Goal: Task Accomplishment & Management: Manage account settings

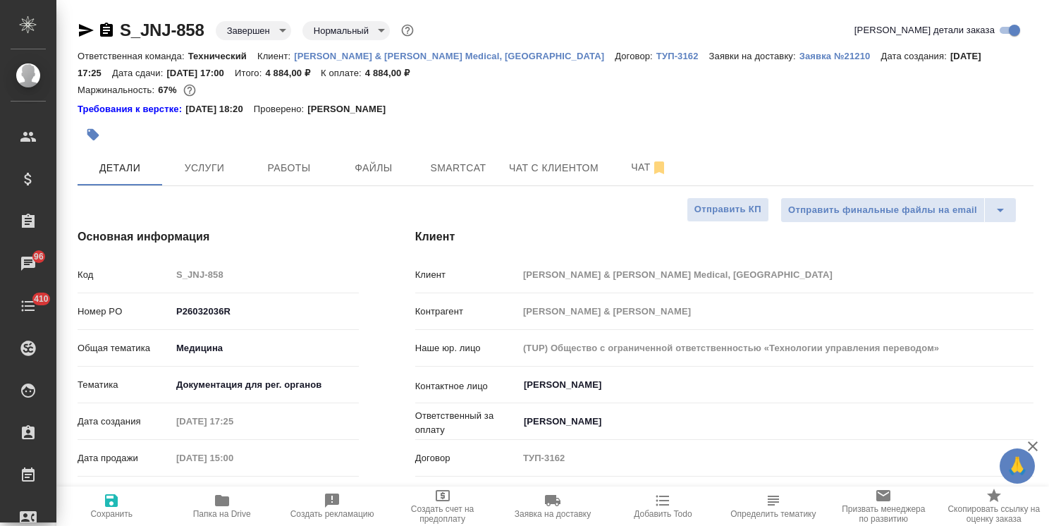
select select "RU"
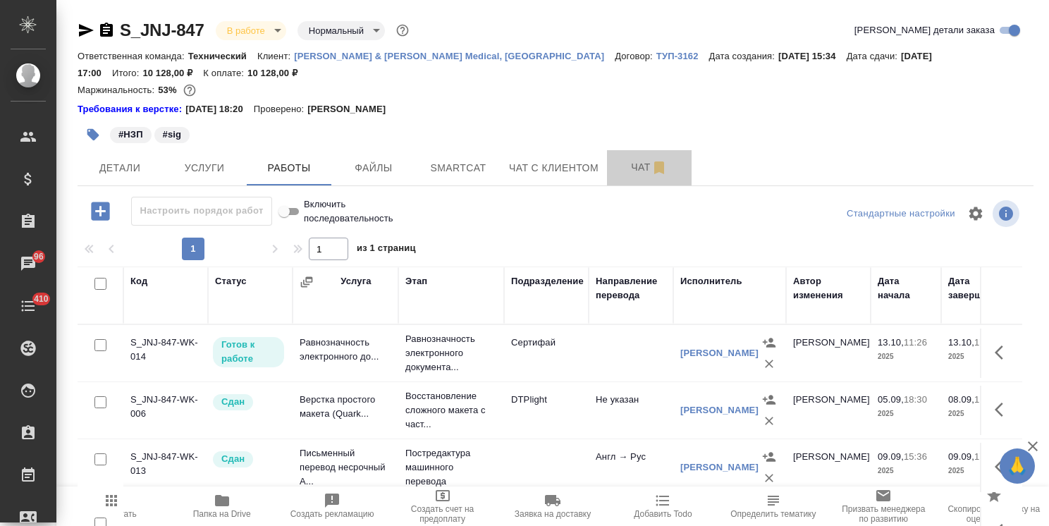
click at [640, 176] on span "Чат" at bounding box center [649, 168] width 68 height 18
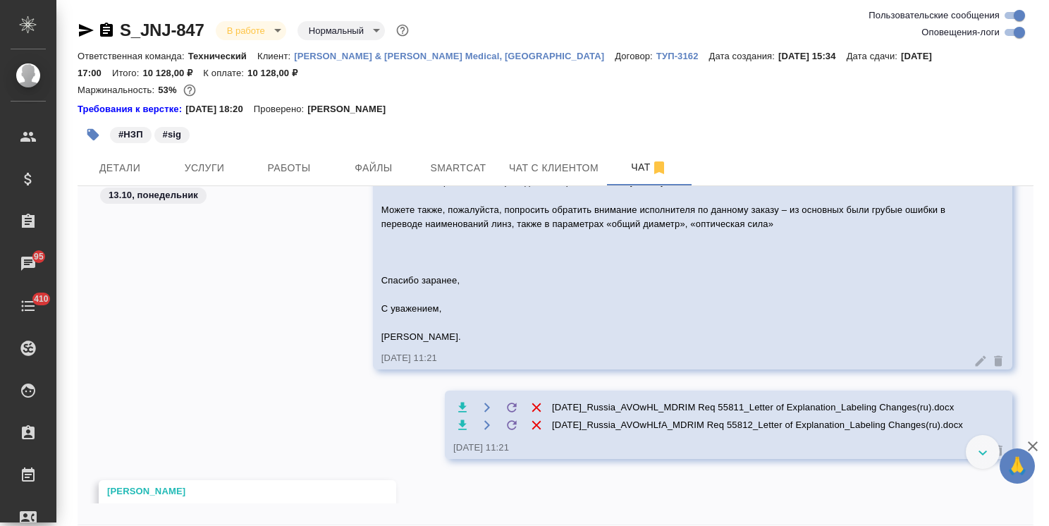
scroll to position [19956, 0]
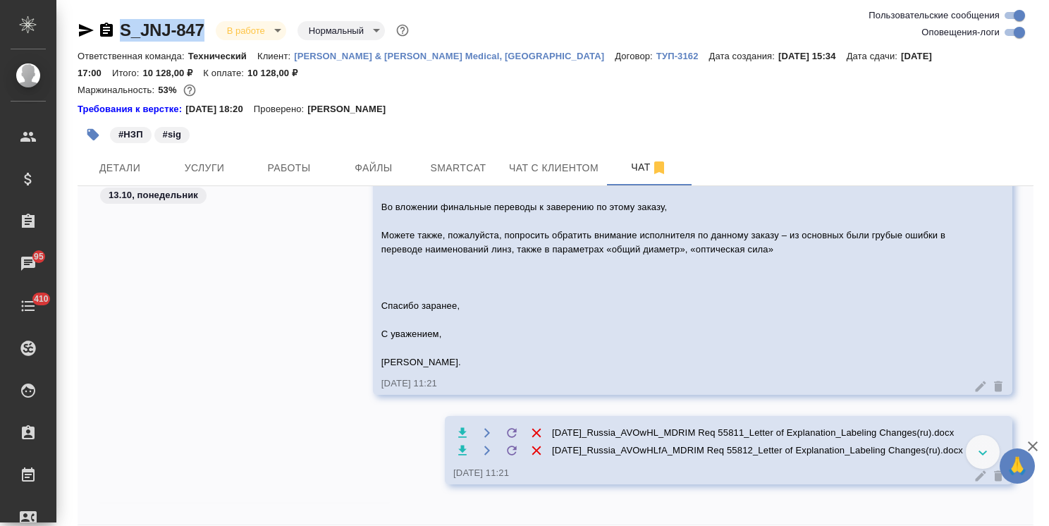
drag, startPoint x: 209, startPoint y: 17, endPoint x: 116, endPoint y: -1, distance: 94.9
click at [116, 0] on html "🙏 .cls-1 fill:#fff; AWATERA Usmanova Olga Клиенты Спецификации Заказы 95 Чаты 4…" at bounding box center [524, 263] width 1049 height 526
copy link "S_JNJ-847"
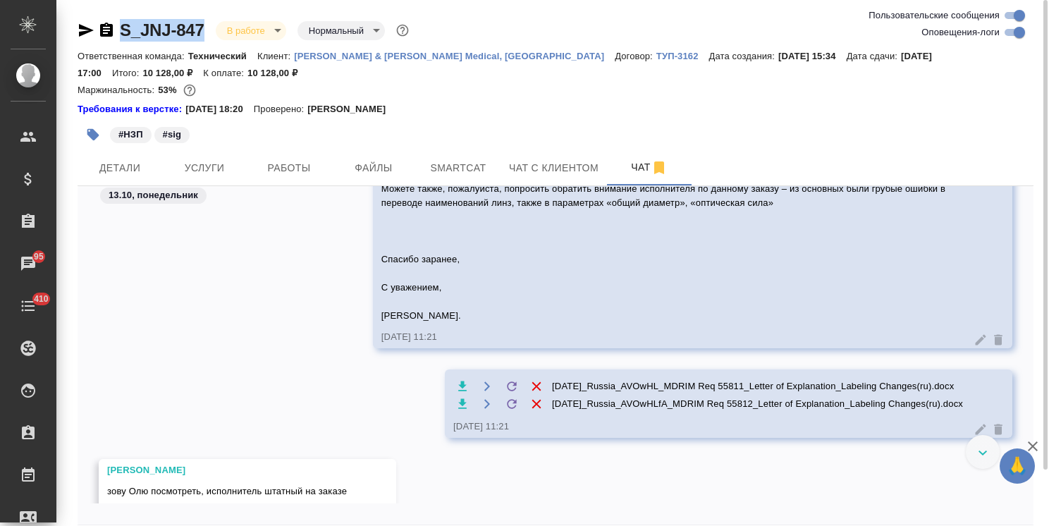
scroll to position [20027, 0]
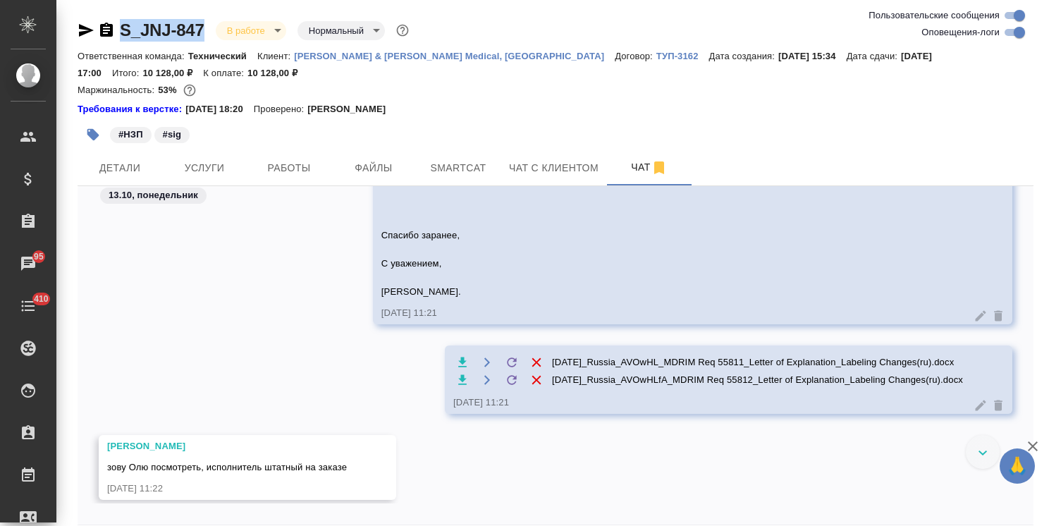
click at [1032, 442] on icon "button" at bounding box center [1032, 446] width 17 height 17
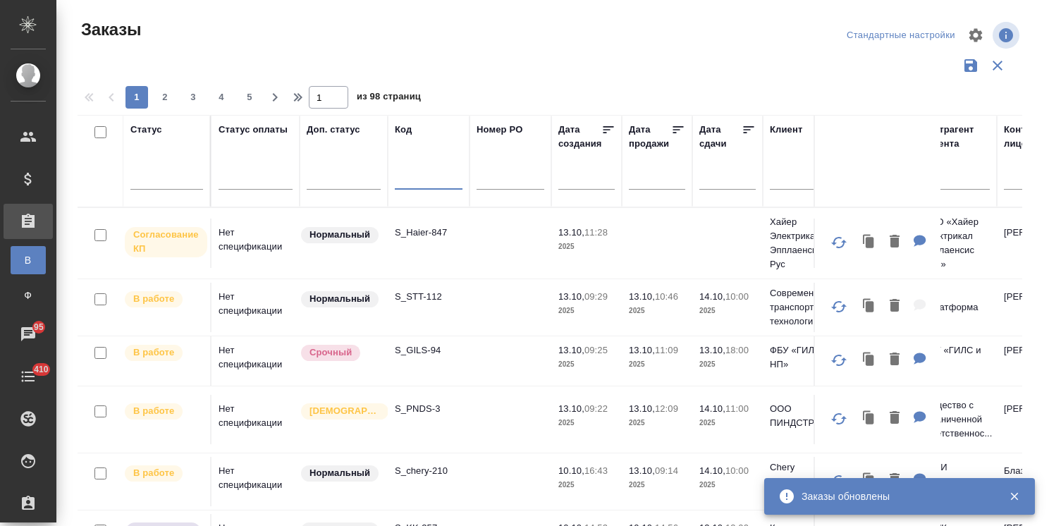
scroll to position [71, 0]
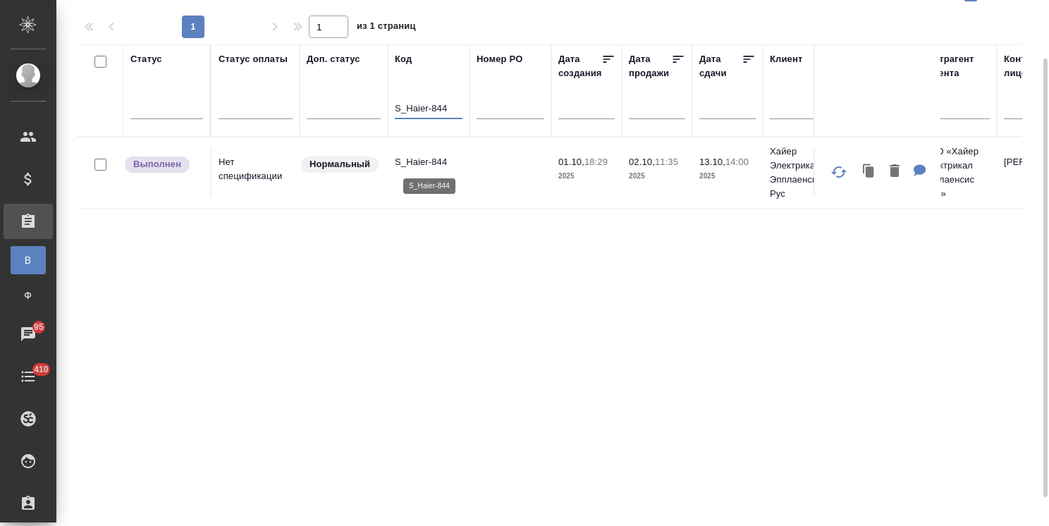
type input "S_Haier-844"
click at [416, 161] on p "S_Haier-844" at bounding box center [429, 162] width 68 height 14
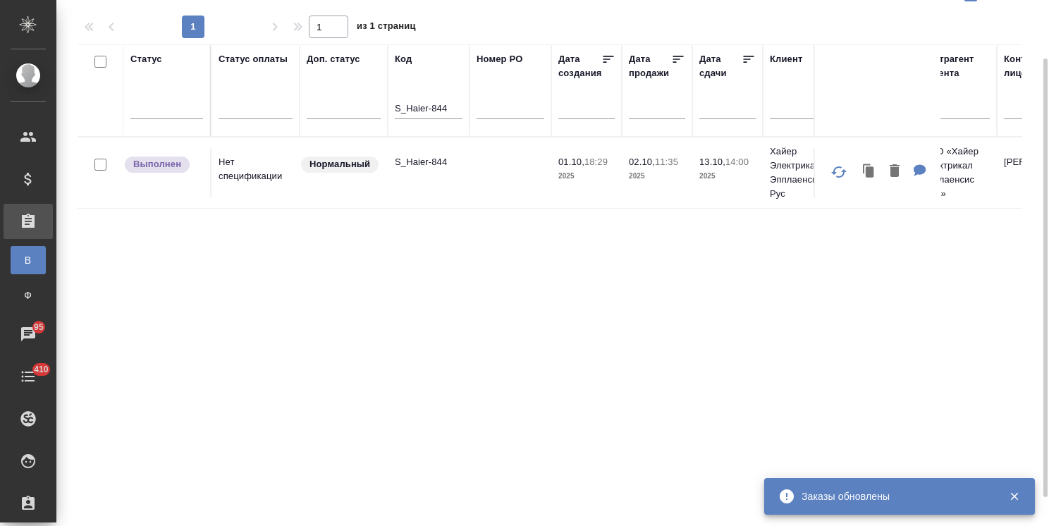
drag, startPoint x: 452, startPoint y: 100, endPoint x: 298, endPoint y: 82, distance: 154.7
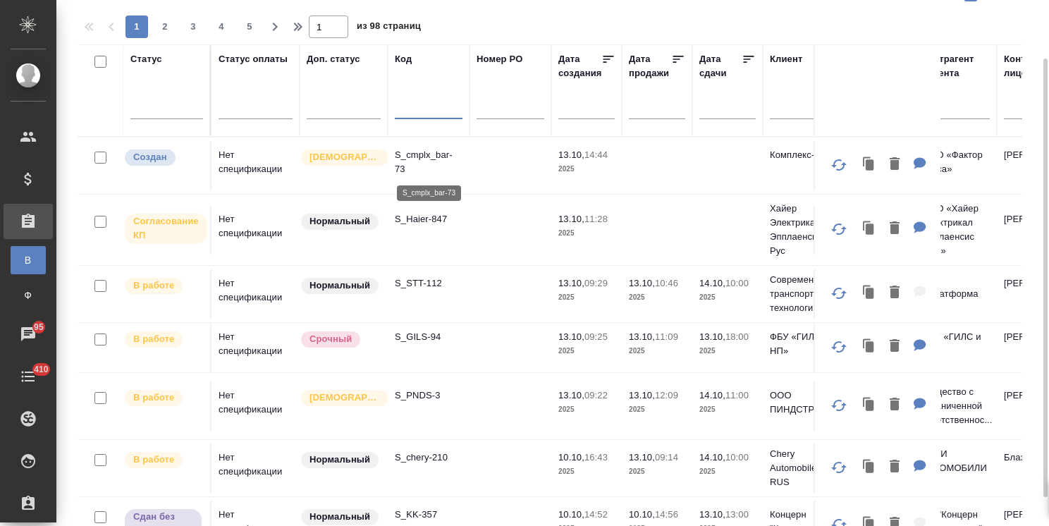
click at [417, 154] on p "S_cmplx_bar-73" at bounding box center [429, 162] width 68 height 28
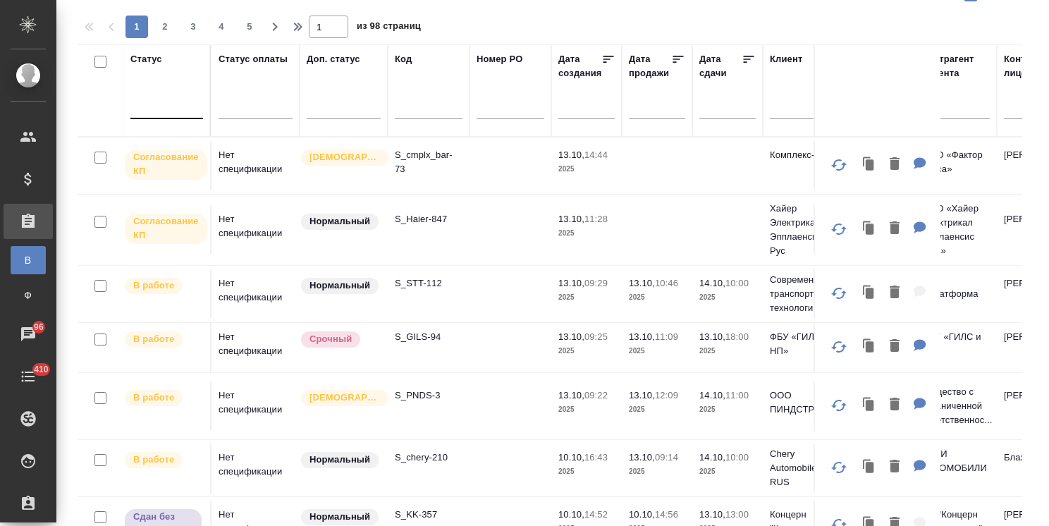
click at [191, 106] on div at bounding box center [166, 104] width 73 height 20
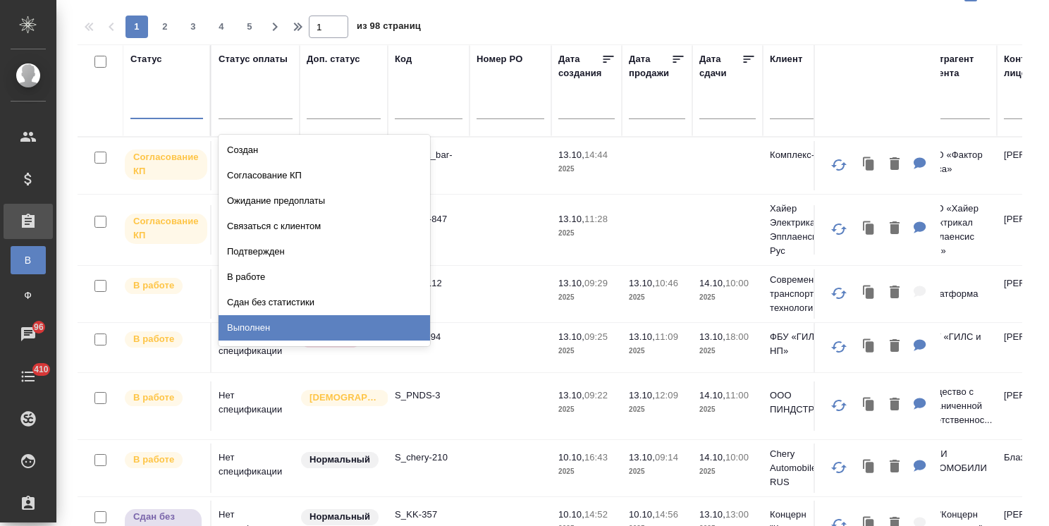
click at [250, 320] on div "Выполнен" at bounding box center [325, 327] width 212 height 25
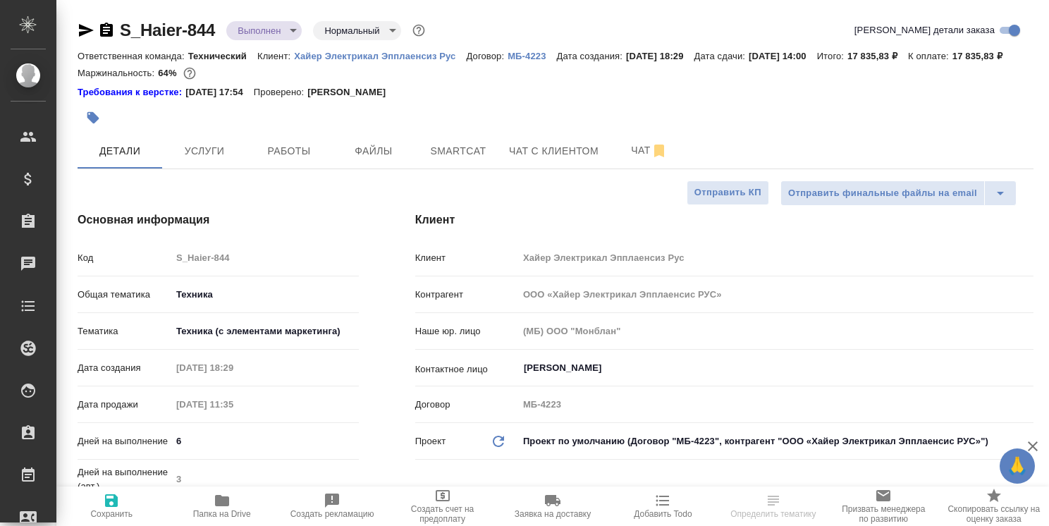
select select "RU"
click at [223, 524] on button "Папка на Drive" at bounding box center [221, 505] width 110 height 39
click at [631, 153] on button "Чат" at bounding box center [649, 150] width 85 height 35
click at [623, 159] on span "Чат" at bounding box center [649, 151] width 68 height 18
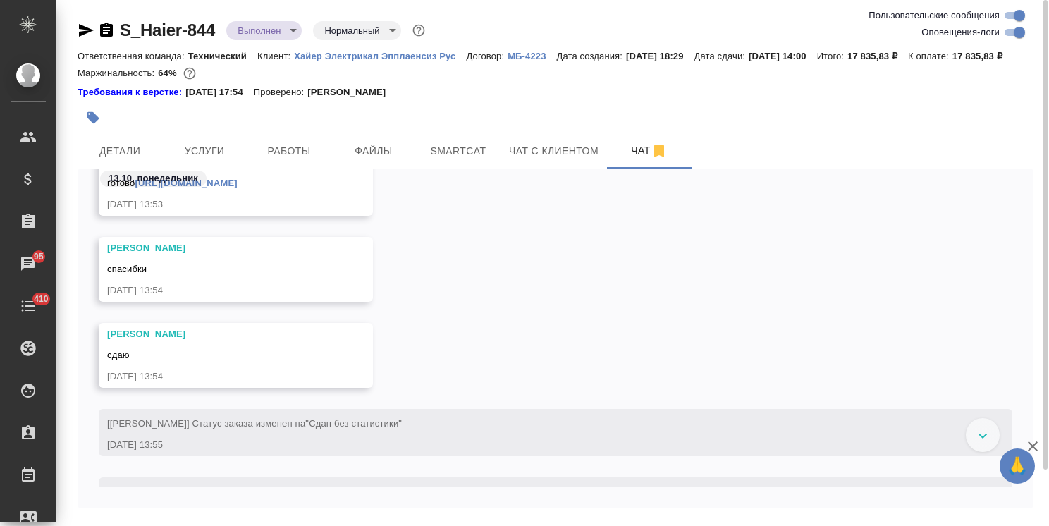
scroll to position [41828, 0]
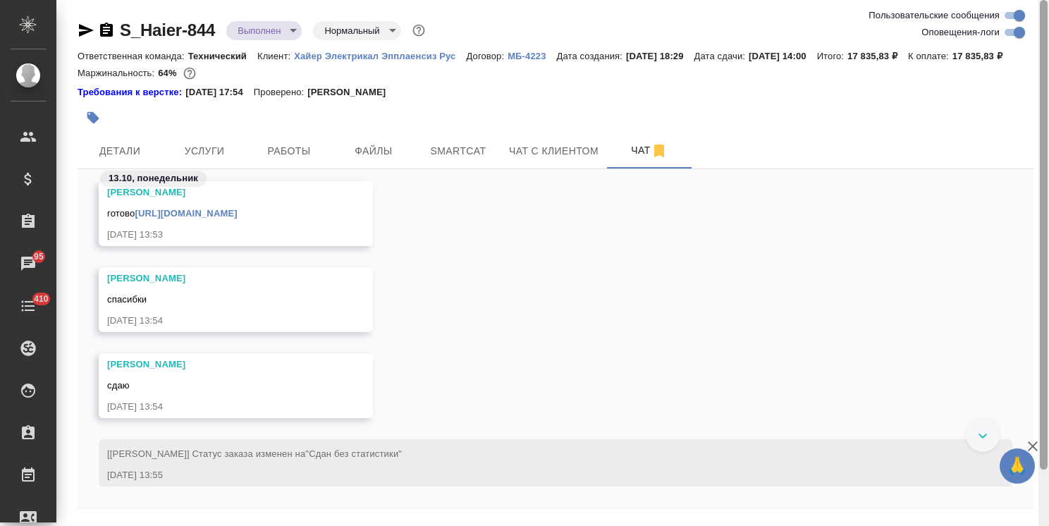
click at [1029, 446] on icon "button" at bounding box center [1032, 446] width 17 height 17
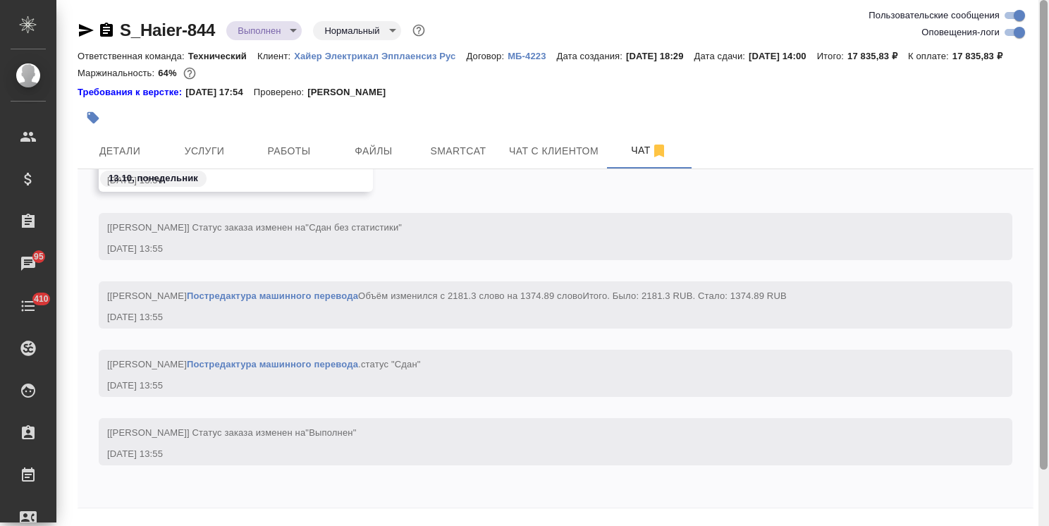
scroll to position [62, 0]
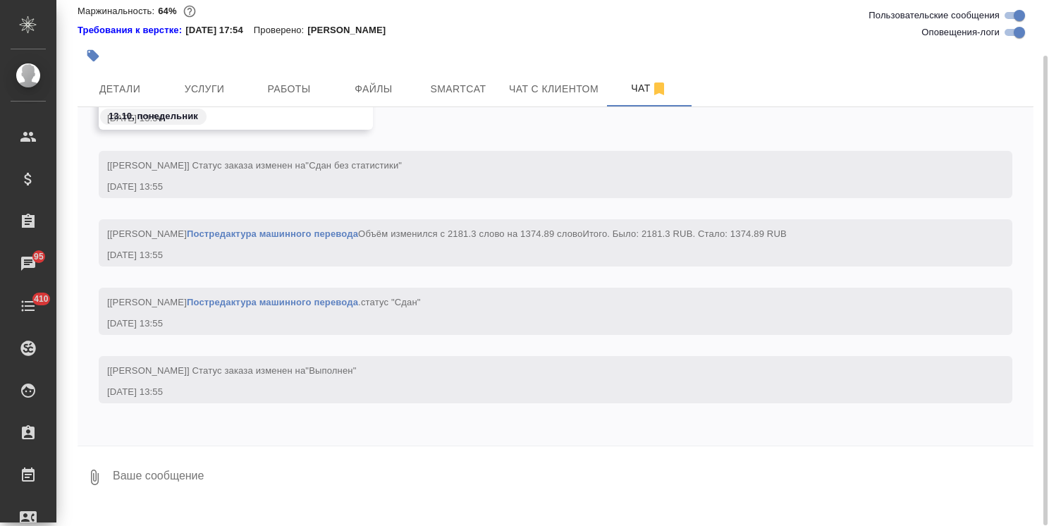
click at [369, 494] on textarea at bounding box center [572, 477] width 922 height 48
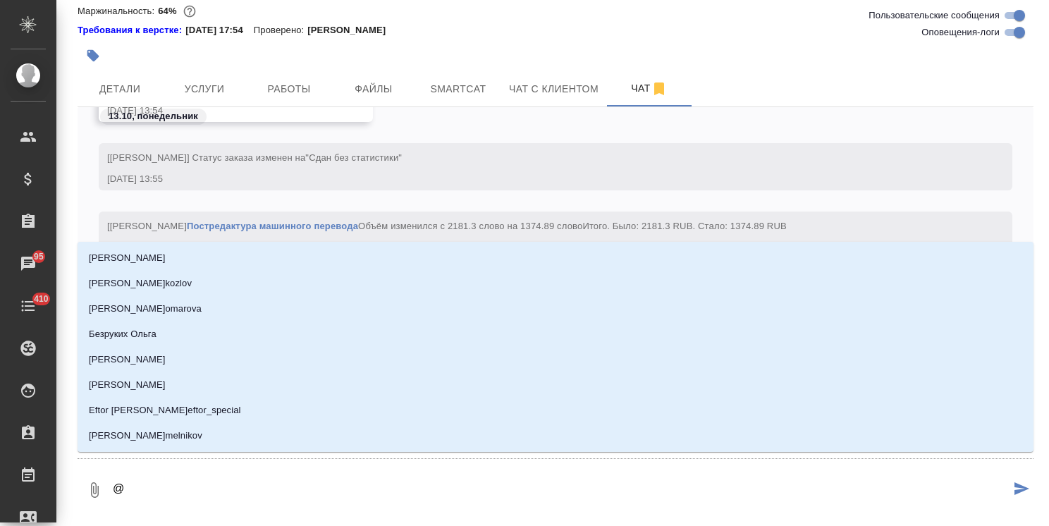
type textarea "@,"
type input ","
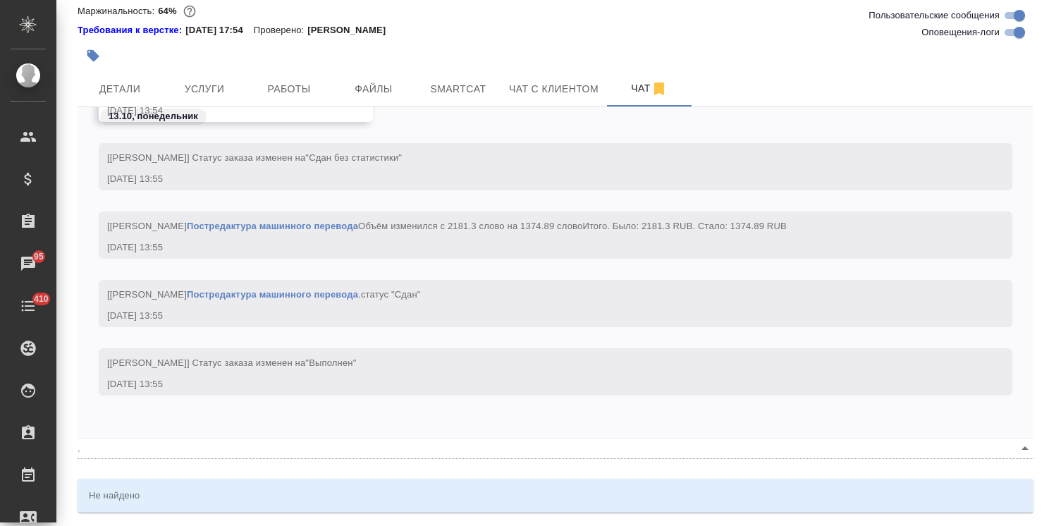
type textarea "@,t"
type input ",t"
type textarea "@,"
type input ","
type textarea "@"
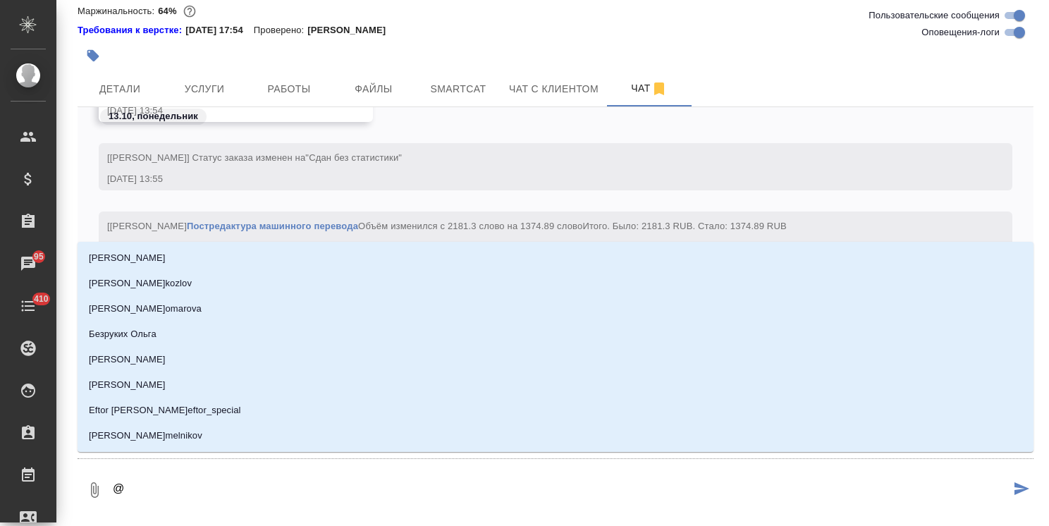
type textarea "@б"
type input "б"
type textarea "@бе"
type input "бе"
type textarea "@бел"
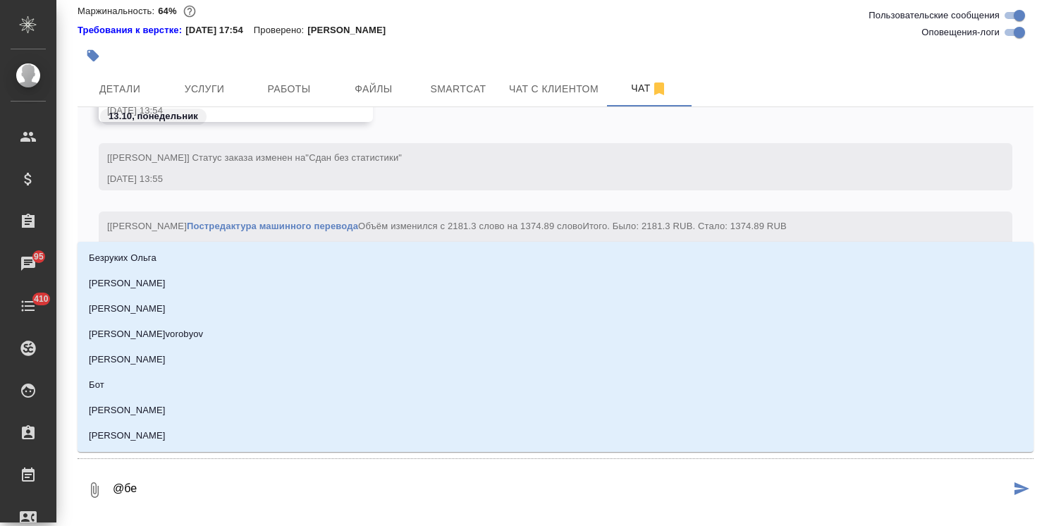
type input "бел"
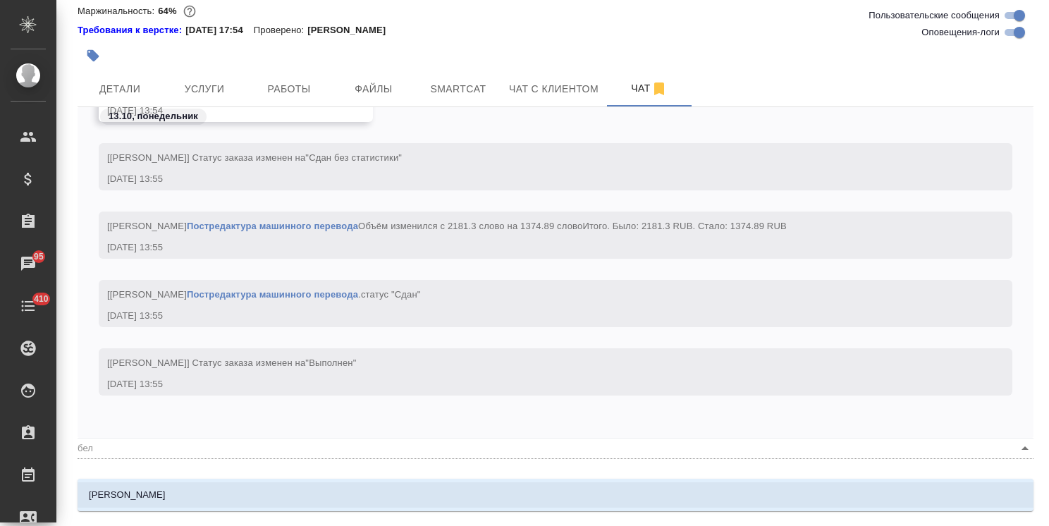
click at [296, 492] on li "[PERSON_NAME]" at bounding box center [556, 494] width 956 height 25
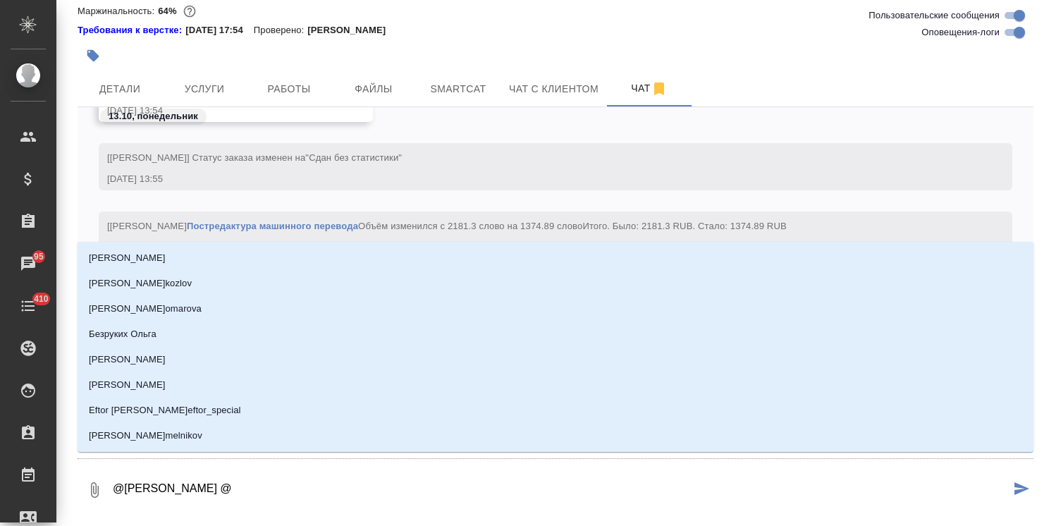
type textarea "@Белякова Юлия @з"
type input "з"
type textarea "@Белякова Юлия @за"
type input "за"
type textarea "@Белякова Юлия @заб"
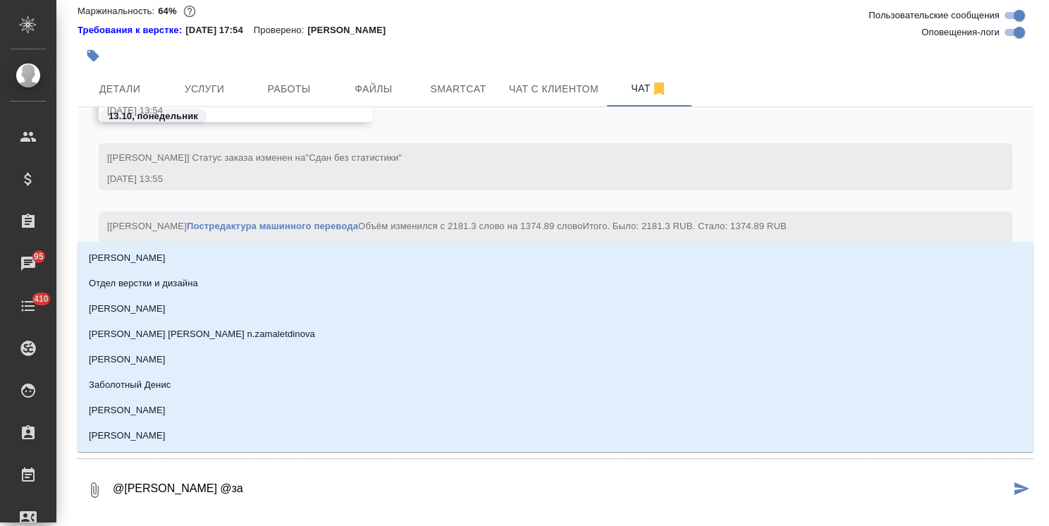
type input "заб"
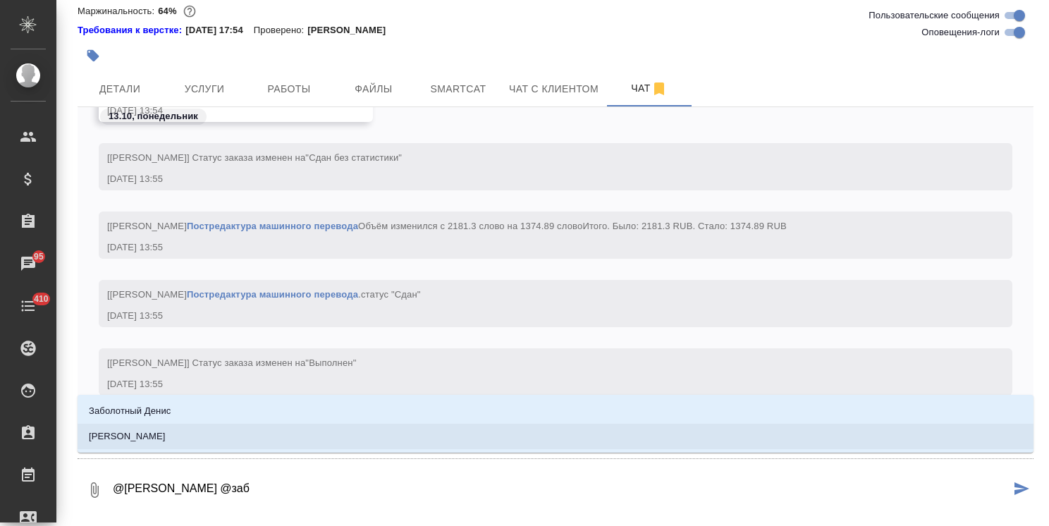
click at [278, 439] on li "Заборова Александра" at bounding box center [556, 436] width 956 height 25
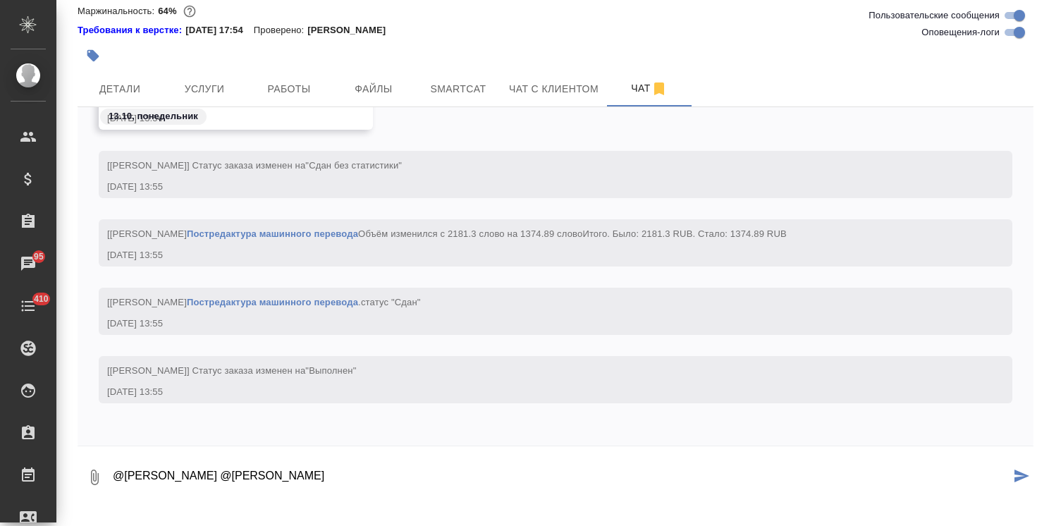
paste textarea "Ольга, день добрый. Можете поправить тут ? Это последние правки от фабрики и да…"
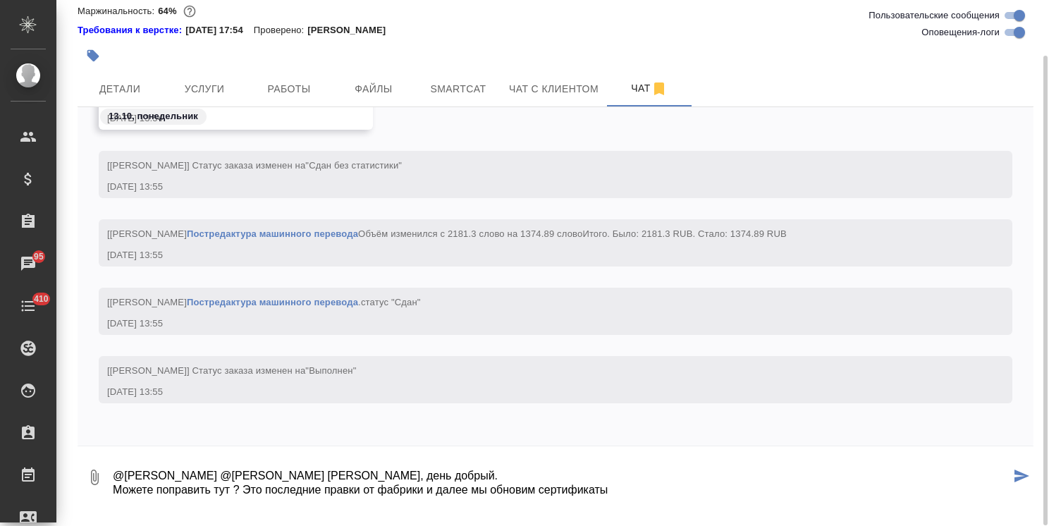
scroll to position [93, 0]
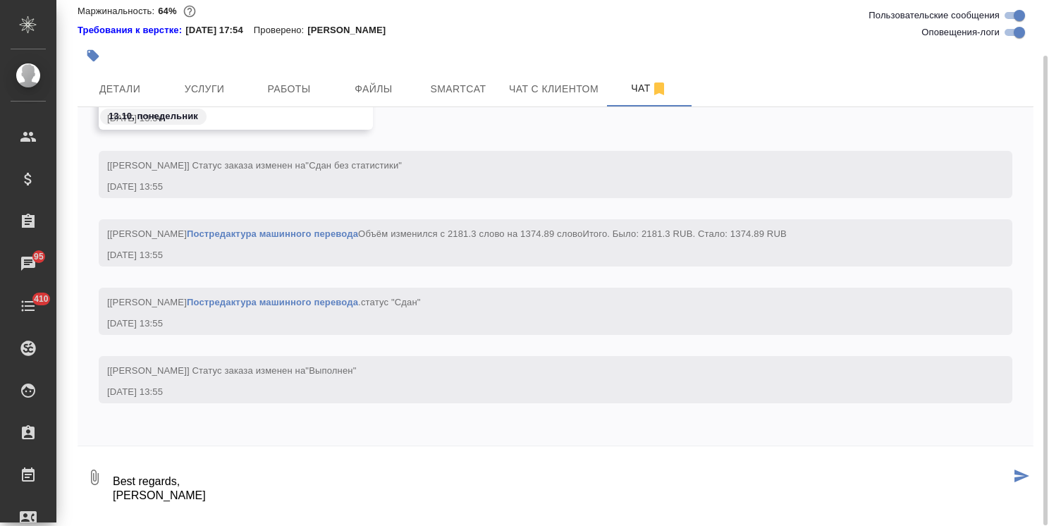
type textarea "@Белякова Юлия @Заборова Александра Ольга, день добрый. Можете поправить тут ? …"
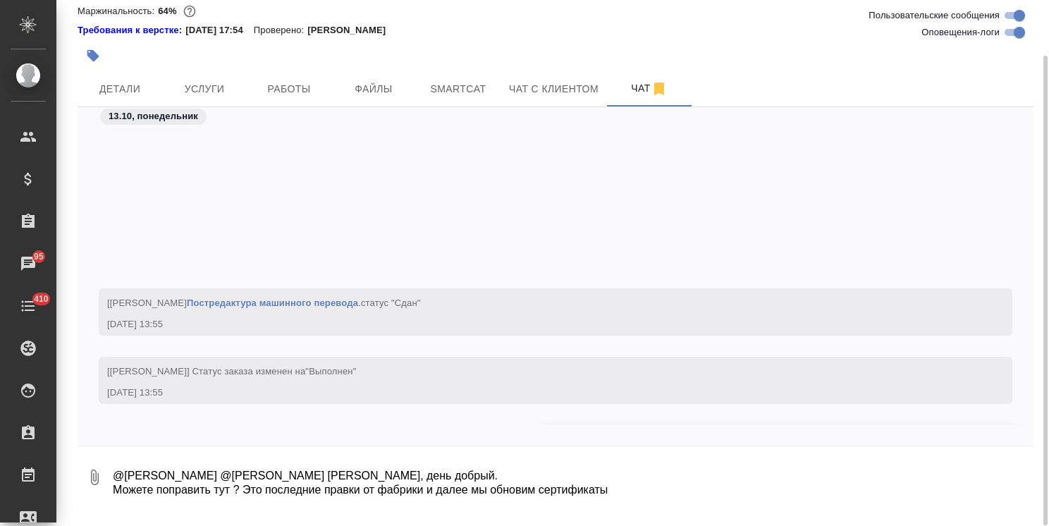
scroll to position [42292, 0]
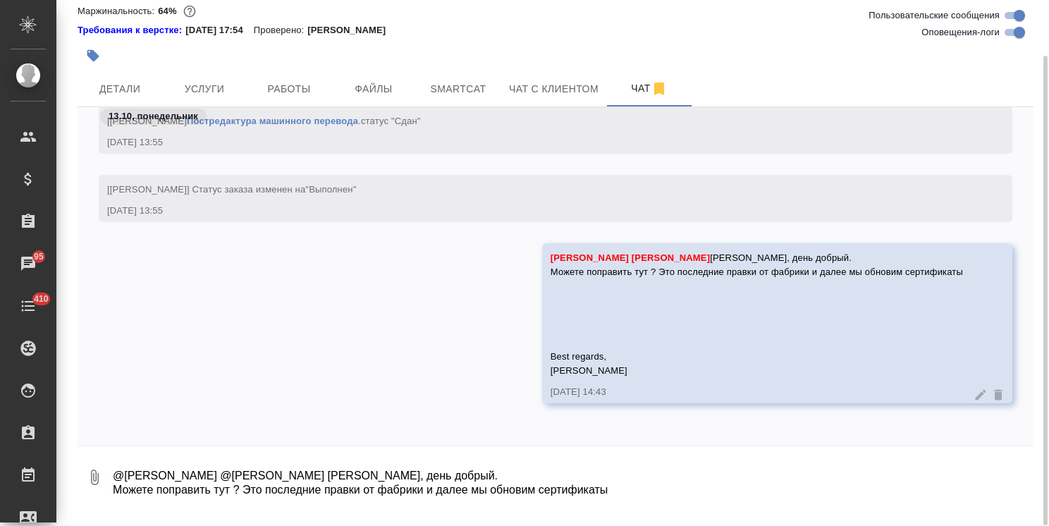
click at [198, 478] on textarea "@Белякова Юлия @Заборова Александра Ольга, день добрый. Можете поправить тут ? …" at bounding box center [572, 477] width 922 height 48
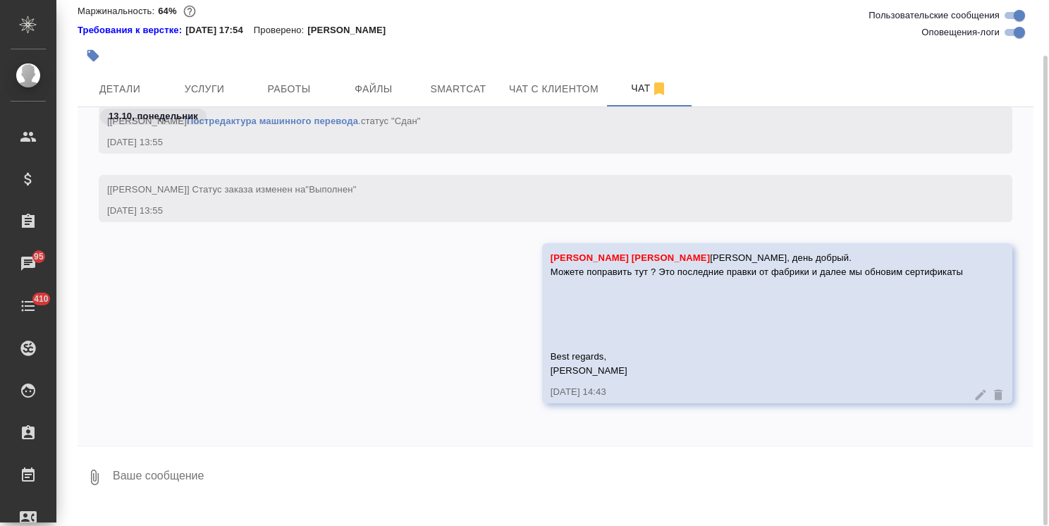
paste textarea "Ольга, день добрый. Можете поправить тут ? Это последние правки от фабрики и да…"
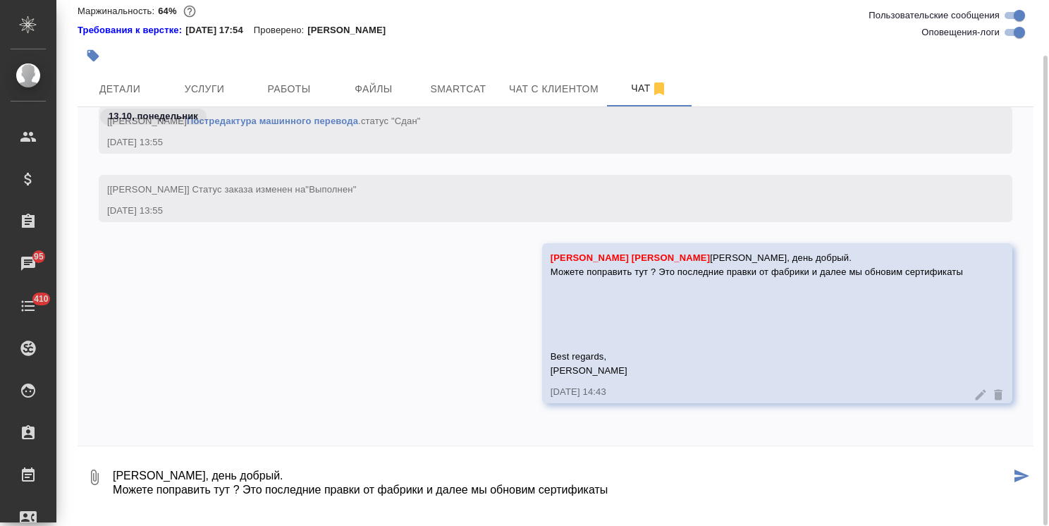
scroll to position [93, 0]
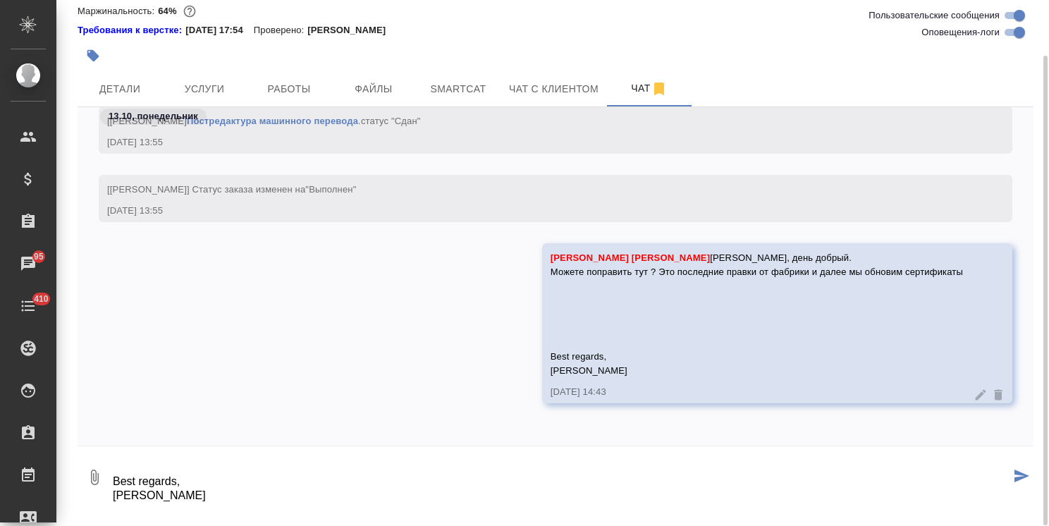
type textarea "Ольга, день добрый. Можете поправить тут ? Это последние правки от фабрики и да…"
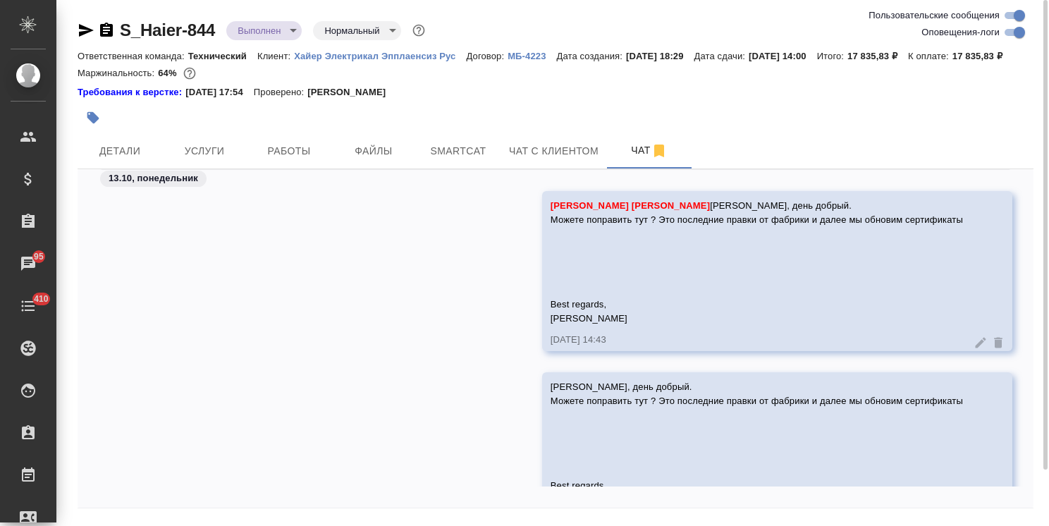
scroll to position [42473, 0]
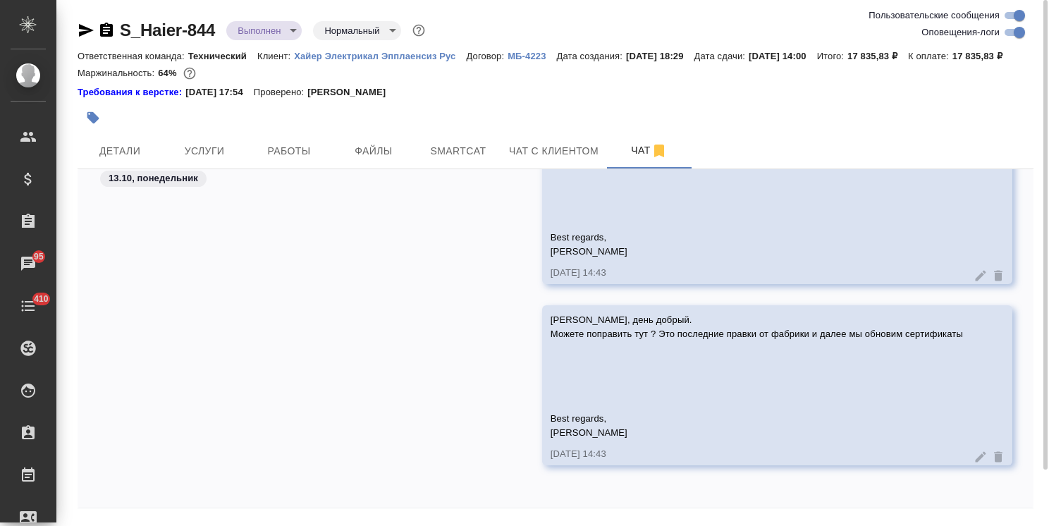
click at [991, 464] on icon at bounding box center [998, 457] width 14 height 14
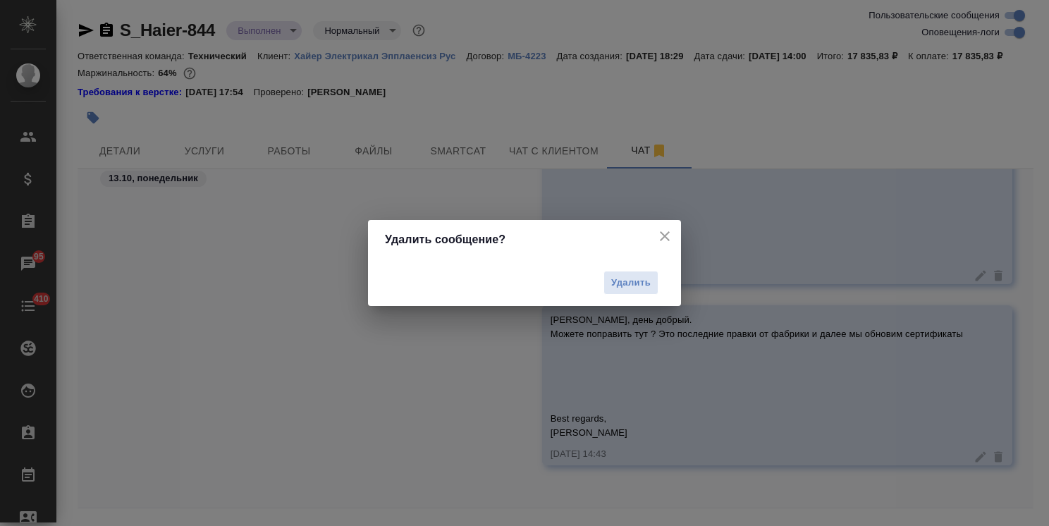
click at [658, 286] on div "Удалить" at bounding box center [524, 283] width 279 height 36
click at [642, 284] on span "Удалить" at bounding box center [630, 283] width 39 height 16
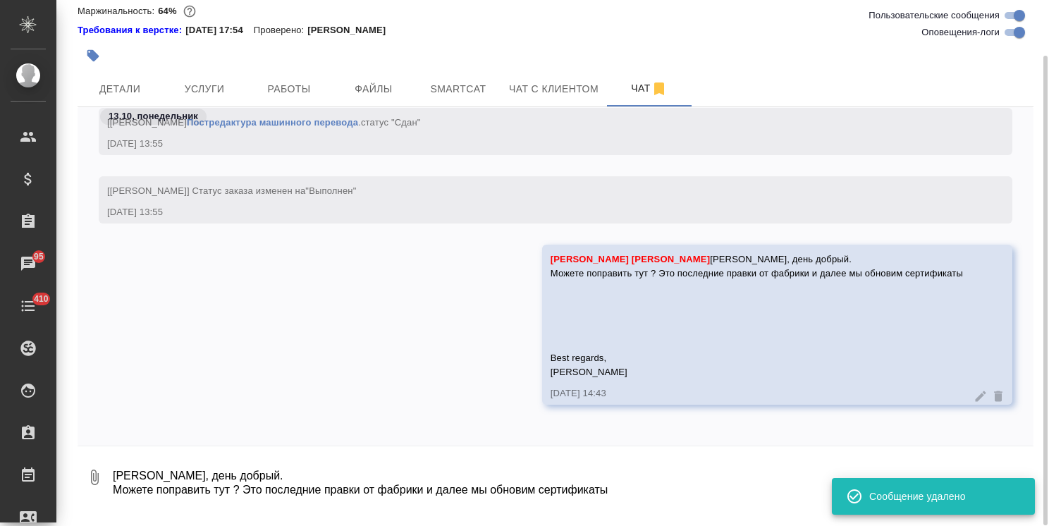
scroll to position [42292, 0]
click at [209, 478] on textarea "Ольга, день добрый. Можете поправить тут ? Это последние правки от фабрики и да…" at bounding box center [572, 477] width 922 height 48
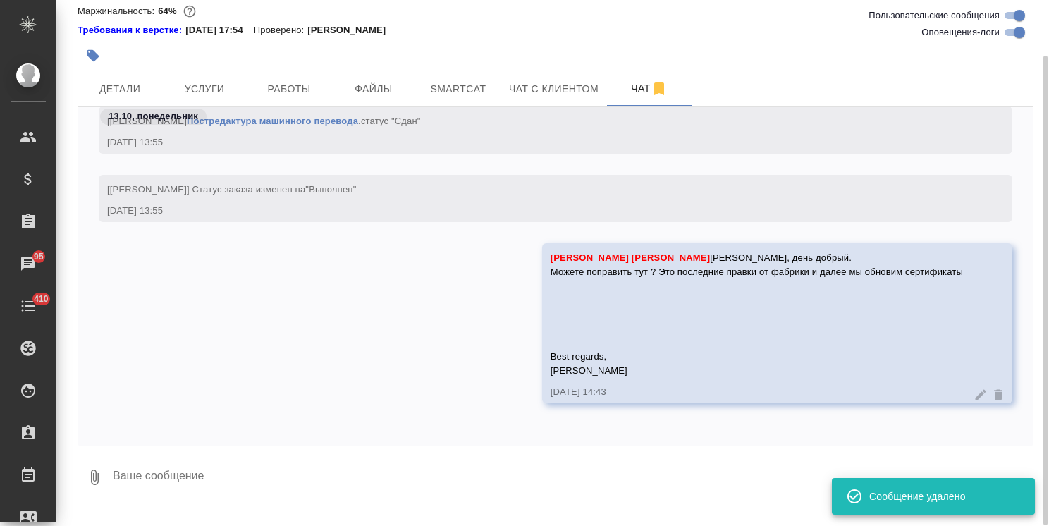
paste textarea "[URL][DOMAIN_NAME]"
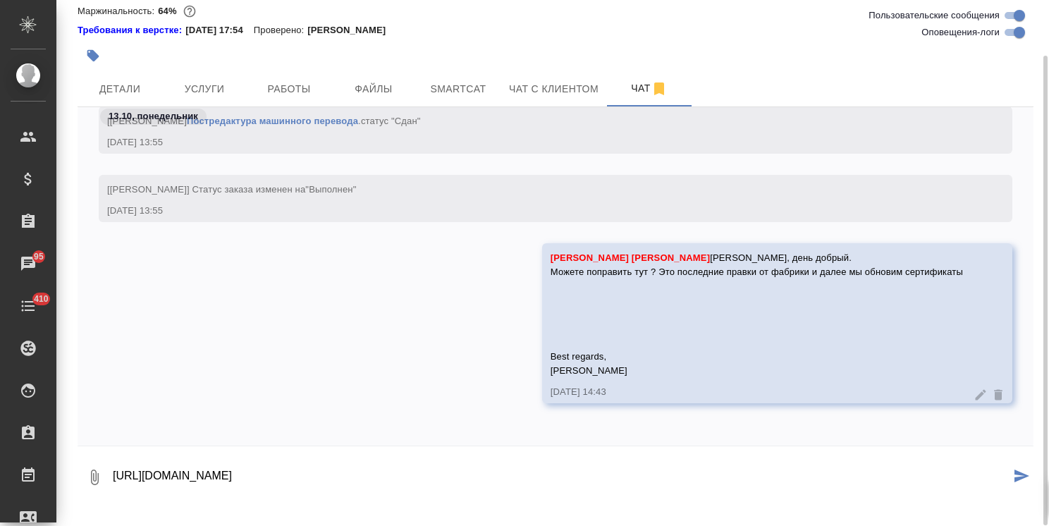
type textarea "[URL][DOMAIN_NAME]"
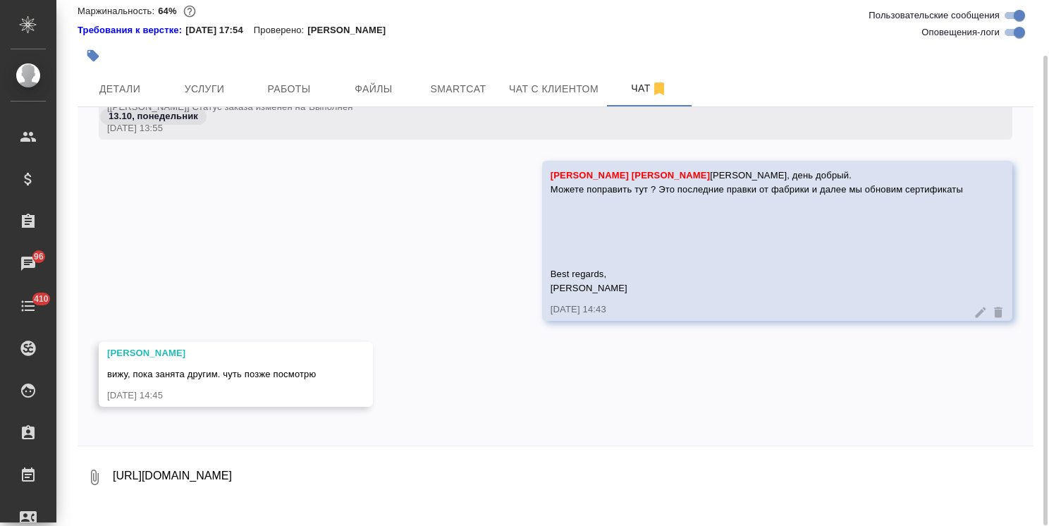
scroll to position [42378, 0]
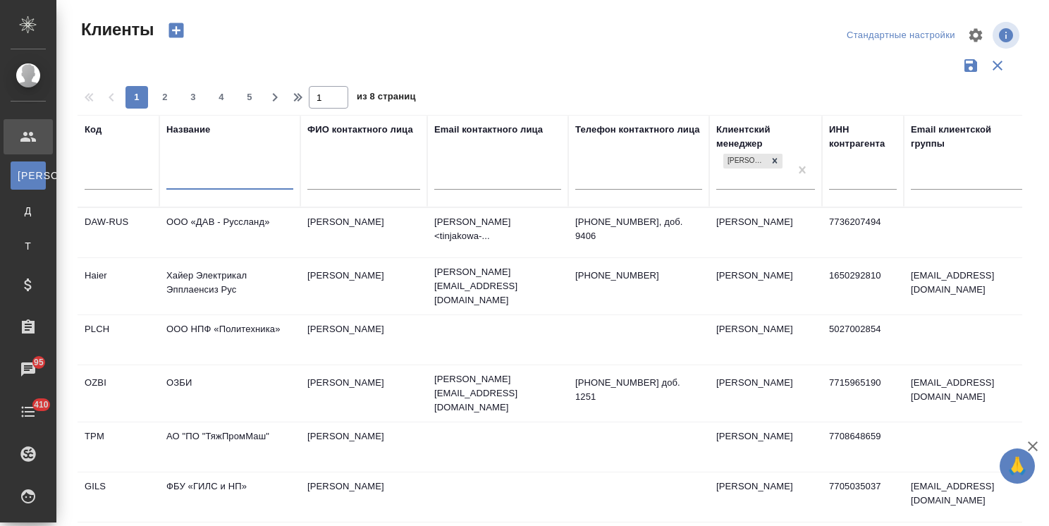
select select "RU"
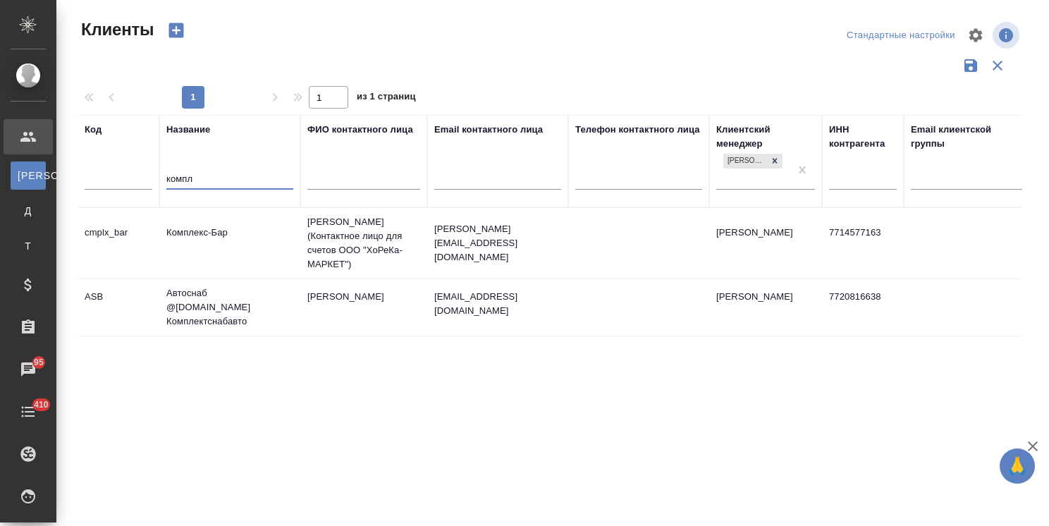
type input "компл"
click at [225, 243] on td "Комплекс-Бар" at bounding box center [229, 243] width 141 height 49
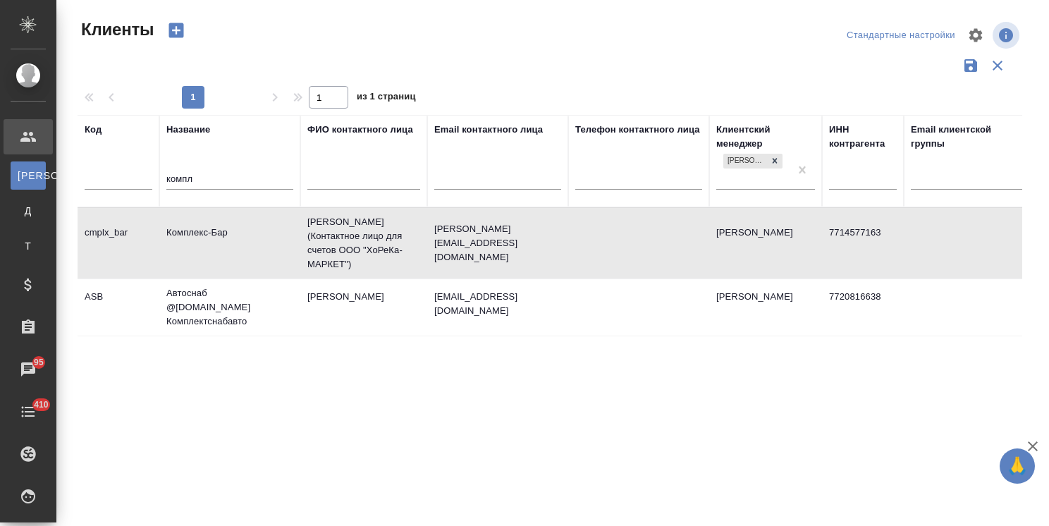
click at [225, 243] on td "Комплекс-Бар" at bounding box center [229, 243] width 141 height 49
drag, startPoint x: 243, startPoint y: 182, endPoint x: 149, endPoint y: 172, distance: 93.6
click at [155, 170] on tr "Код Название компл ФИО контактного лица Email контактного лица Телефон контактн…" at bounding box center [611, 161] width 1066 height 92
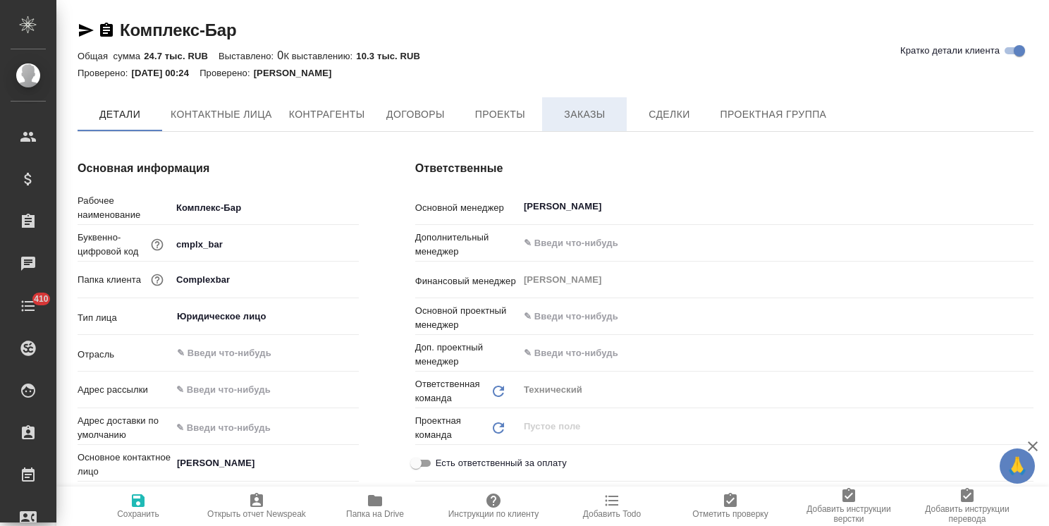
click at [575, 107] on span "Заказы" at bounding box center [585, 115] width 68 height 18
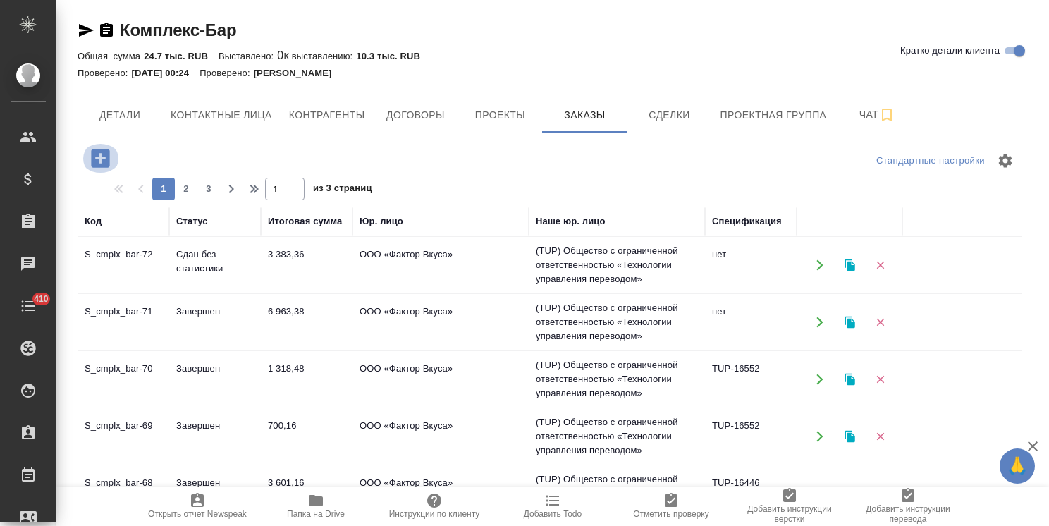
click at [102, 157] on icon "button" at bounding box center [100, 158] width 18 height 18
click at [96, 161] on icon "button" at bounding box center [100, 158] width 18 height 18
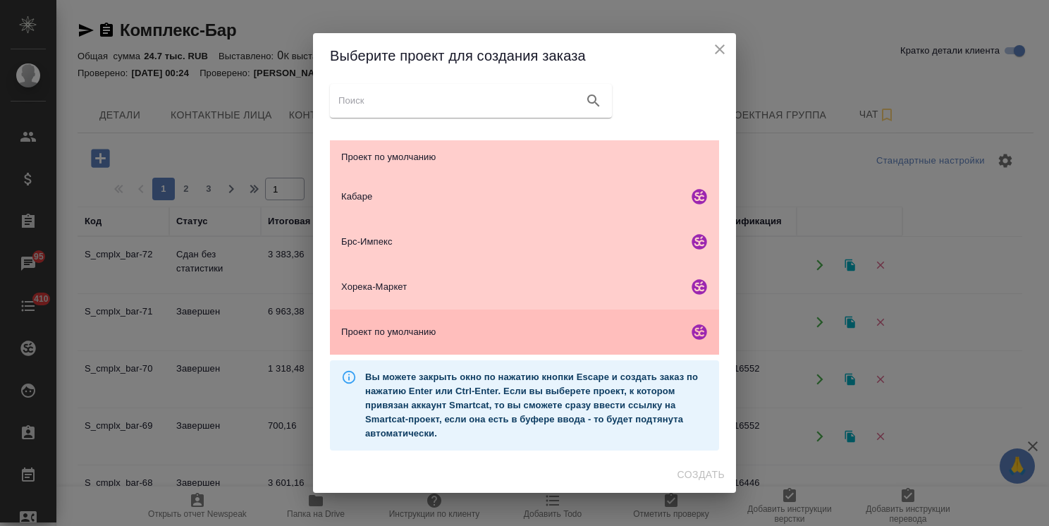
click at [486, 323] on div "Проект по умолчанию" at bounding box center [524, 332] width 389 height 45
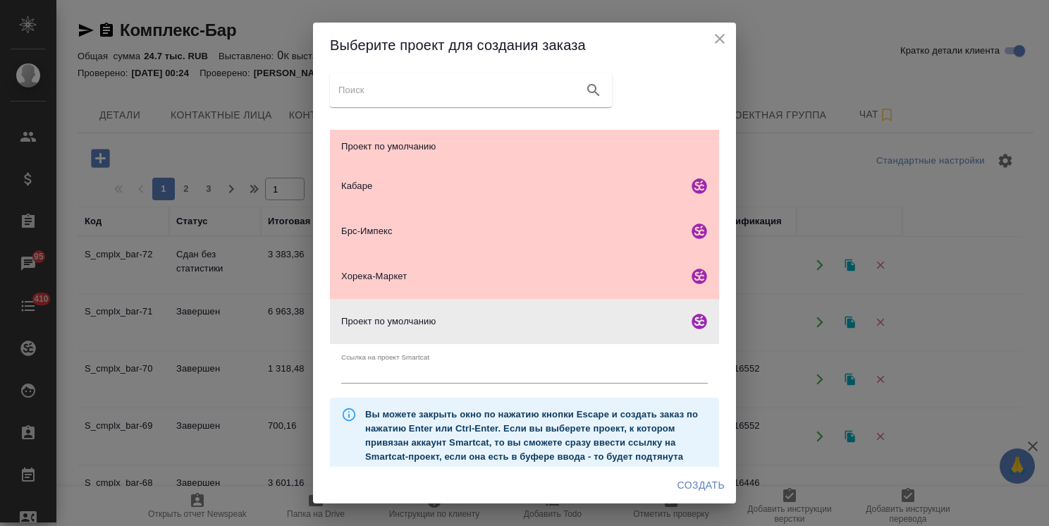
click at [704, 485] on span "Создать" at bounding box center [701, 486] width 47 height 18
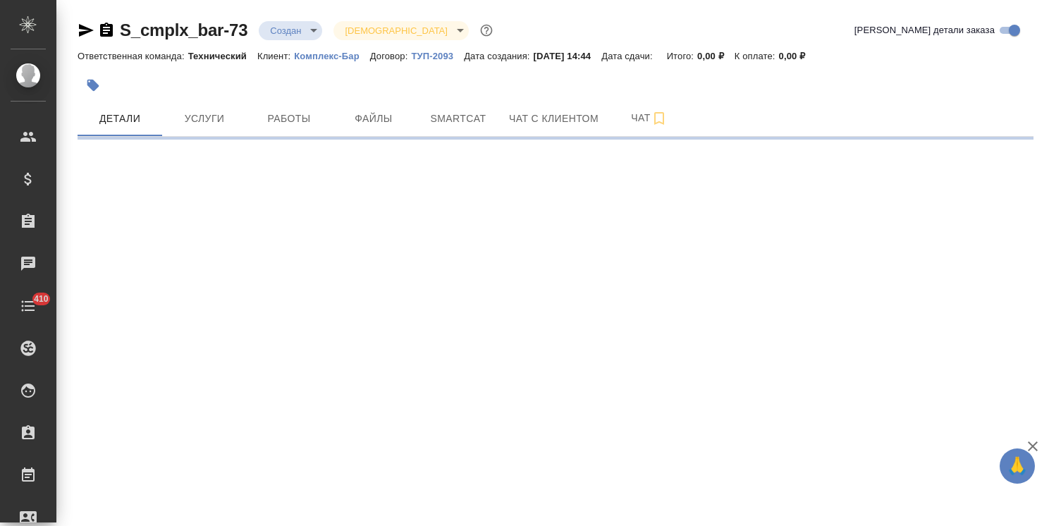
select select "RU"
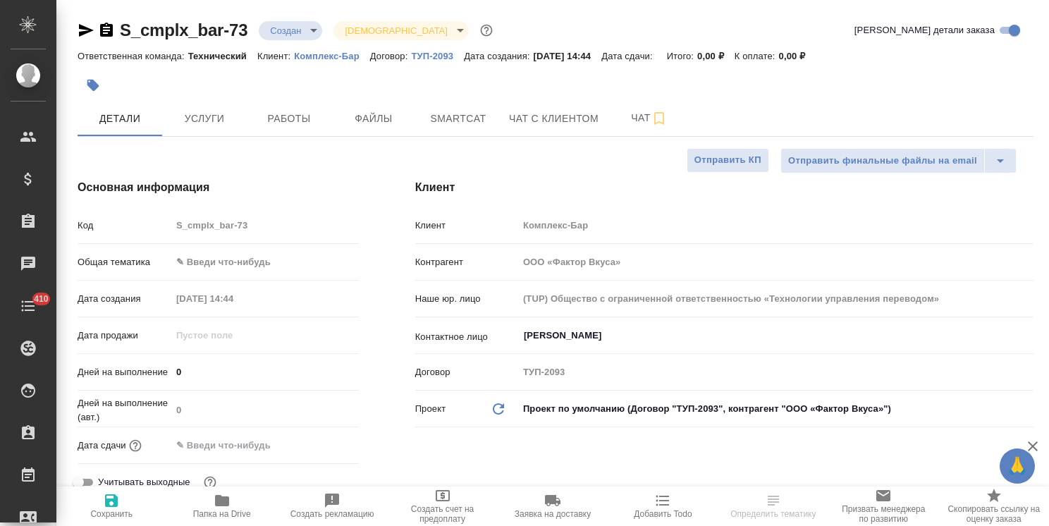
type textarea "x"
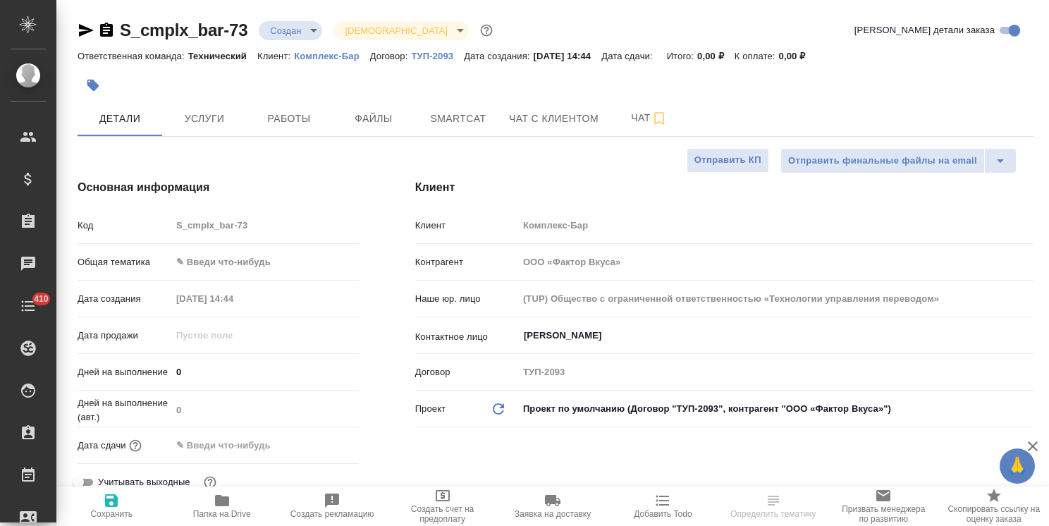
type textarea "x"
click at [576, 327] on input "Горшкова Наталья" at bounding box center [752, 335] width 460 height 17
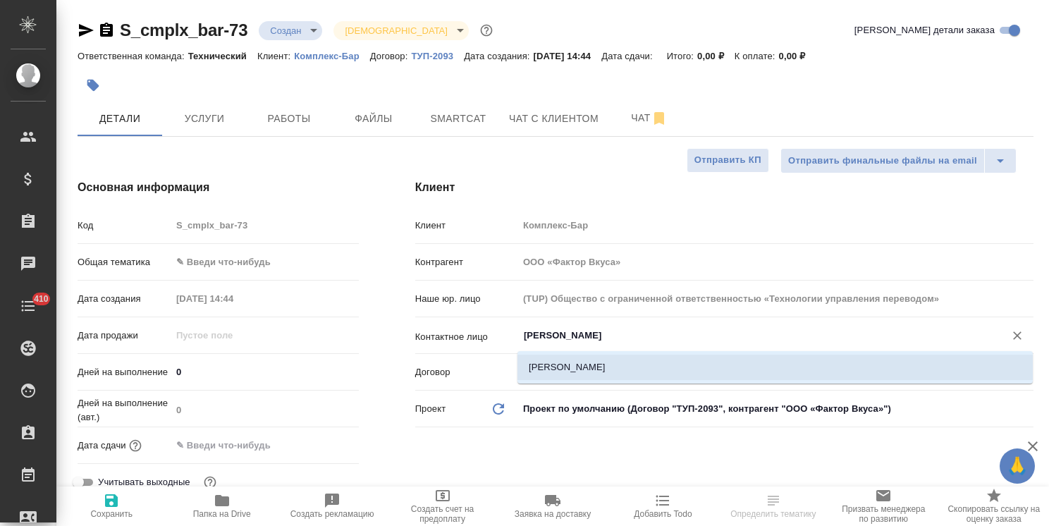
click at [557, 368] on li "[PERSON_NAME]" at bounding box center [774, 367] width 515 height 25
type input "[PERSON_NAME]"
type textarea "x"
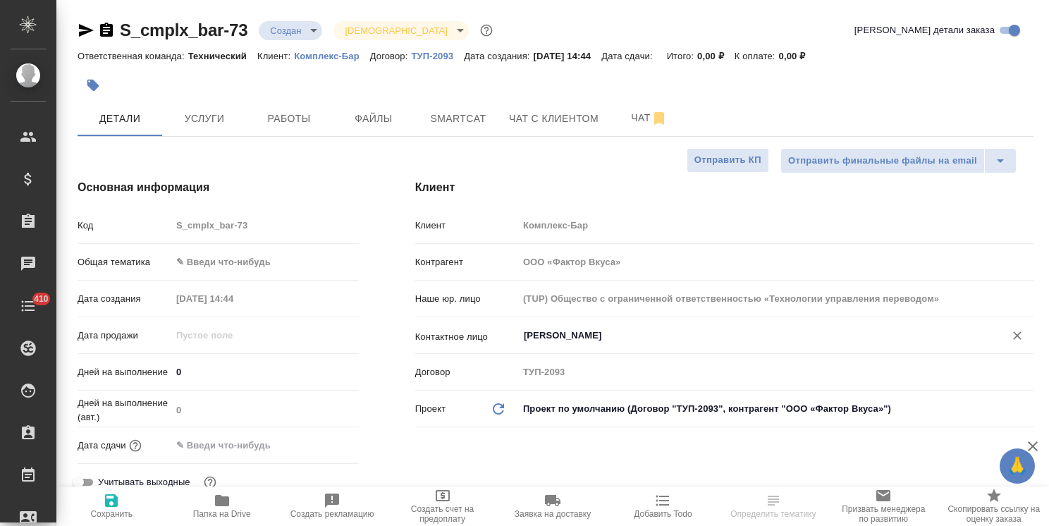
type input "[PERSON_NAME]"
click at [110, 506] on icon "button" at bounding box center [111, 500] width 13 height 13
type textarea "x"
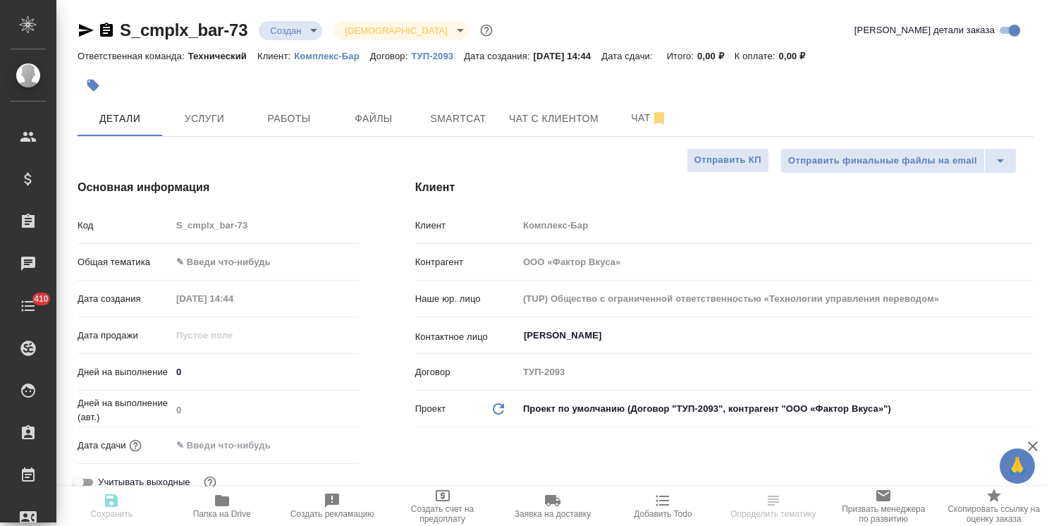
type textarea "x"
select select "RU"
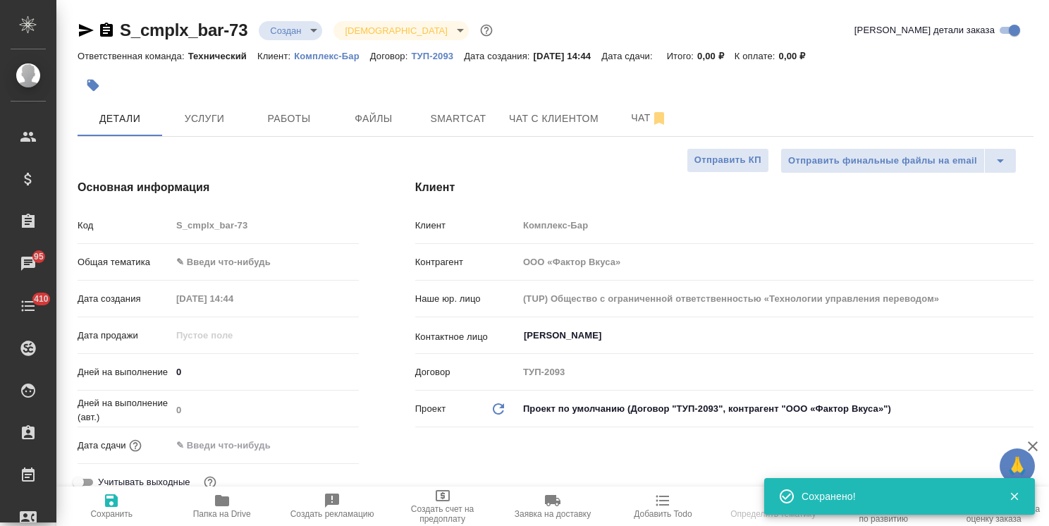
type textarea "x"
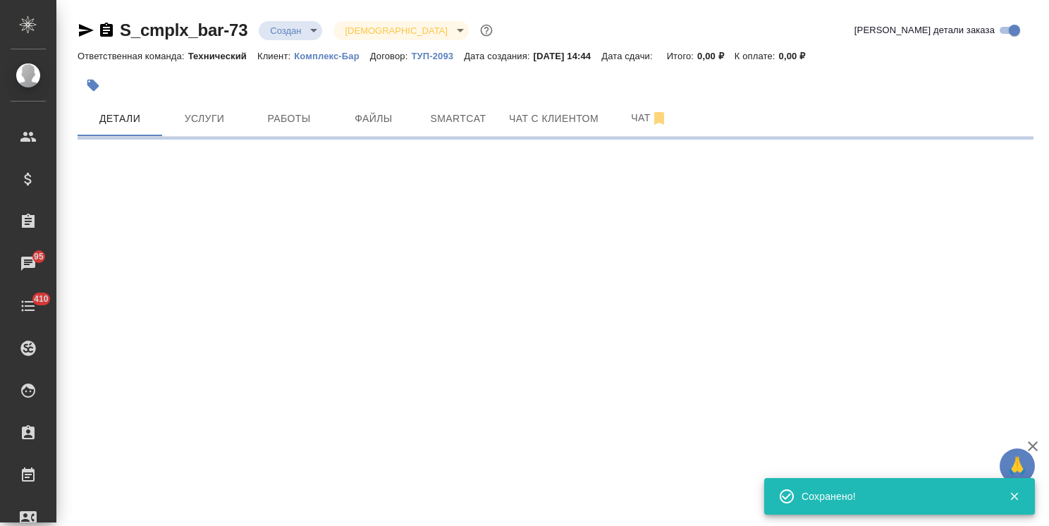
select select "RU"
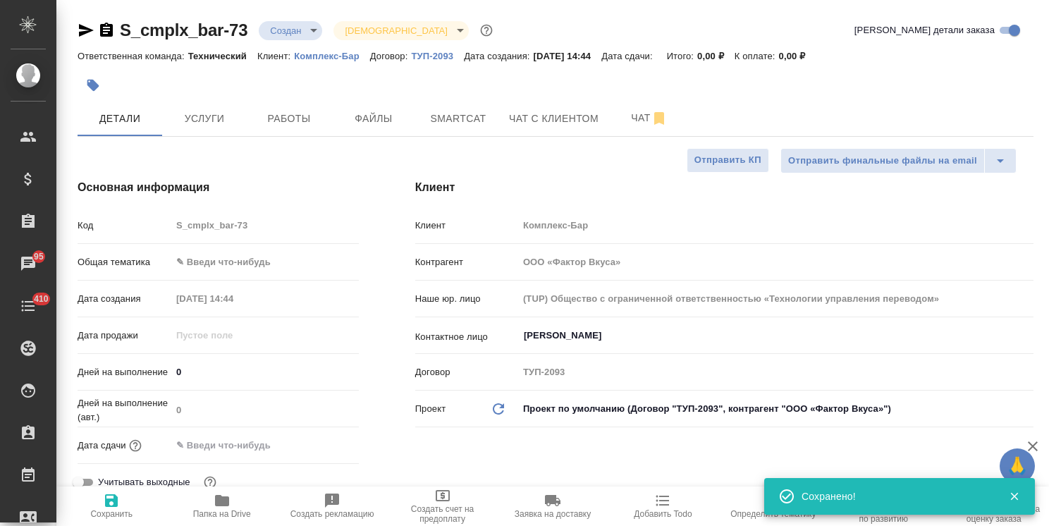
type textarea "x"
click at [240, 259] on body "🙏 .cls-1 fill:#fff; AWATERA Usmanova Olga Клиенты Спецификации Заказы 95 Чаты 4…" at bounding box center [524, 263] width 1049 height 526
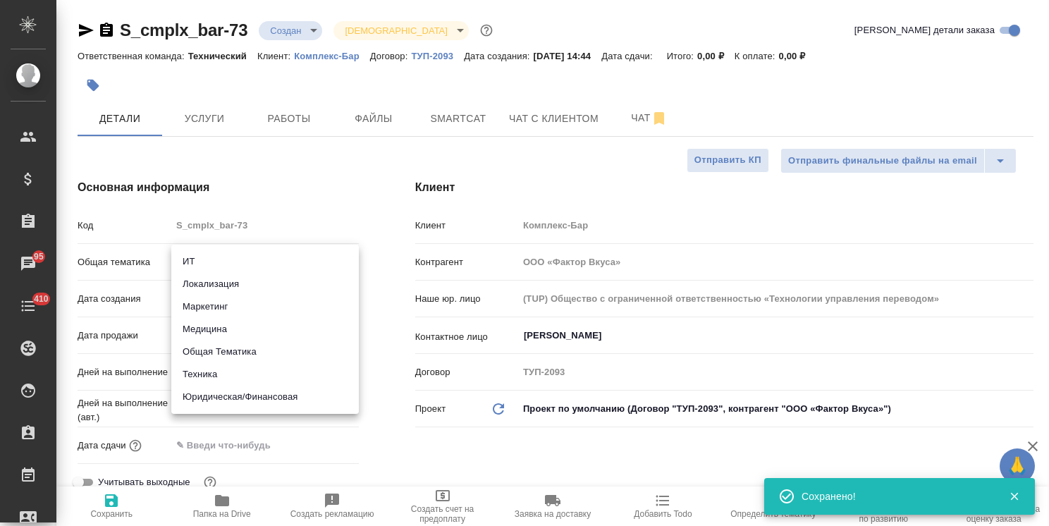
click at [221, 373] on li "Техника" at bounding box center [265, 374] width 188 height 23
type input "tech"
type textarea "x"
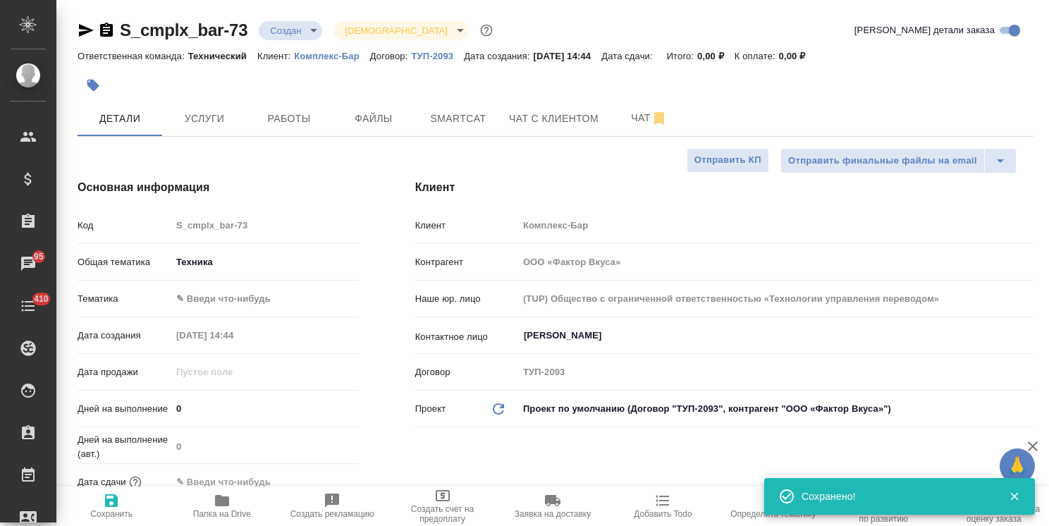
click at [245, 300] on body "🙏 .cls-1 fill:#fff; AWATERA Usmanova Olga Клиенты Спецификации Заказы 95 Чаты 4…" at bounding box center [524, 263] width 1049 height 526
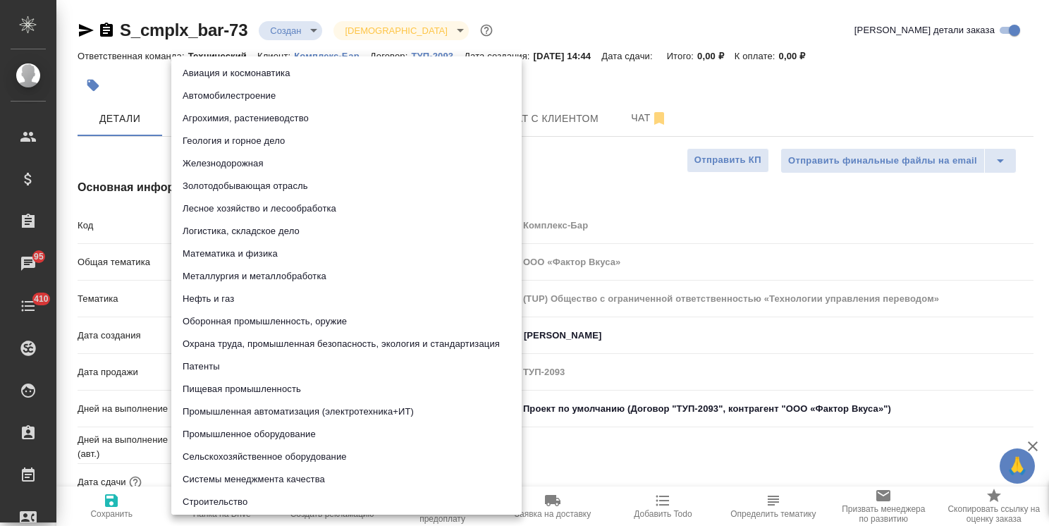
click at [236, 393] on li "Пищевая промышленность" at bounding box center [346, 389] width 350 height 23
type textarea "x"
type input "5a8b8b956a9677013d343d8f"
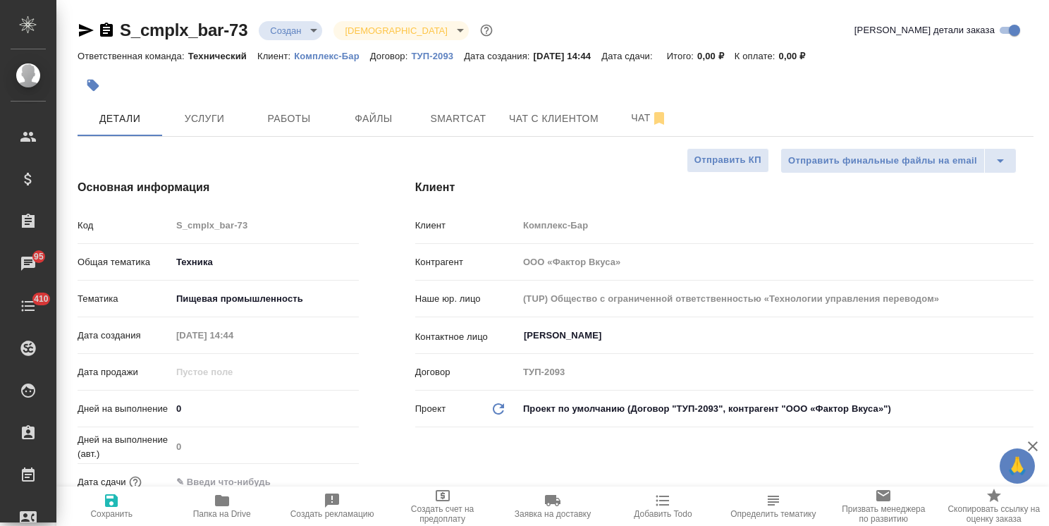
click at [107, 512] on span "Сохранить" at bounding box center [111, 514] width 42 height 10
type textarea "x"
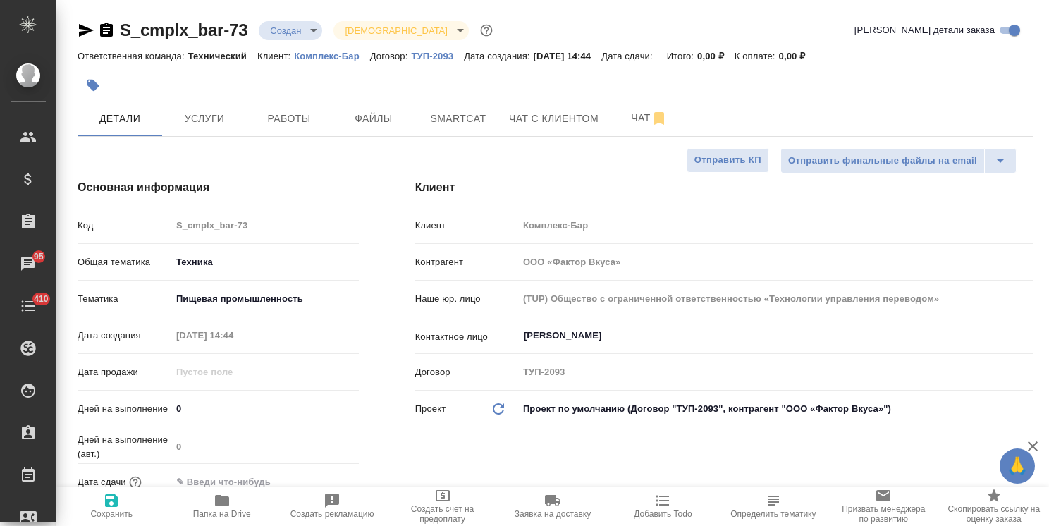
type textarea "x"
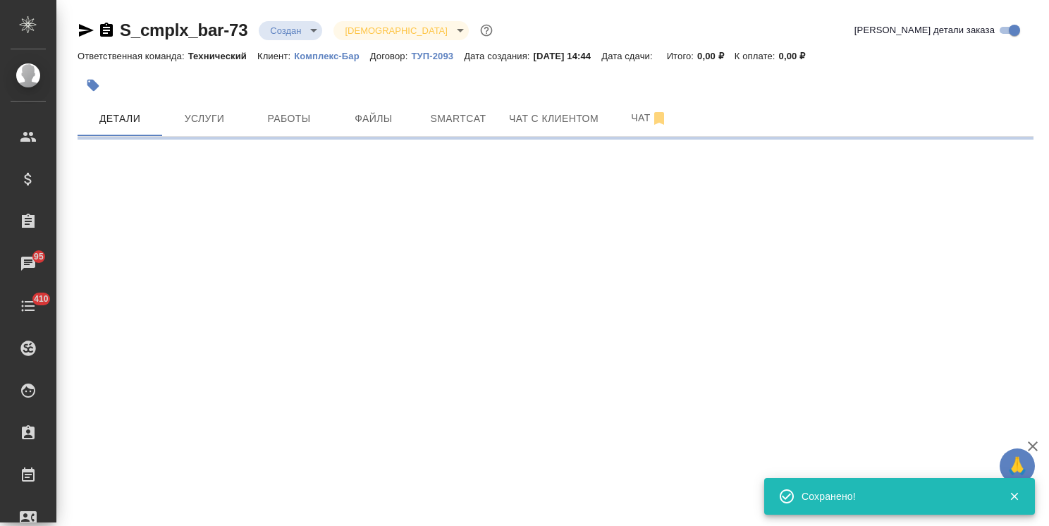
select select "RU"
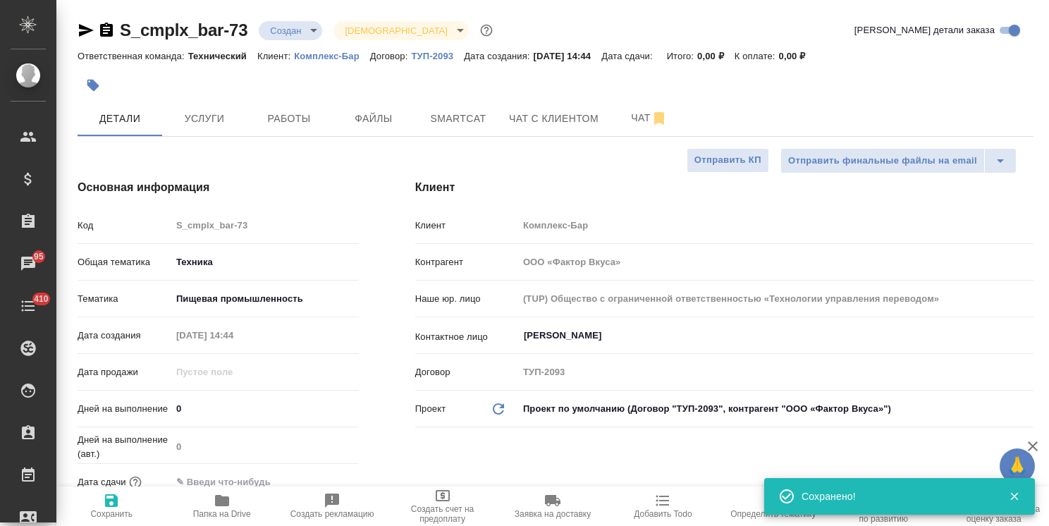
type textarea "x"
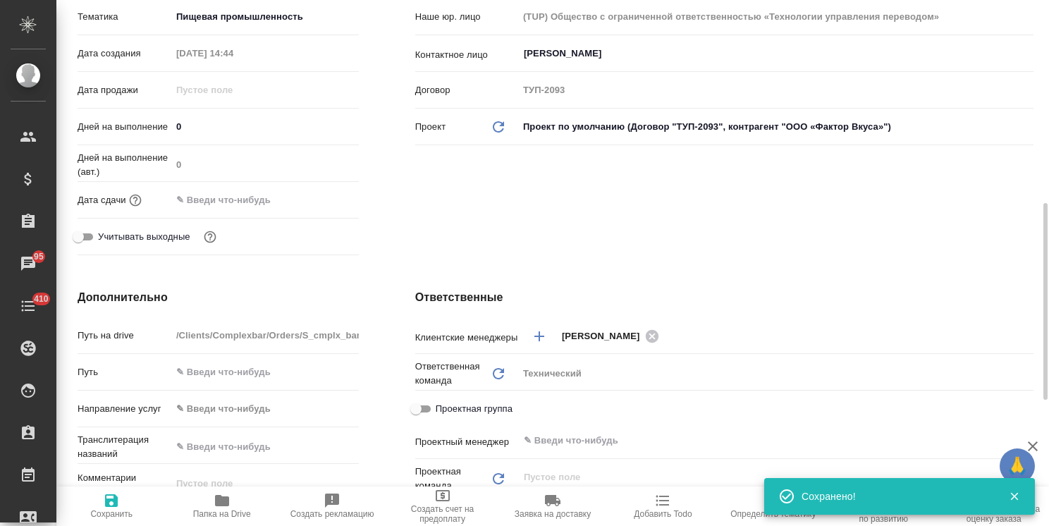
scroll to position [423, 0]
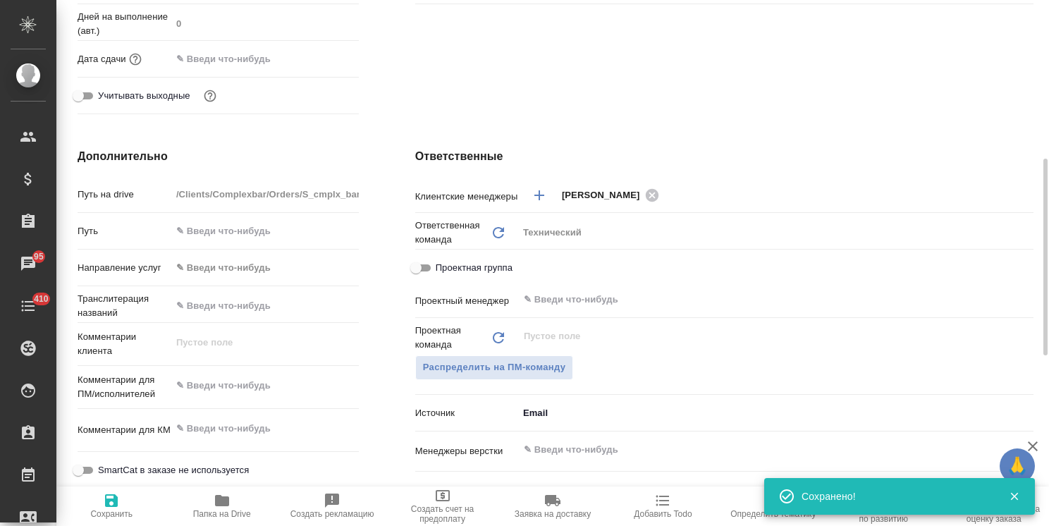
type textarea "x"
click at [255, 380] on textarea at bounding box center [265, 386] width 188 height 24
paste textarea "на казахский язык"
type textarea "x"
type textarea "на казахский язык"
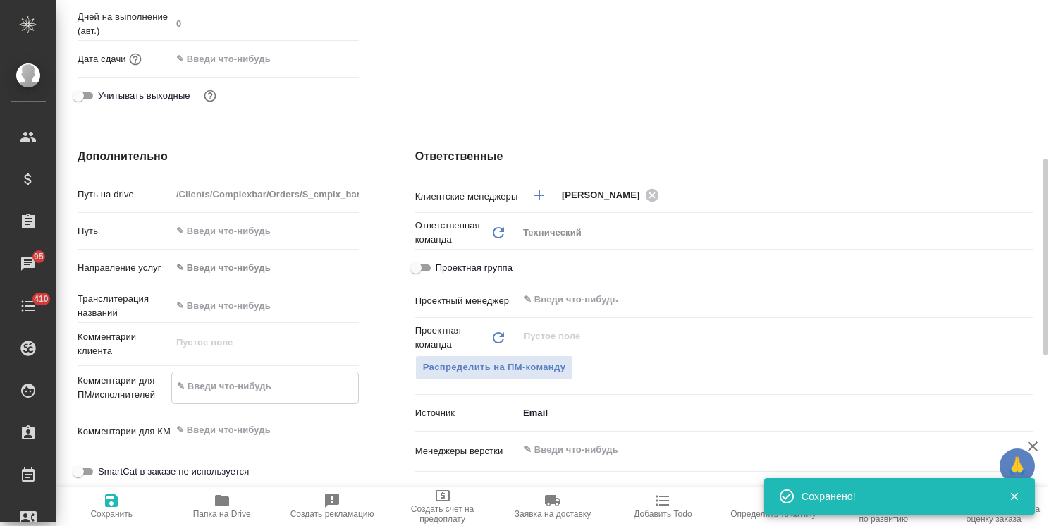
type textarea "x"
type textarea "на казахский язык"
type textarea "x"
click at [106, 502] on icon "button" at bounding box center [111, 500] width 13 height 13
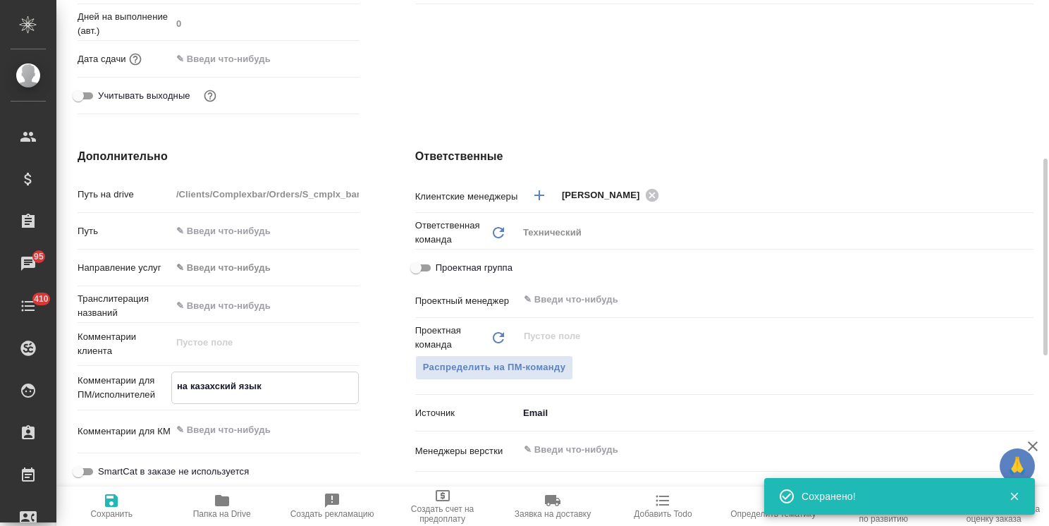
type textarea "x"
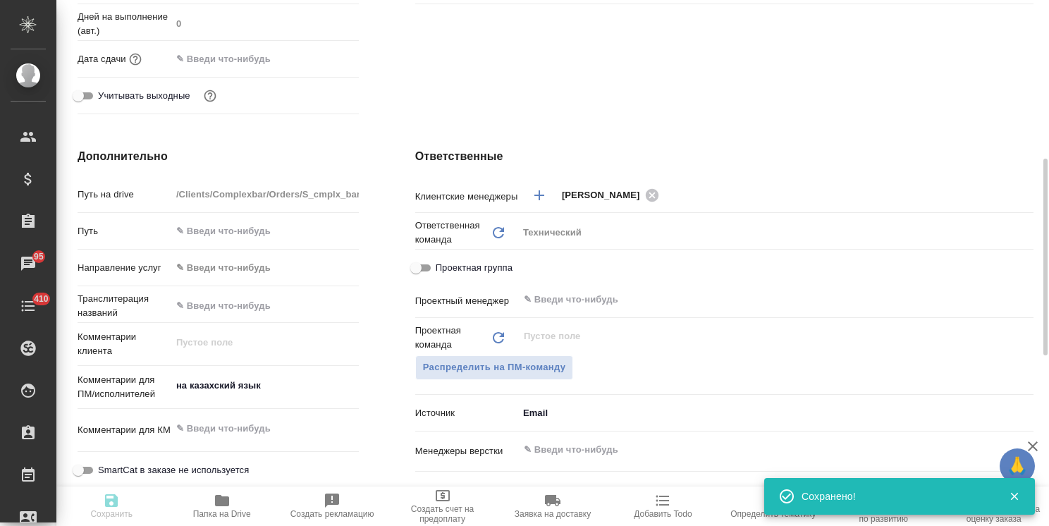
type textarea "x"
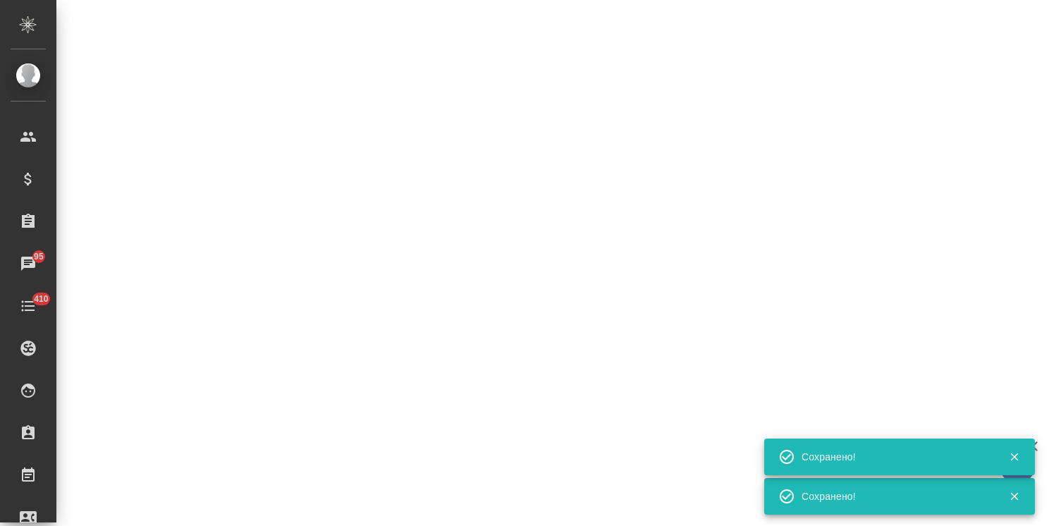
select select "RU"
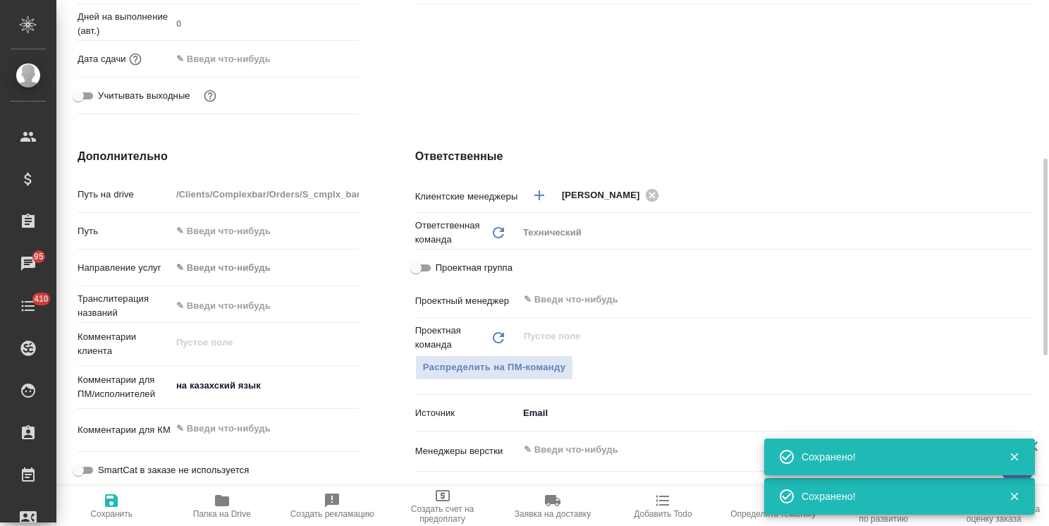
type textarea "x"
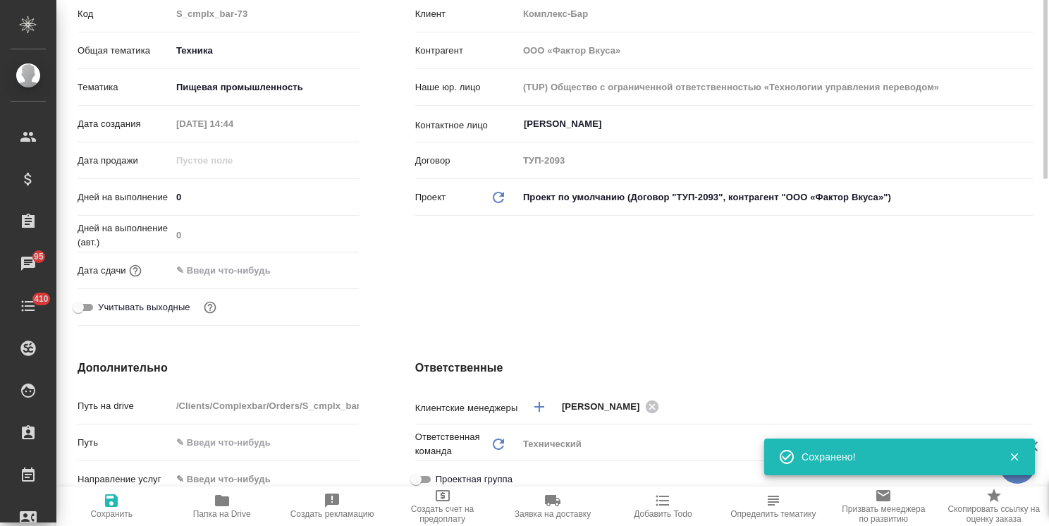
scroll to position [71, 0]
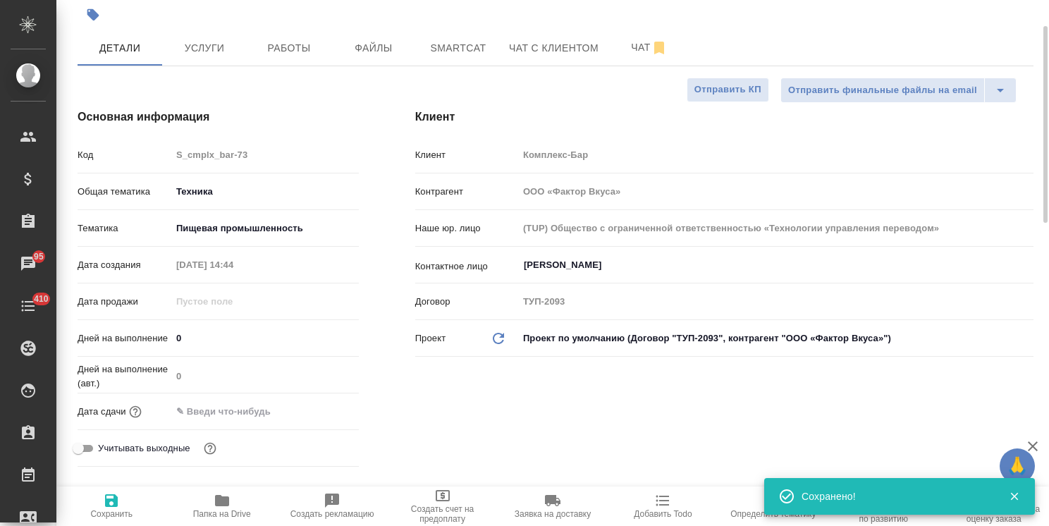
click at [207, 188] on body "🙏 .cls-1 fill:#fff; AWATERA Usmanova Olga Клиенты Спецификации Заказы 95 Чаты 4…" at bounding box center [524, 263] width 1049 height 526
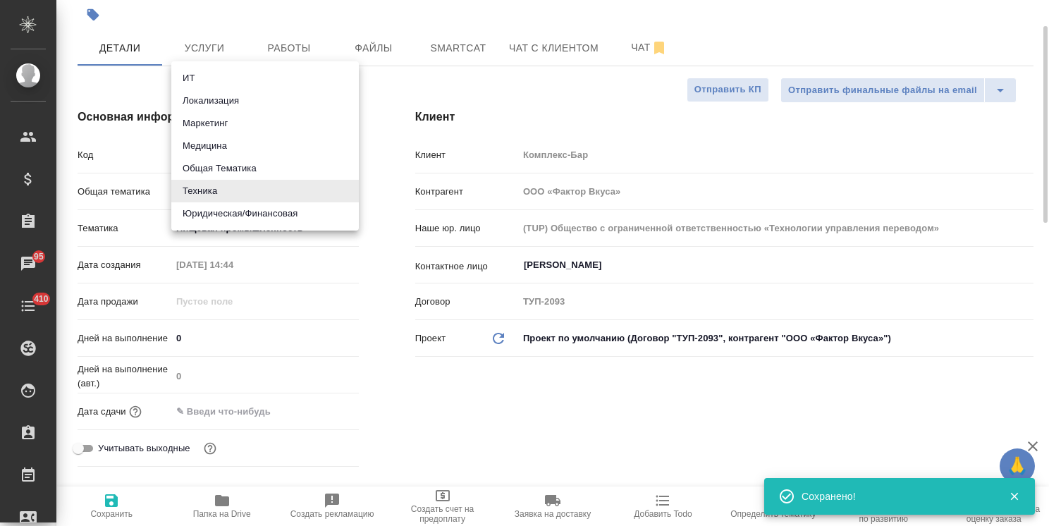
click at [204, 47] on div at bounding box center [524, 263] width 1049 height 526
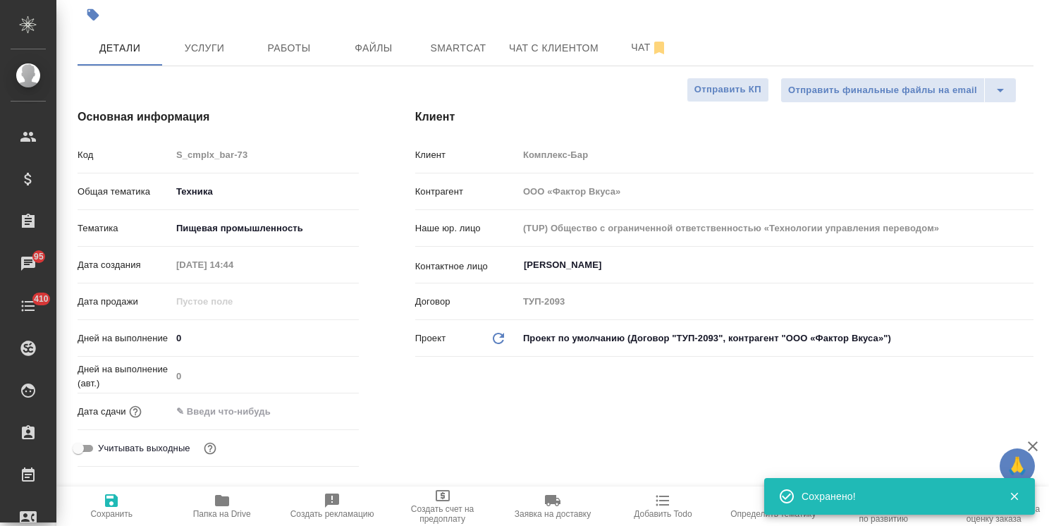
click at [213, 52] on div "ИТ Локализация Маркетинг Медицина Общая Тематика Техника Юридическая/Финансовая" at bounding box center [524, 263] width 1049 height 526
click at [213, 52] on span "Услуги" at bounding box center [205, 48] width 68 height 18
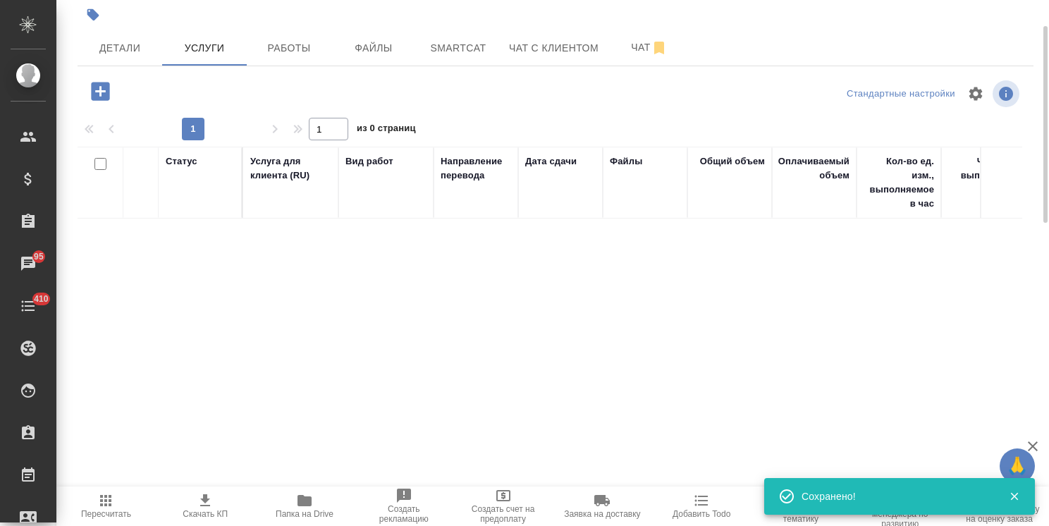
click at [104, 92] on icon "button" at bounding box center [100, 91] width 25 height 25
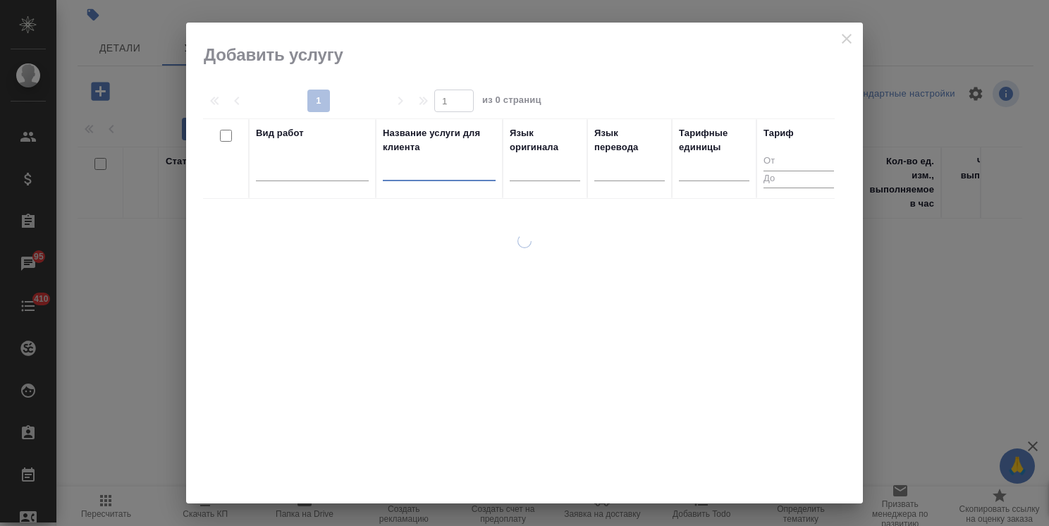
click at [443, 166] on input "text" at bounding box center [439, 173] width 113 height 18
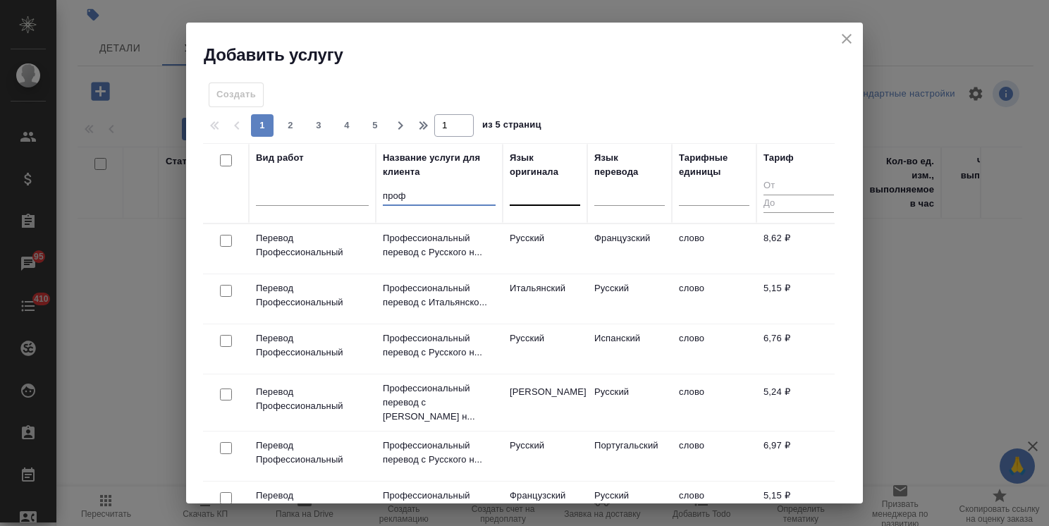
type input "проф"
click at [532, 196] on div at bounding box center [545, 191] width 71 height 20
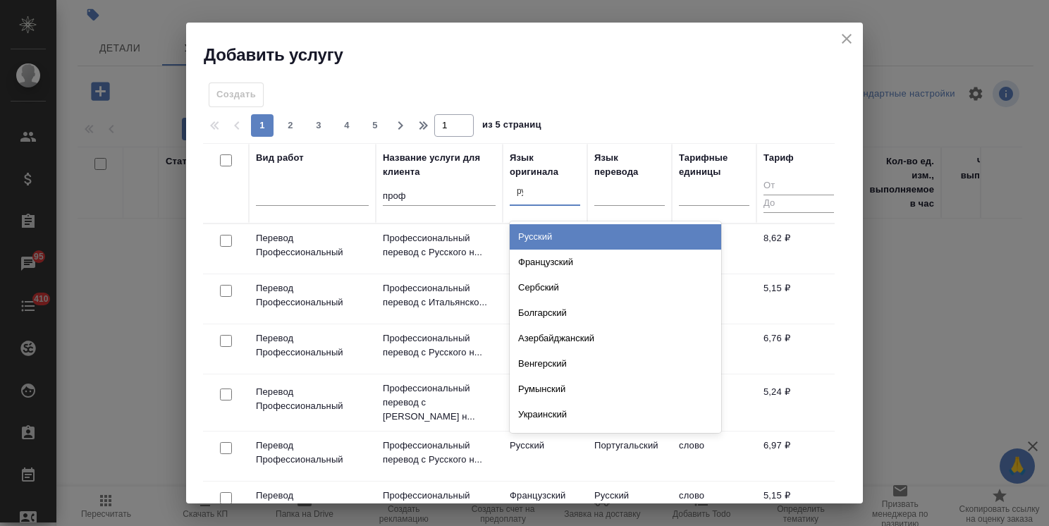
type input "рус"
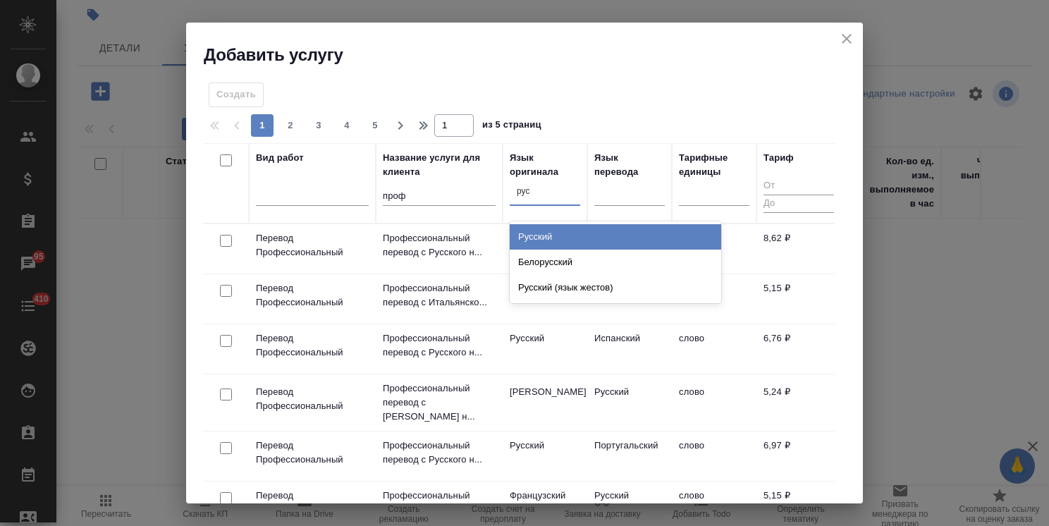
click at [558, 229] on div "Русский" at bounding box center [616, 236] width 212 height 25
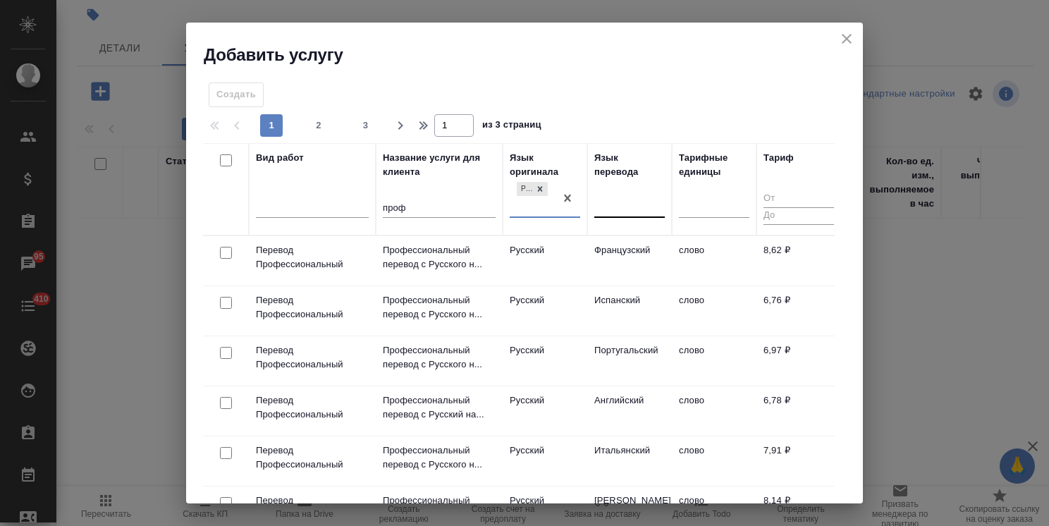
click at [632, 212] on div at bounding box center [629, 204] width 71 height 20
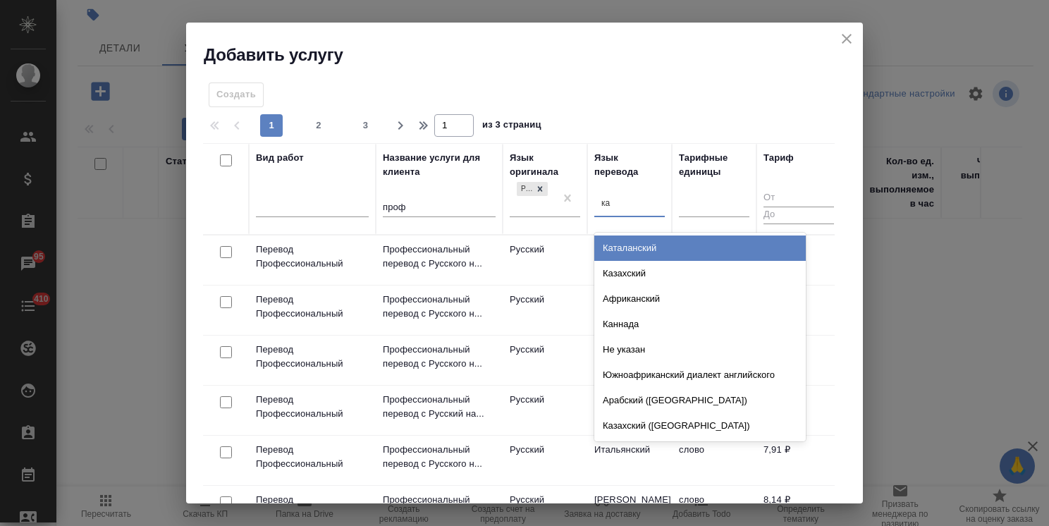
type input "каз"
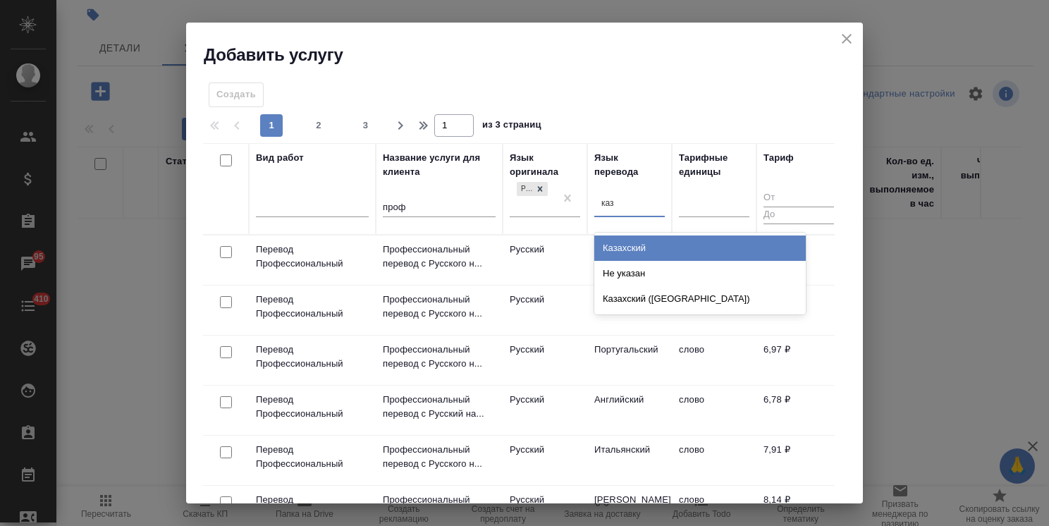
click at [642, 251] on div "Казахский" at bounding box center [700, 247] width 212 height 25
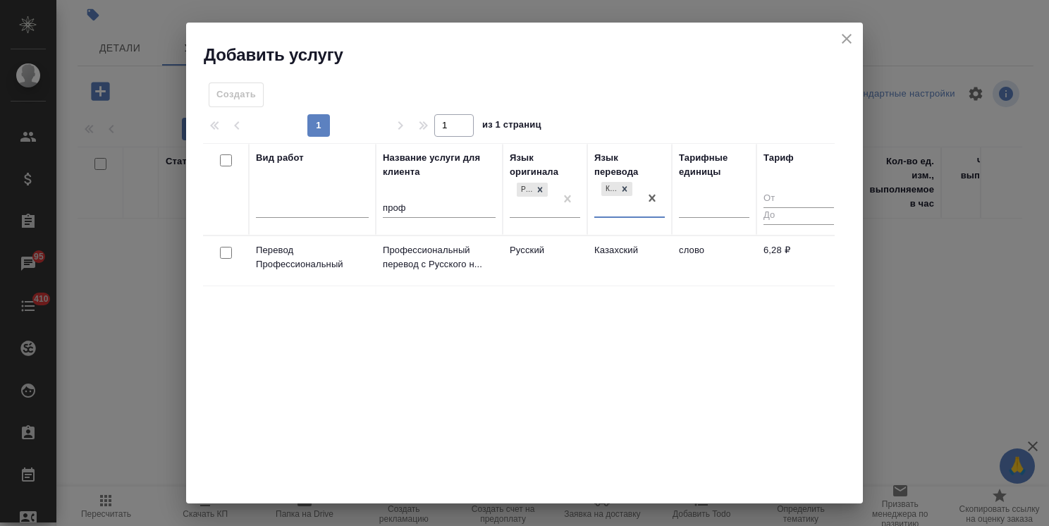
click at [225, 250] on input "checkbox" at bounding box center [226, 253] width 12 height 12
checkbox input "true"
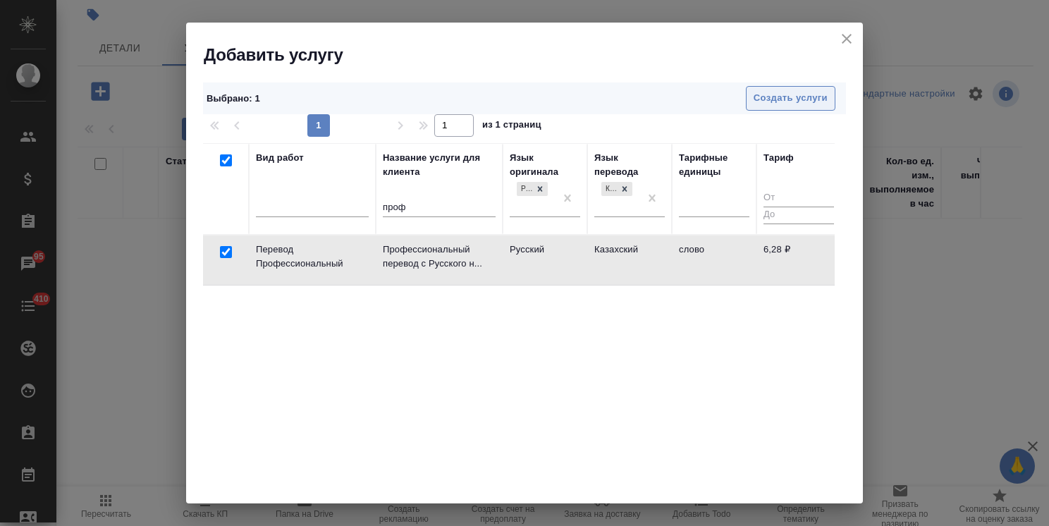
click at [759, 94] on span "Создать услуги" at bounding box center [791, 98] width 74 height 16
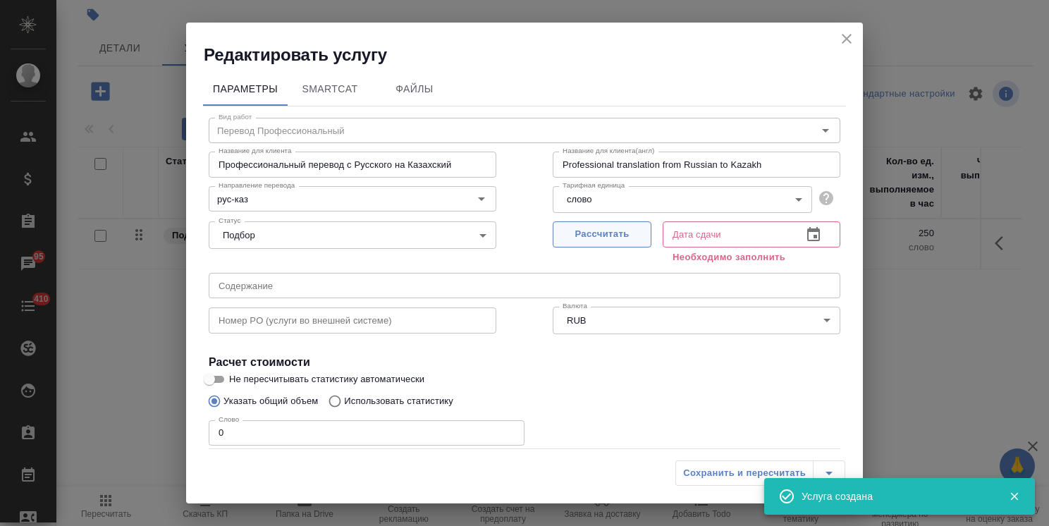
click at [606, 229] on span "Рассчитать" at bounding box center [601, 234] width 83 height 16
type input "13.10.2025 14:44"
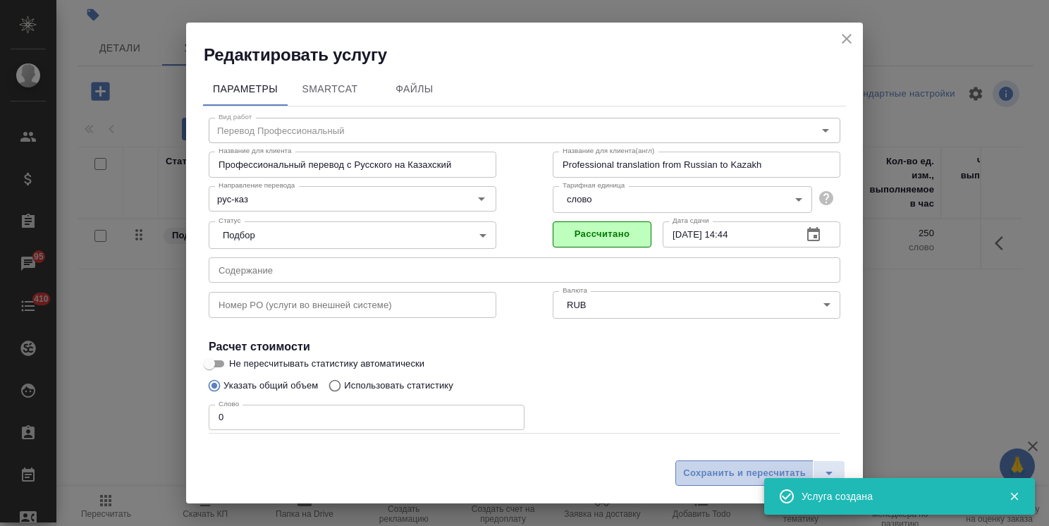
click at [716, 472] on span "Сохранить и пересчитать" at bounding box center [744, 473] width 123 height 16
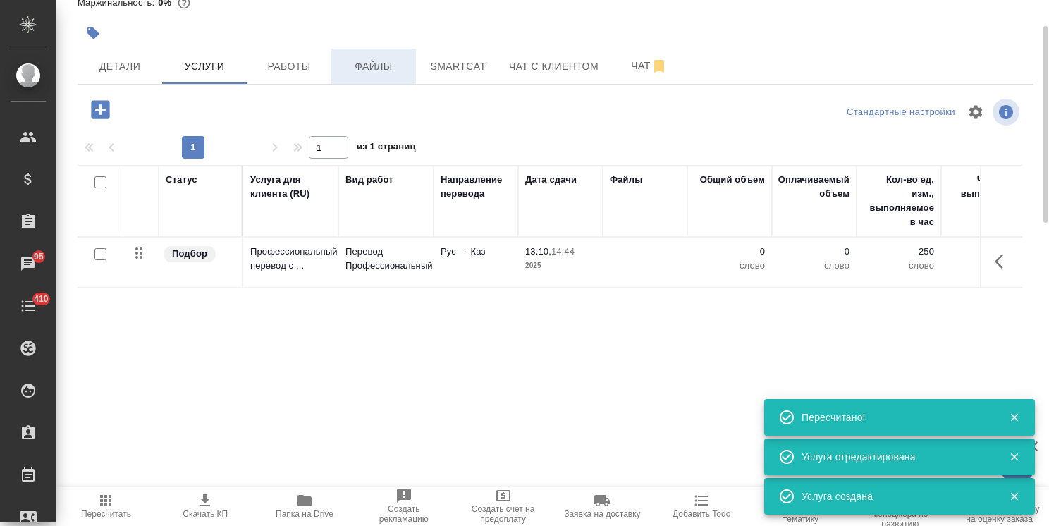
click at [381, 74] on span "Файлы" at bounding box center [374, 67] width 68 height 18
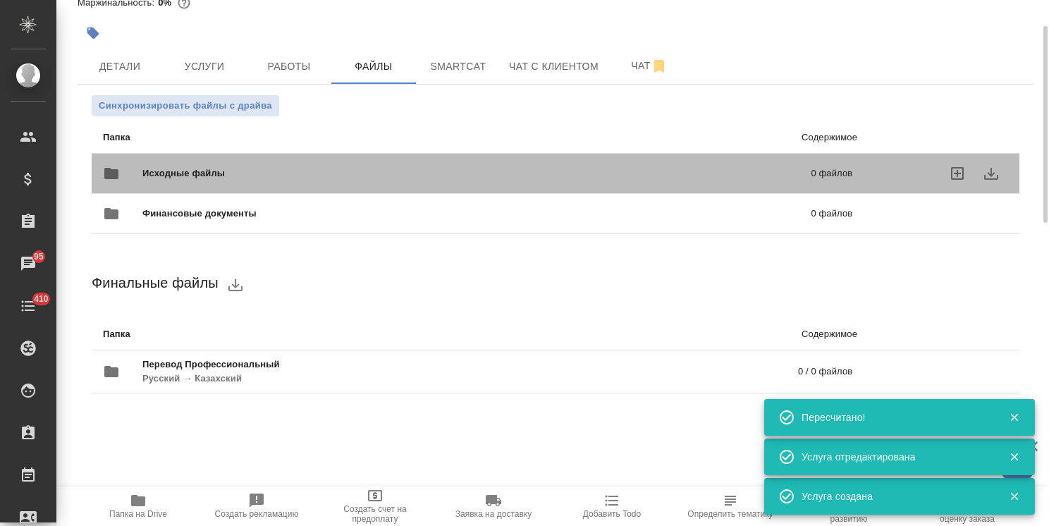
click at [199, 173] on span "Исходные файлы" at bounding box center [330, 173] width 376 height 14
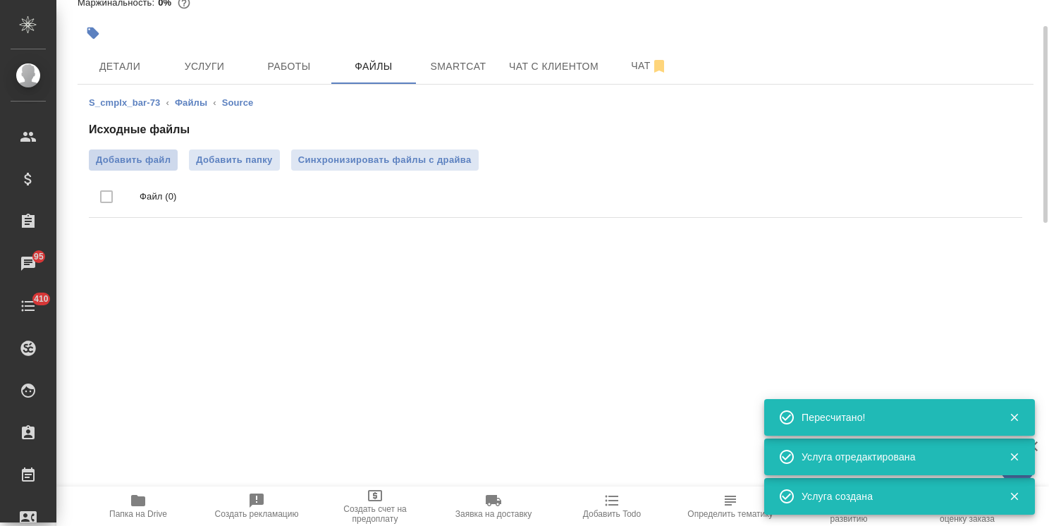
click at [116, 154] on span "Добавить файл" at bounding box center [133, 160] width 75 height 14
click at [0, 0] on input "Добавить файл" at bounding box center [0, 0] width 0 height 0
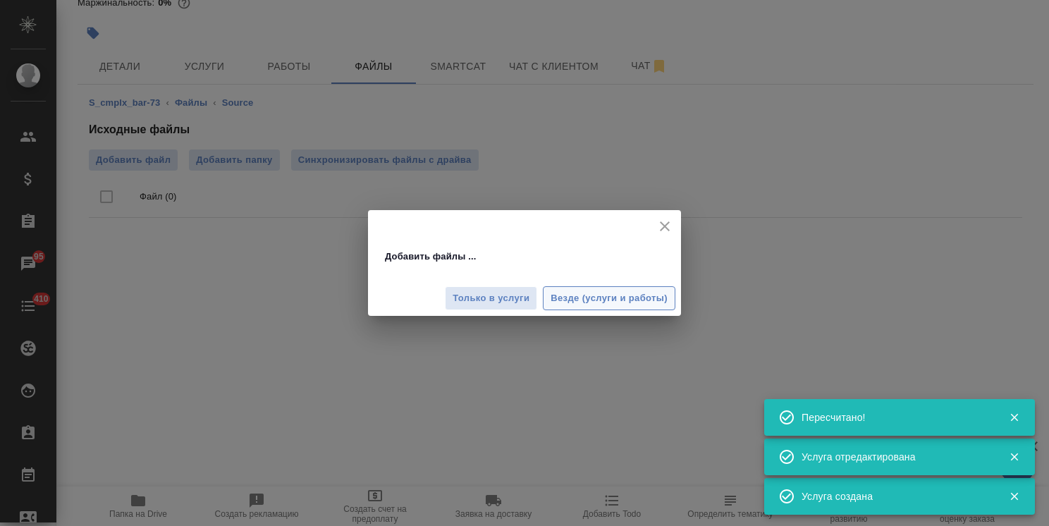
click at [577, 300] on span "Везде (услуги и работы)" at bounding box center [609, 298] width 117 height 16
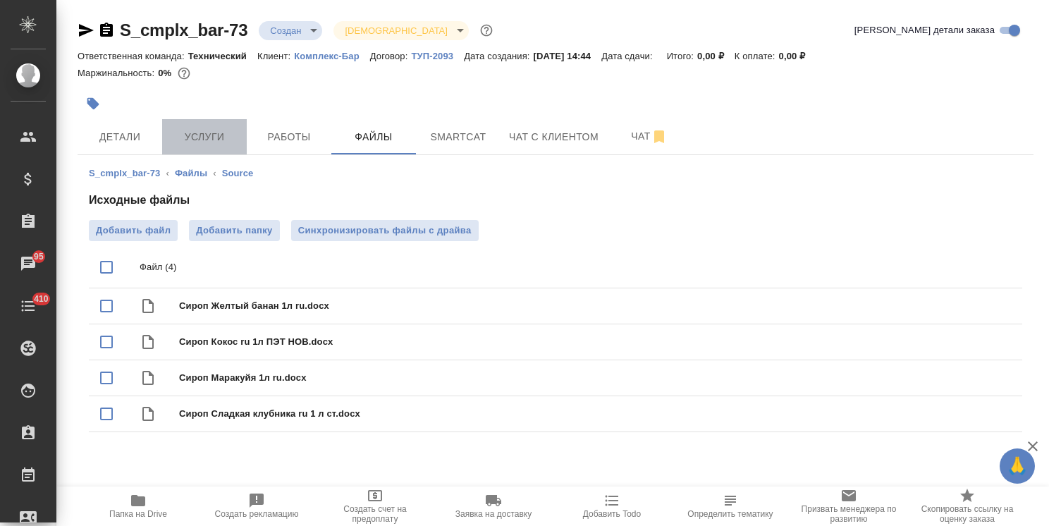
click at [210, 138] on span "Услуги" at bounding box center [205, 137] width 68 height 18
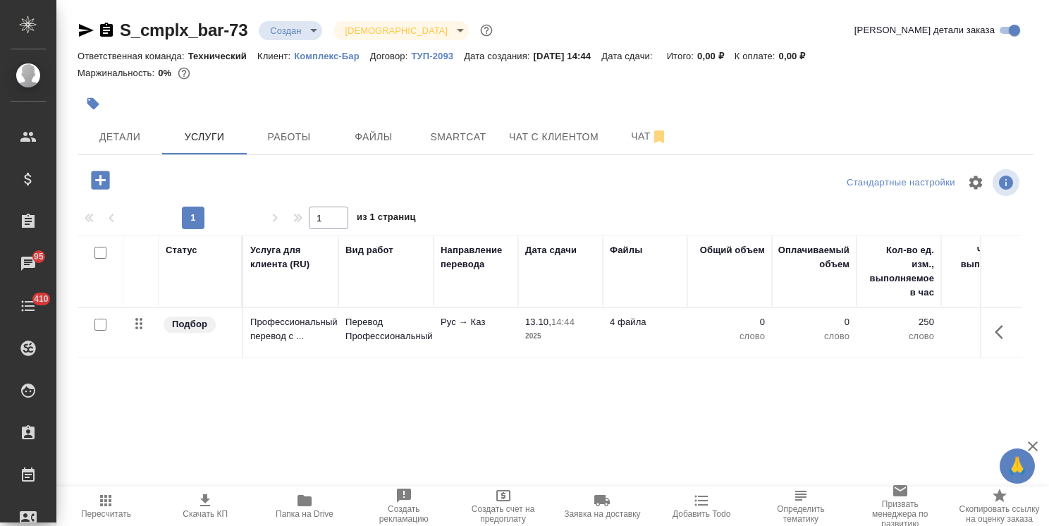
click at [97, 330] on input "checkbox" at bounding box center [100, 325] width 12 height 12
checkbox input "true"
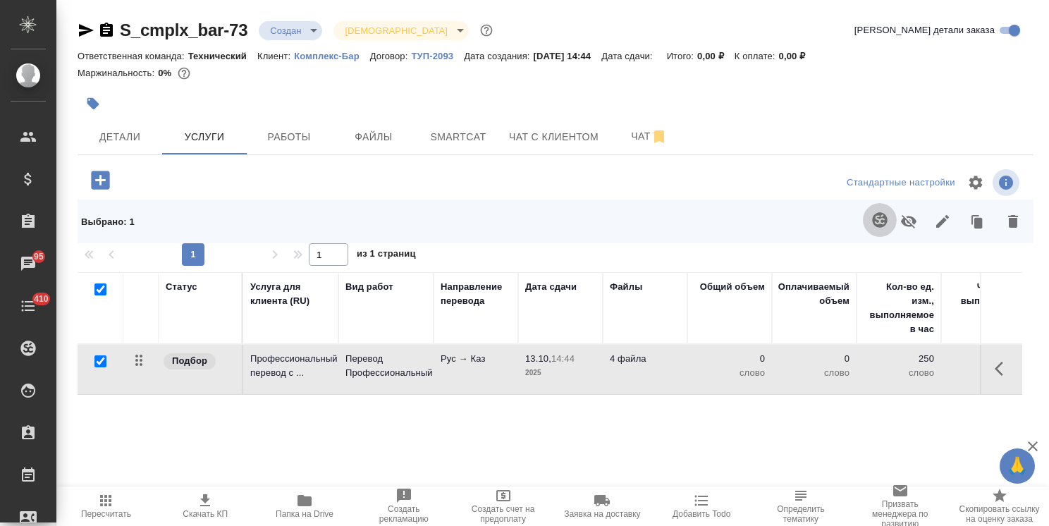
click at [878, 216] on icon "button" at bounding box center [879, 220] width 17 height 17
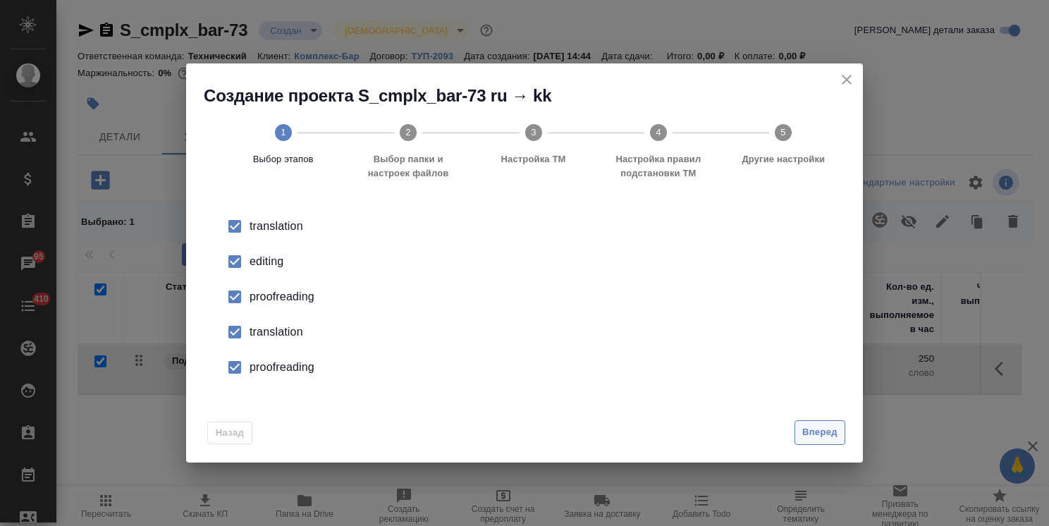
click at [827, 441] on button "Вперед" at bounding box center [820, 432] width 51 height 25
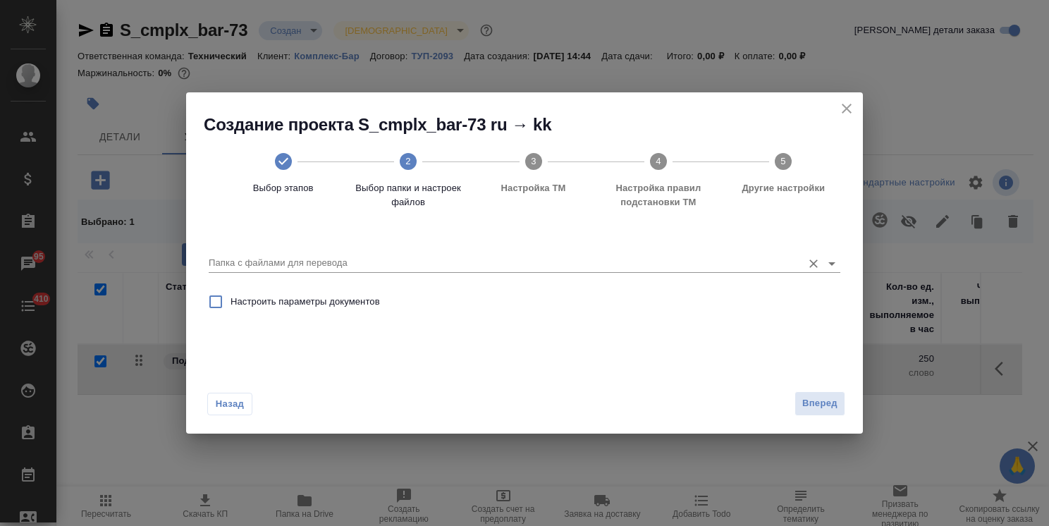
click at [391, 257] on input "Папка с файлами для перевода" at bounding box center [502, 263] width 587 height 17
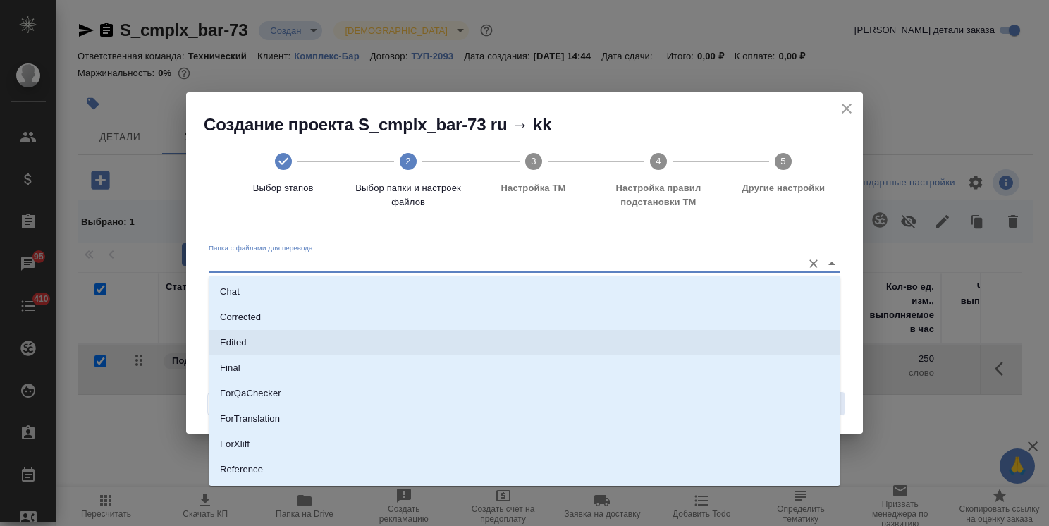
scroll to position [71, 0]
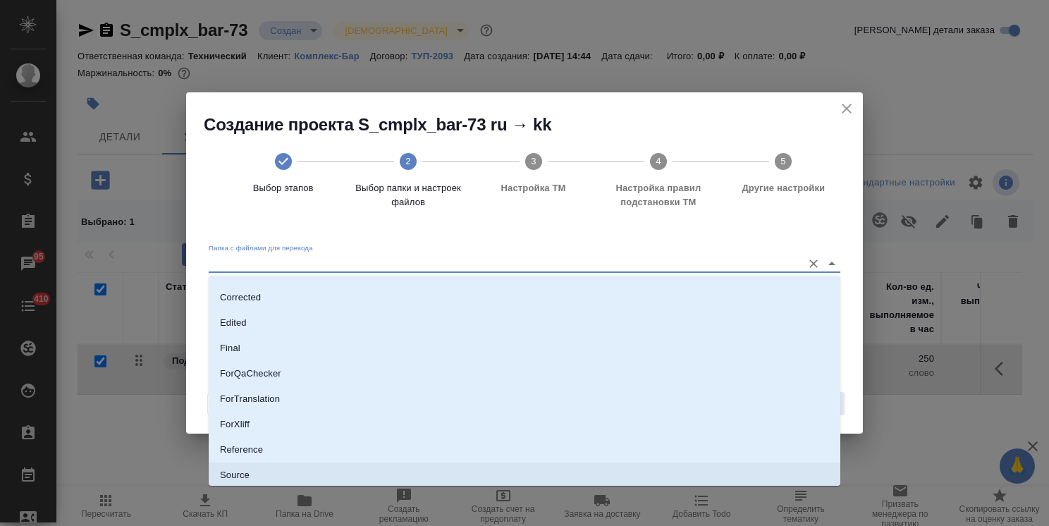
click at [250, 470] on li "Source" at bounding box center [525, 474] width 632 height 25
type input "Source"
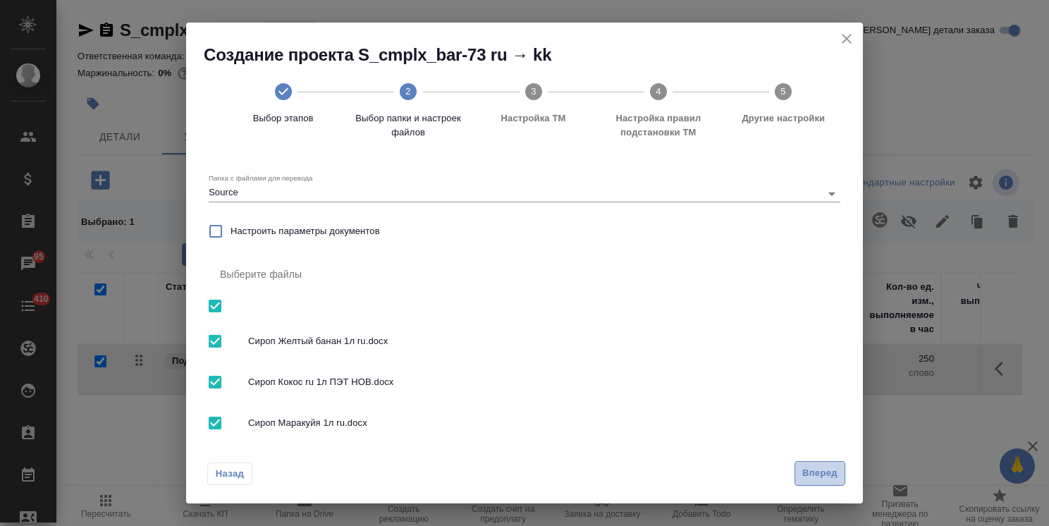
click at [813, 467] on span "Вперед" at bounding box center [819, 473] width 35 height 16
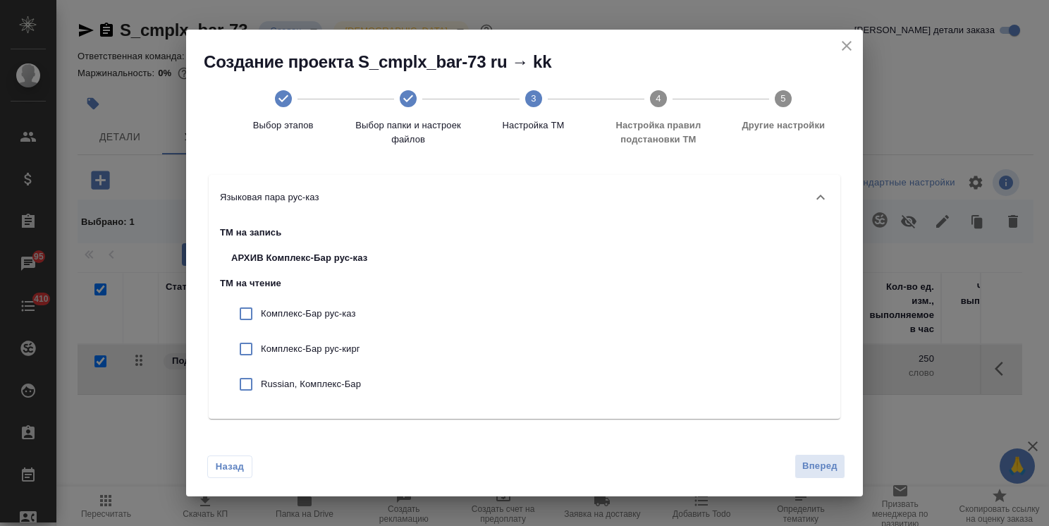
click at [290, 307] on p "Комплекс-Бар рус-каз" at bounding box center [314, 314] width 106 height 14
checkbox input "true"
click at [811, 461] on span "Вперед" at bounding box center [819, 466] width 35 height 16
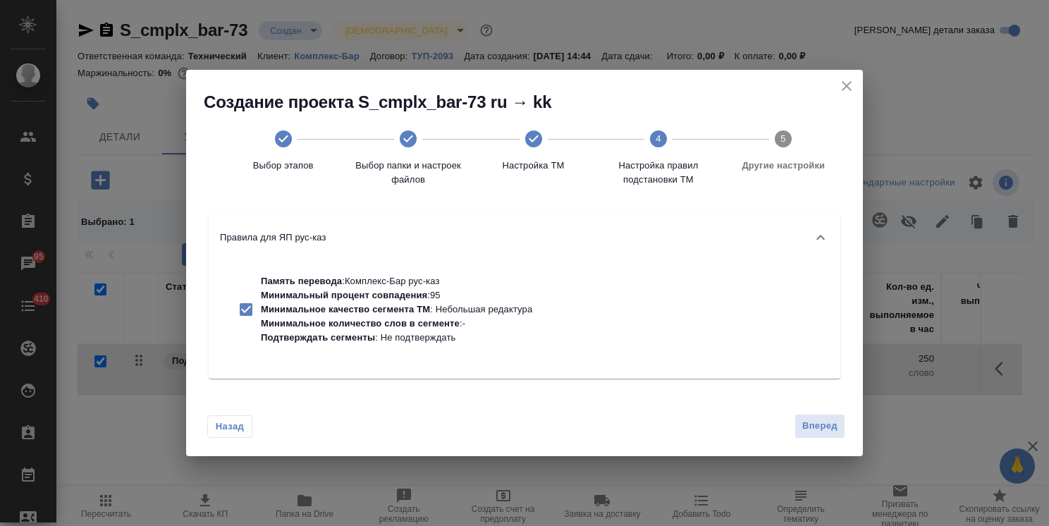
click at [238, 412] on div "Назад Вперед" at bounding box center [524, 423] width 677 height 66
click at [231, 422] on span "Назад" at bounding box center [230, 426] width 30 height 14
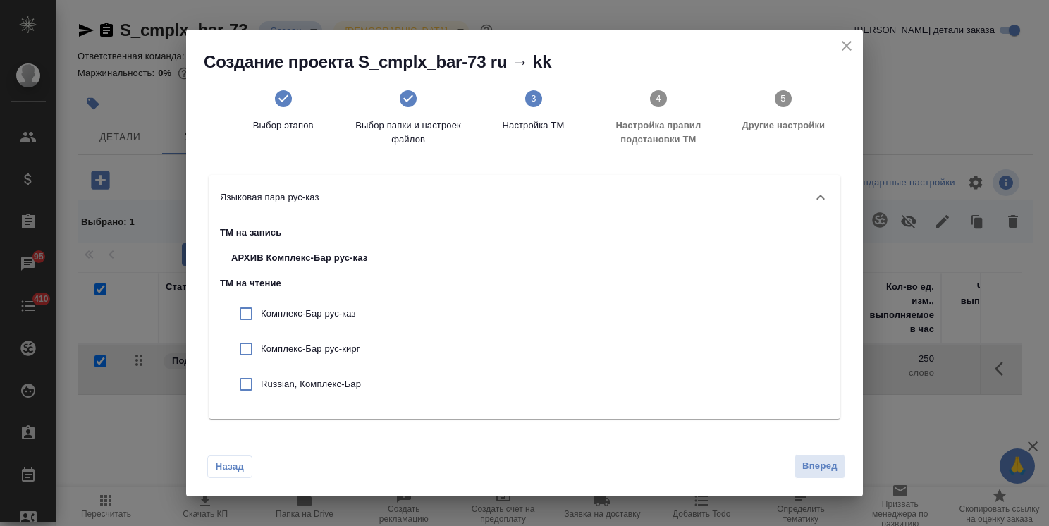
click at [305, 379] on p "Russian, Комплекс-Бар" at bounding box center [314, 384] width 106 height 14
checkbox input "true"
click at [309, 321] on div "Комплекс-Бар рус-каз" at bounding box center [299, 313] width 159 height 35
checkbox input "true"
click at [832, 478] on button "Вперед" at bounding box center [820, 466] width 51 height 25
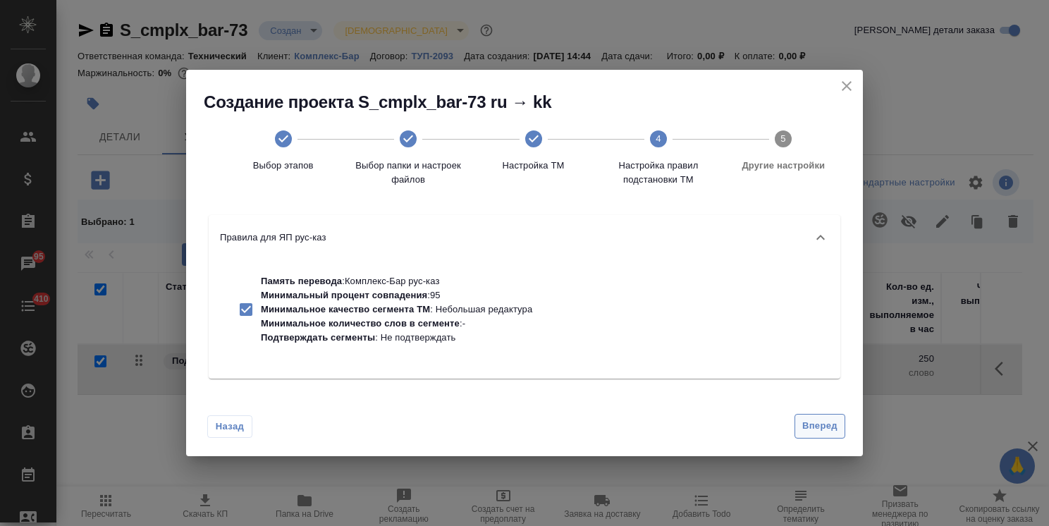
click at [822, 426] on span "Вперед" at bounding box center [819, 426] width 35 height 16
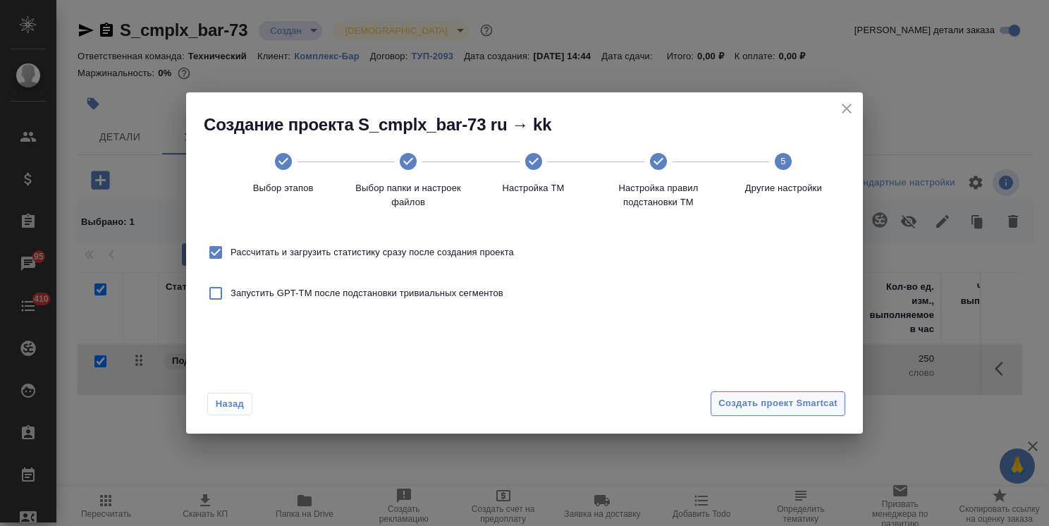
click at [747, 405] on span "Создать проект Smartcat" at bounding box center [777, 404] width 119 height 16
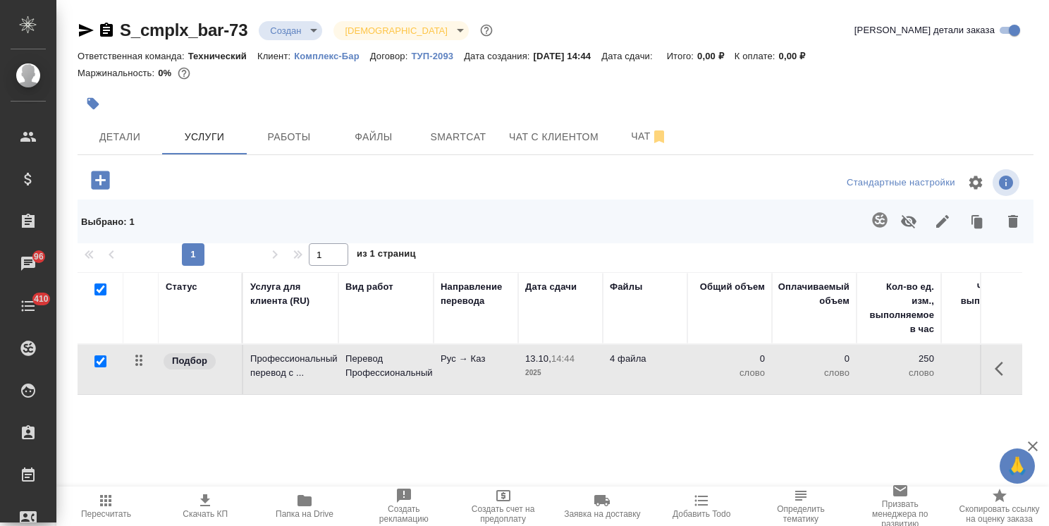
click at [274, 408] on div "Статус Услуга для клиента (RU) Вид работ Направление перевода Дата сдачи Файлы …" at bounding box center [550, 423] width 945 height 303
click at [102, 288] on input "checkbox" at bounding box center [100, 289] width 12 height 12
checkbox input "false"
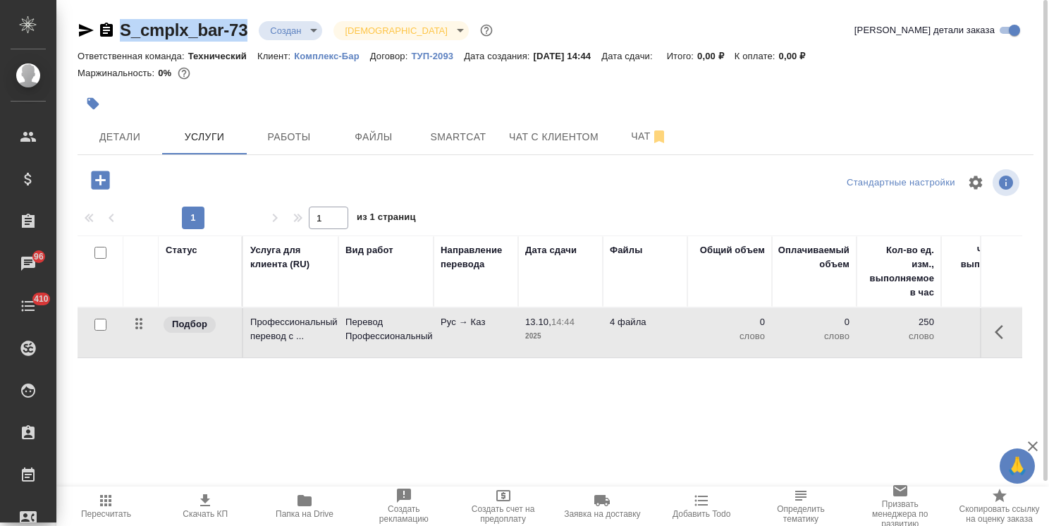
drag, startPoint x: 248, startPoint y: 16, endPoint x: 56, endPoint y: 11, distance: 191.8
click at [62, 14] on div "S_cmplx_bar-73 Создан new Святая троица holyTrinity Кратко детали заказа Ответс…" at bounding box center [552, 287] width 993 height 575
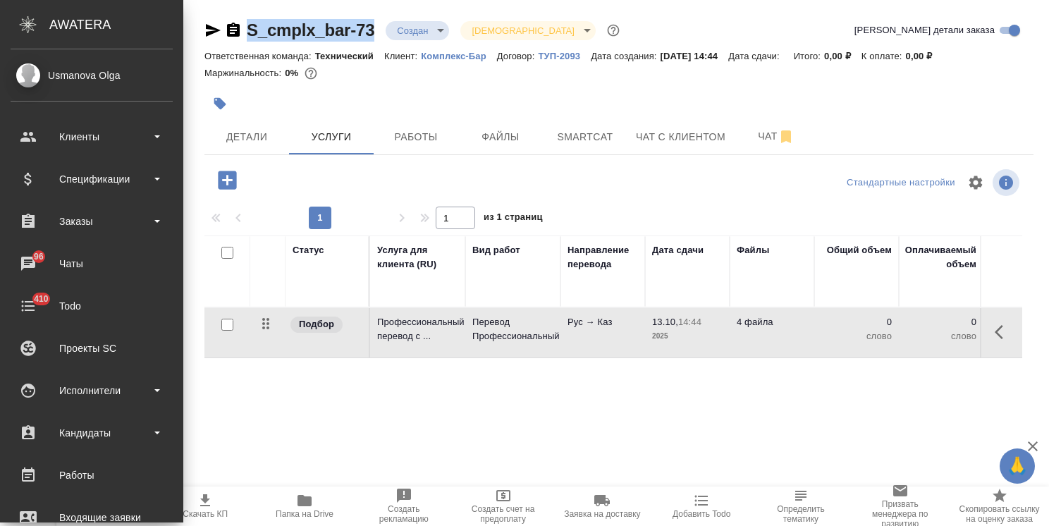
copy link "S_cmplx_bar-73"
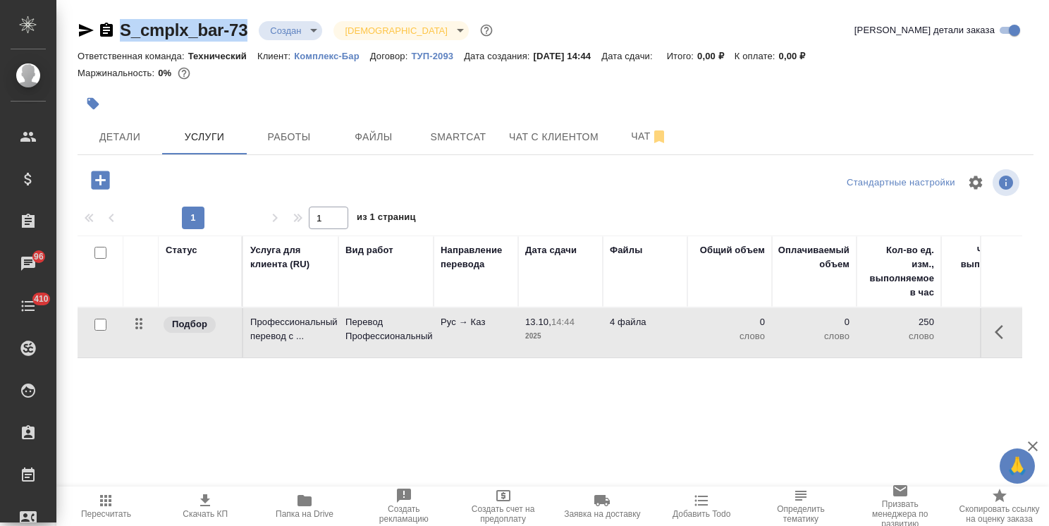
click at [107, 509] on span "Пересчитать" at bounding box center [106, 514] width 50 height 10
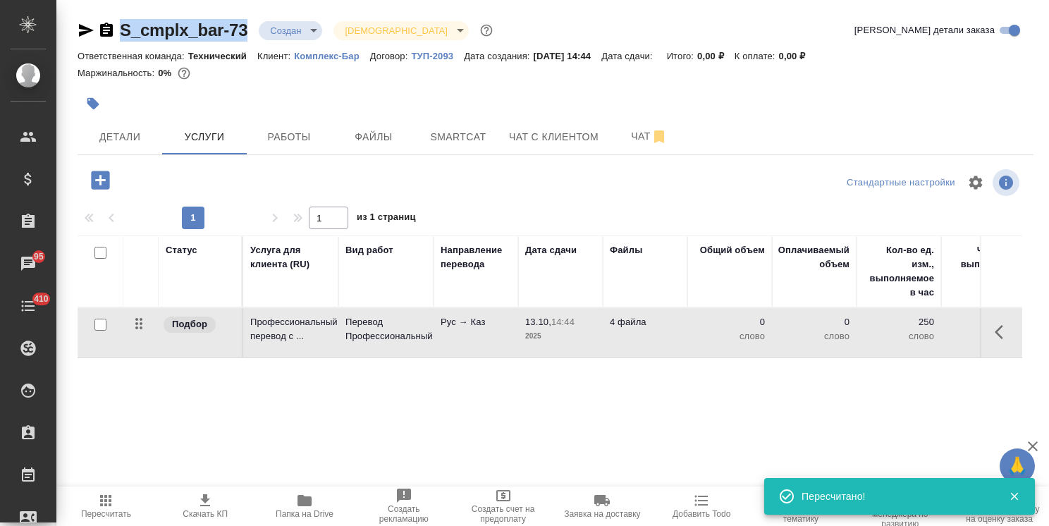
click at [122, 497] on span "Пересчитать" at bounding box center [106, 505] width 82 height 27
click at [113, 516] on span "Пересчитать" at bounding box center [106, 514] width 50 height 10
click at [111, 496] on icon "button" at bounding box center [105, 500] width 11 height 11
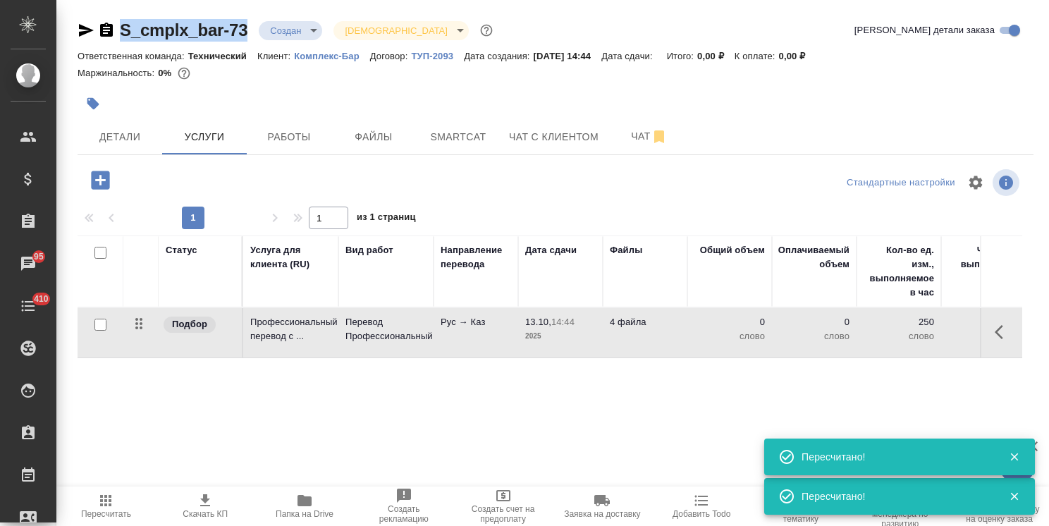
click at [130, 512] on span "Пересчитать" at bounding box center [106, 514] width 50 height 10
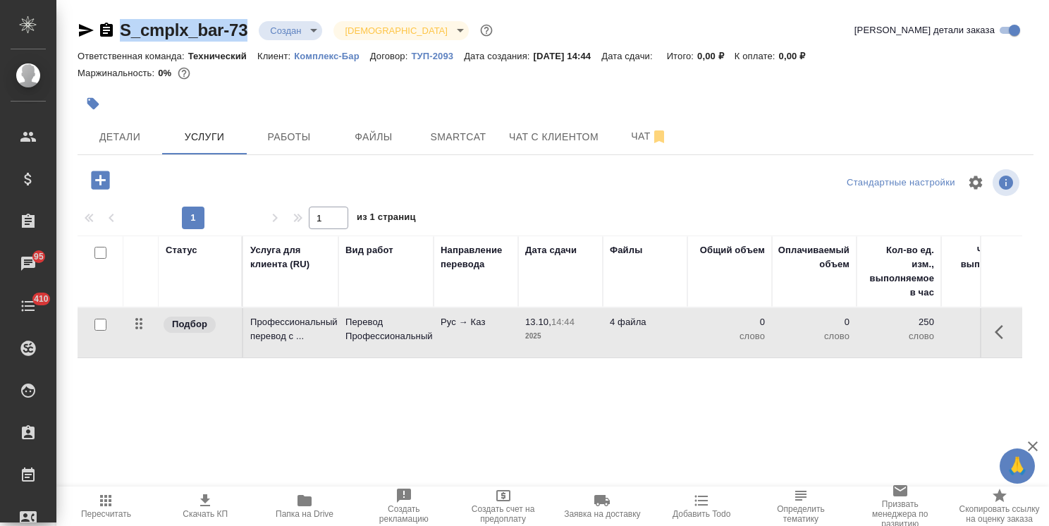
click at [73, 517] on span "Пересчитать" at bounding box center [106, 505] width 82 height 27
click at [1032, 442] on icon "button" at bounding box center [1032, 446] width 17 height 17
click at [392, 97] on div at bounding box center [396, 103] width 637 height 31
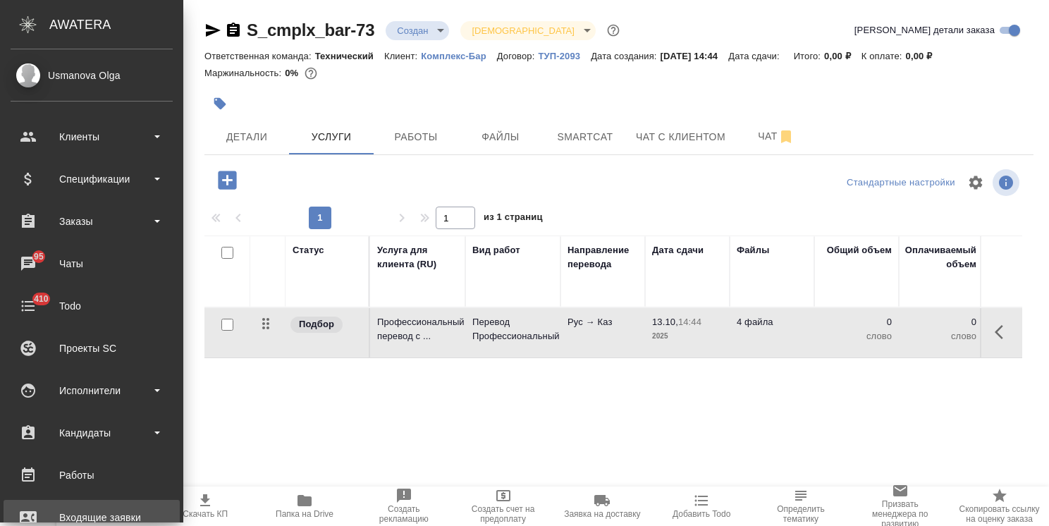
click at [118, 508] on div "Входящие заявки" at bounding box center [92, 517] width 162 height 21
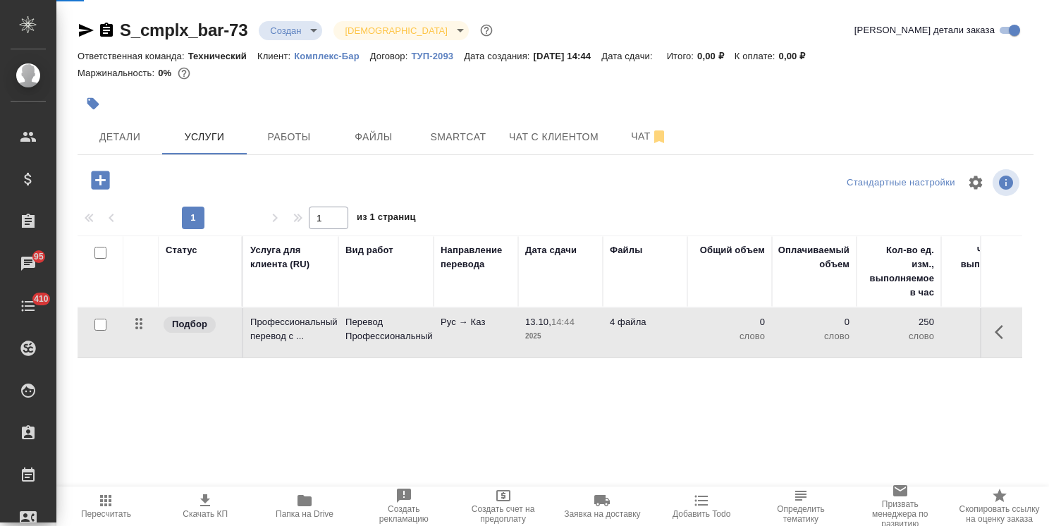
select select "RU"
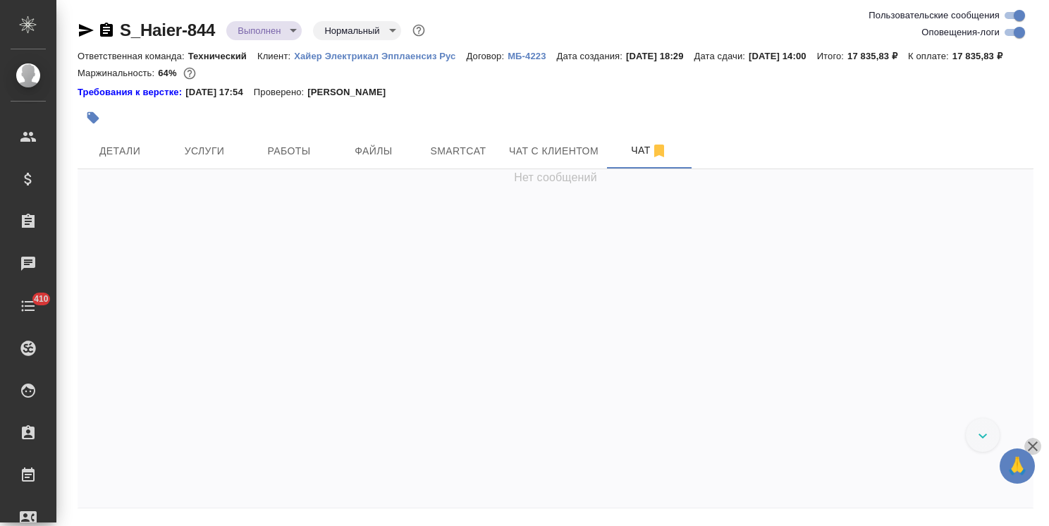
click at [1031, 443] on icon "button" at bounding box center [1032, 446] width 17 height 17
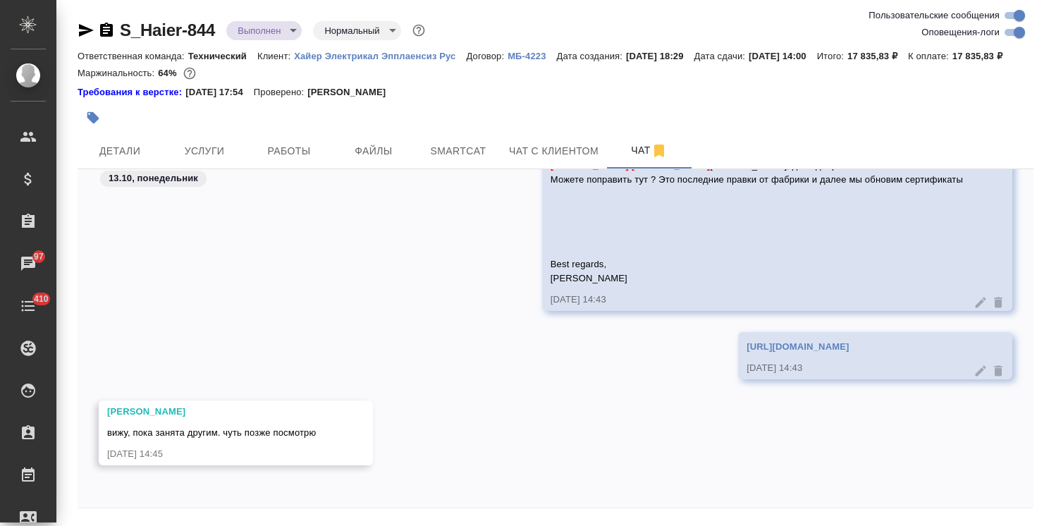
scroll to position [43111, 0]
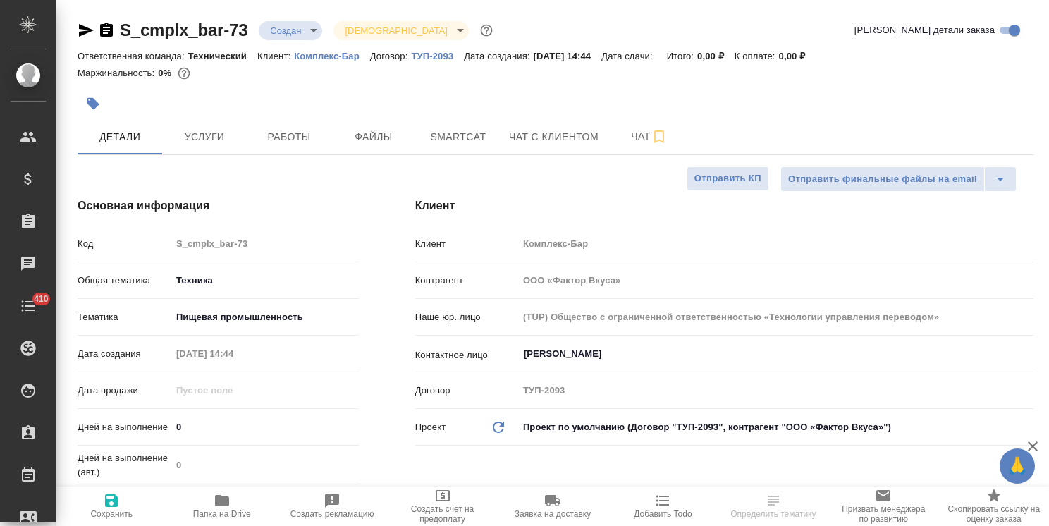
select select "RU"
type textarea "x"
click at [165, 131] on button "Услуги" at bounding box center [204, 136] width 85 height 35
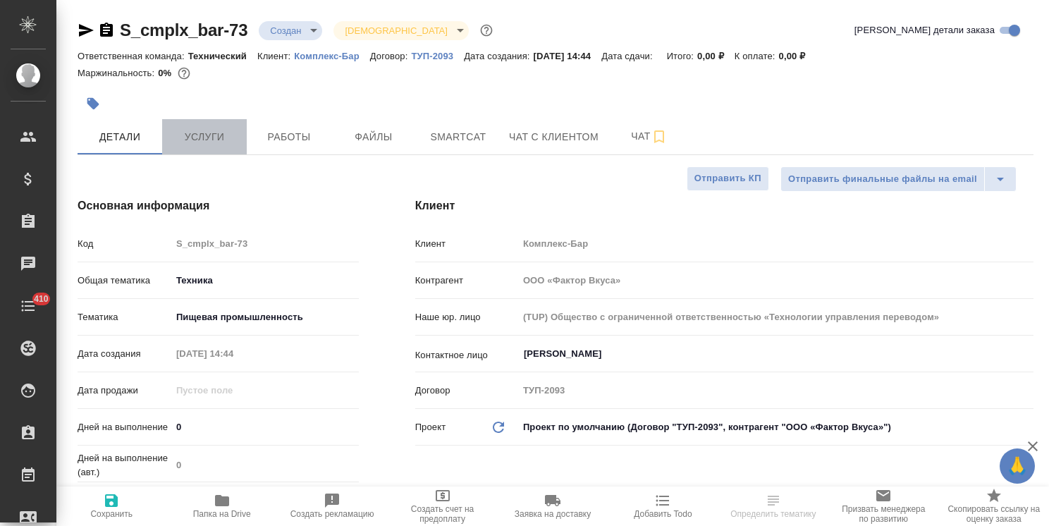
type textarea "x"
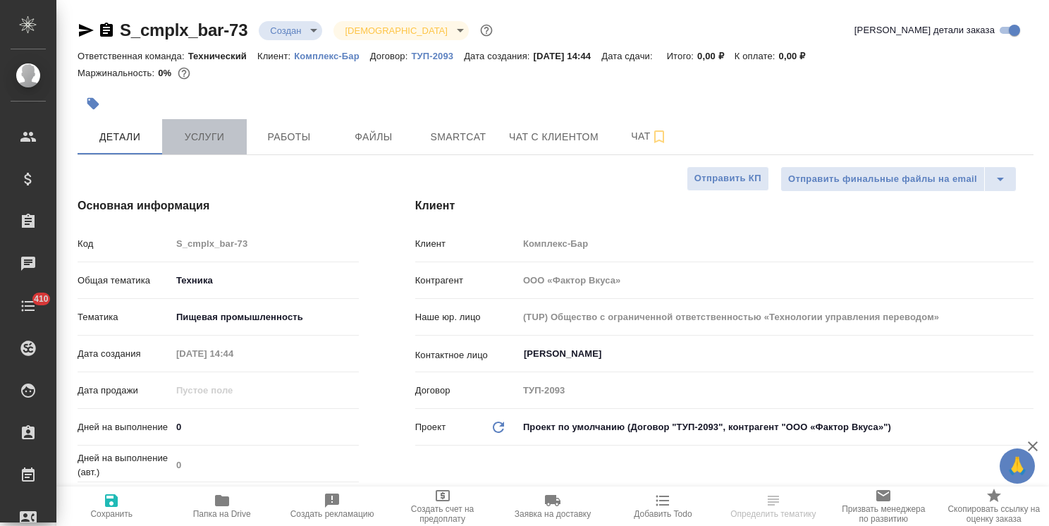
type textarea "x"
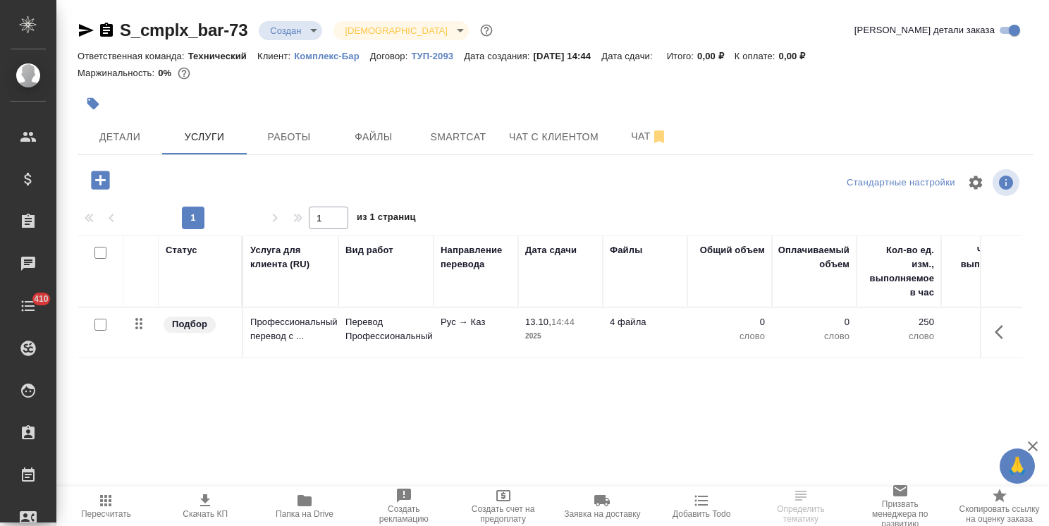
click at [116, 501] on span "Пересчитать" at bounding box center [106, 505] width 82 height 27
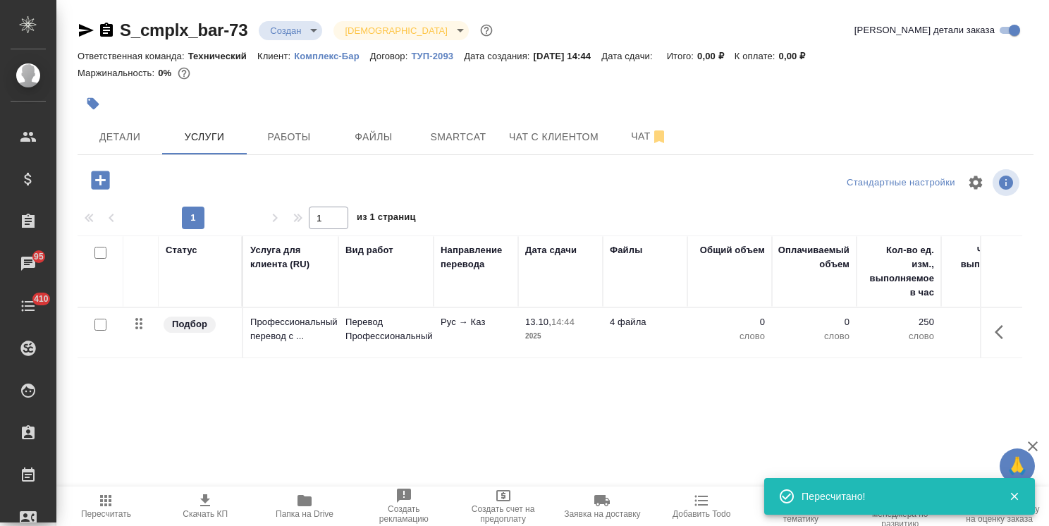
click at [116, 509] on span "Пересчитать" at bounding box center [106, 514] width 50 height 10
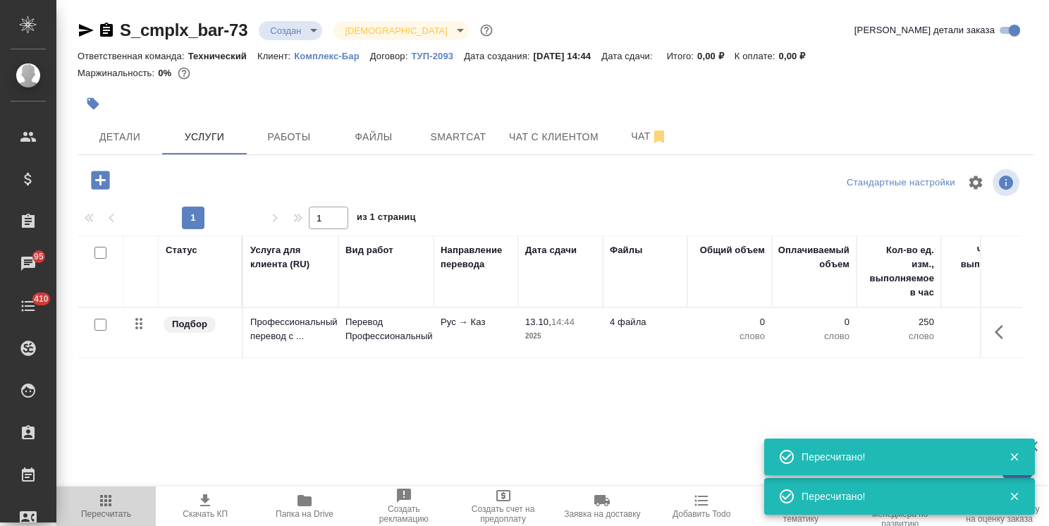
click at [116, 509] on span "Пересчитать" at bounding box center [106, 514] width 50 height 10
click at [110, 501] on icon "button" at bounding box center [105, 500] width 11 height 11
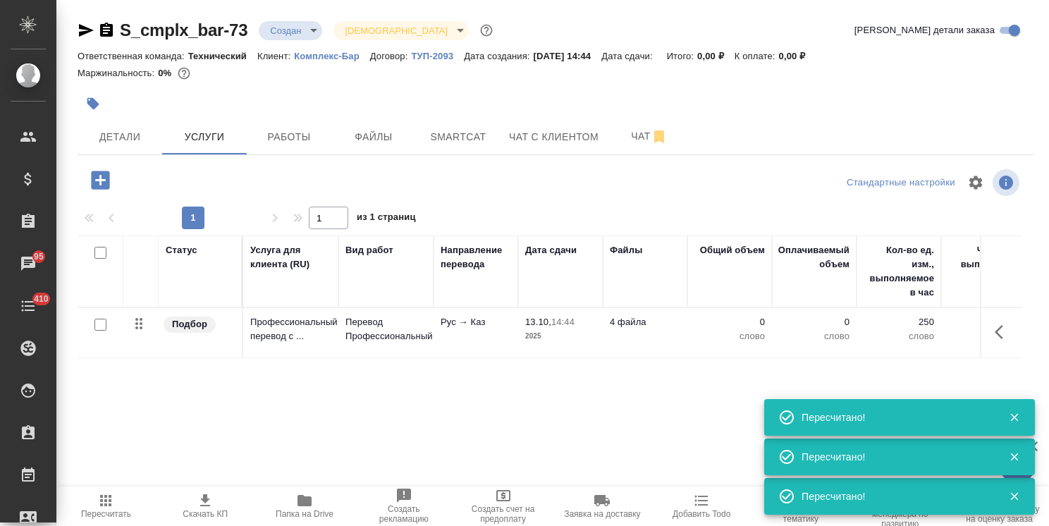
click at [110, 501] on icon "button" at bounding box center [105, 500] width 11 height 11
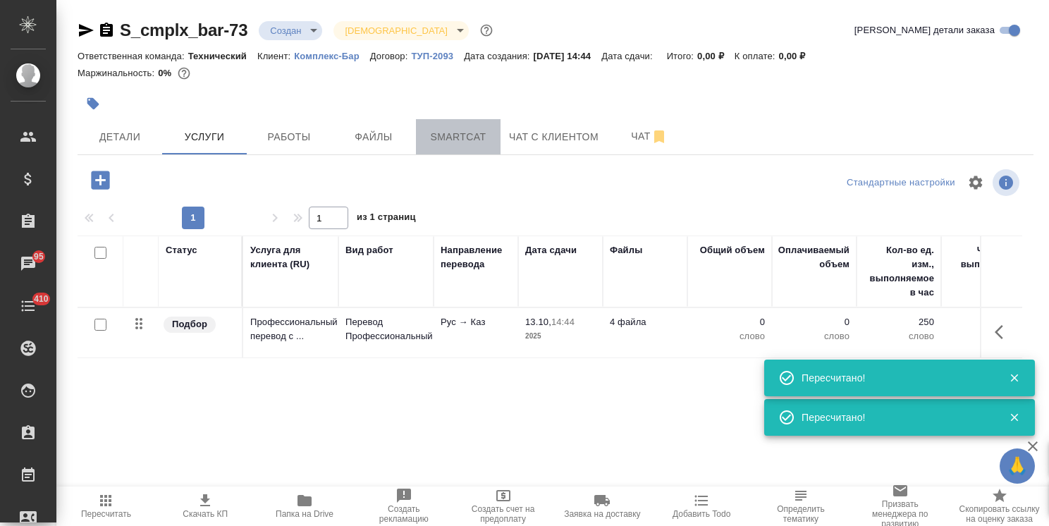
click at [463, 138] on span "Smartcat" at bounding box center [458, 137] width 68 height 18
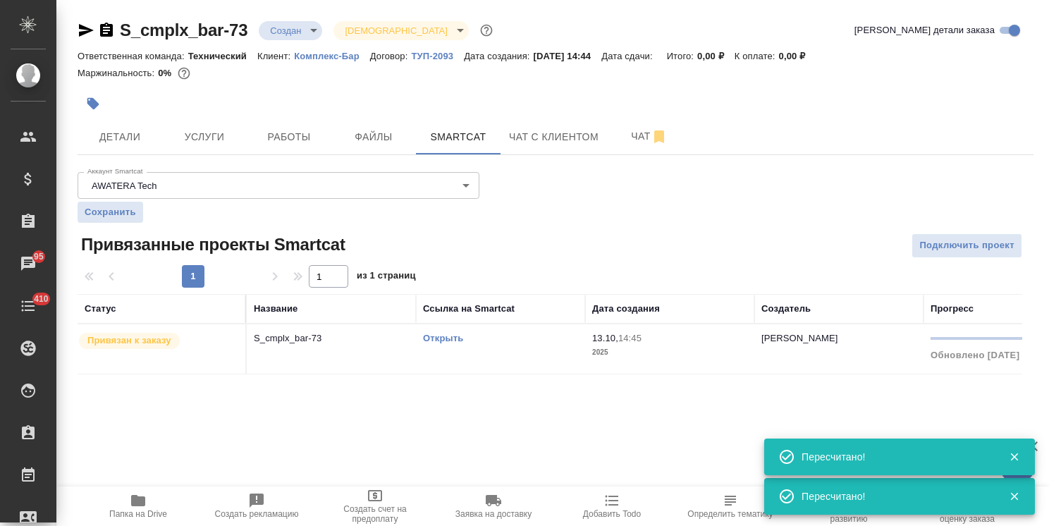
click at [133, 345] on p "Привязан к заказу" at bounding box center [129, 340] width 84 height 14
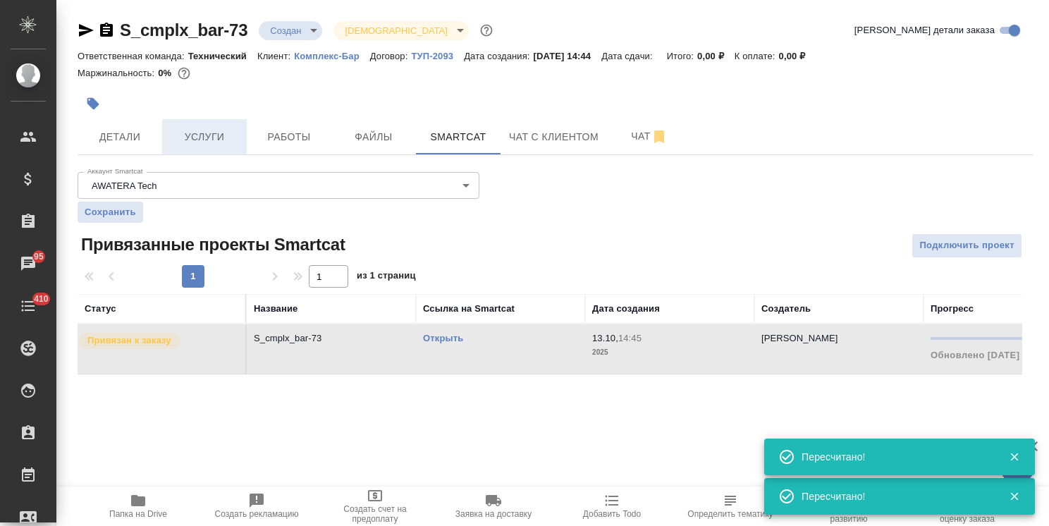
click at [218, 144] on span "Услуги" at bounding box center [205, 137] width 68 height 18
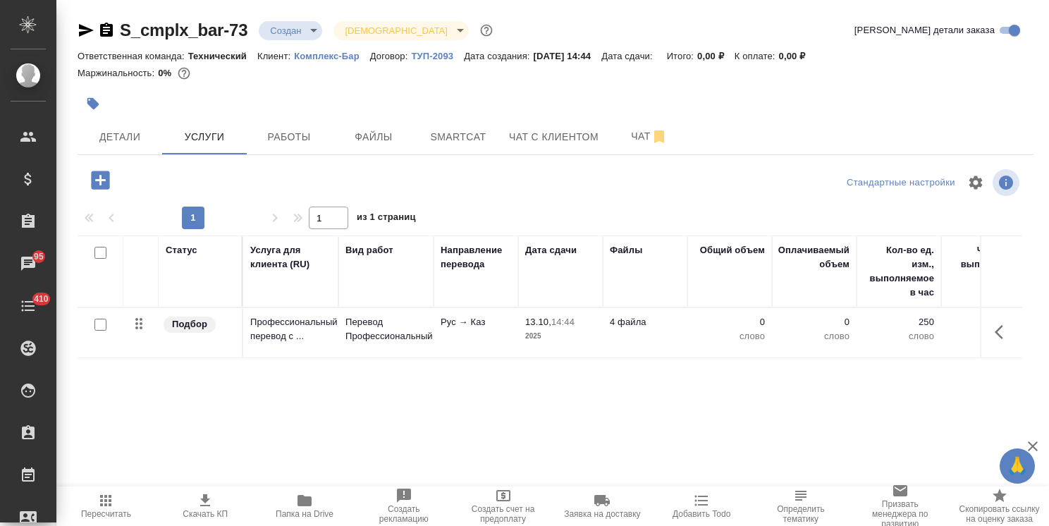
click at [110, 495] on icon "button" at bounding box center [105, 500] width 17 height 17
click at [137, 500] on span "Пересчитать" at bounding box center [106, 505] width 82 height 27
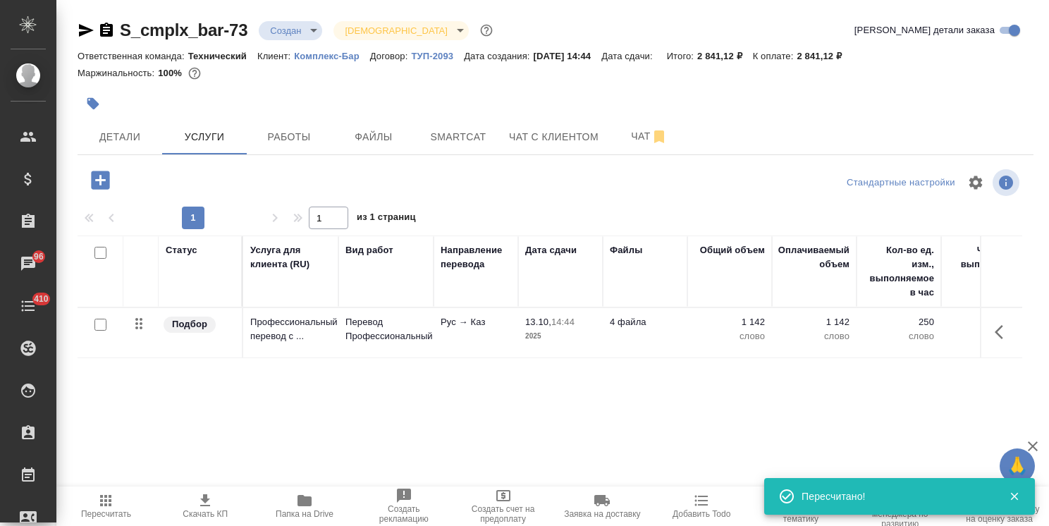
click at [117, 498] on span "Пересчитать" at bounding box center [106, 505] width 82 height 27
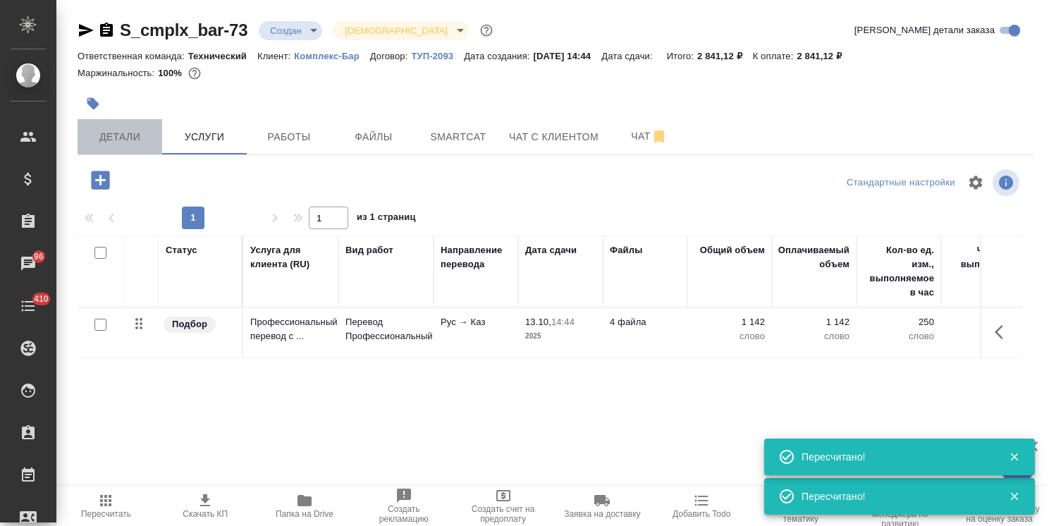
click at [104, 137] on span "Детали" at bounding box center [120, 137] width 68 height 18
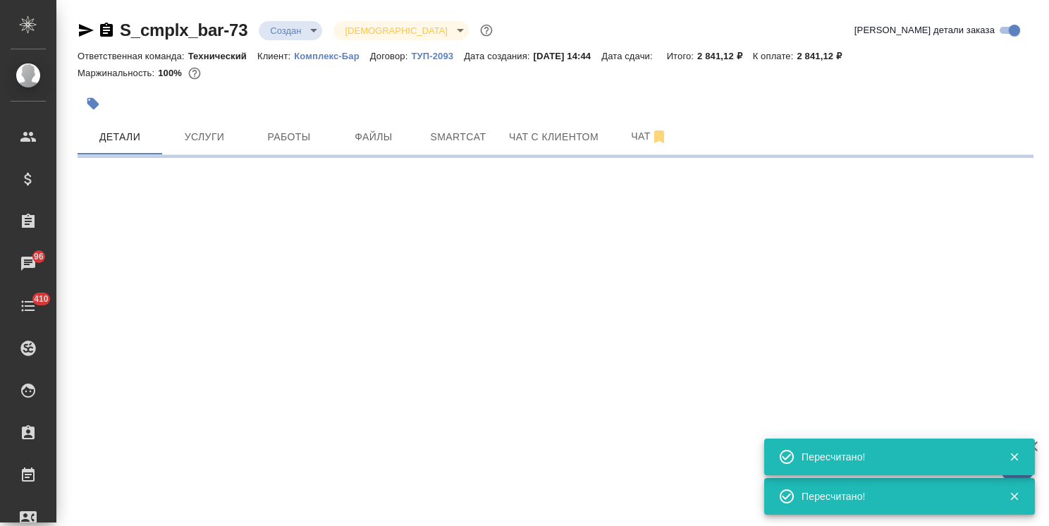
select select "RU"
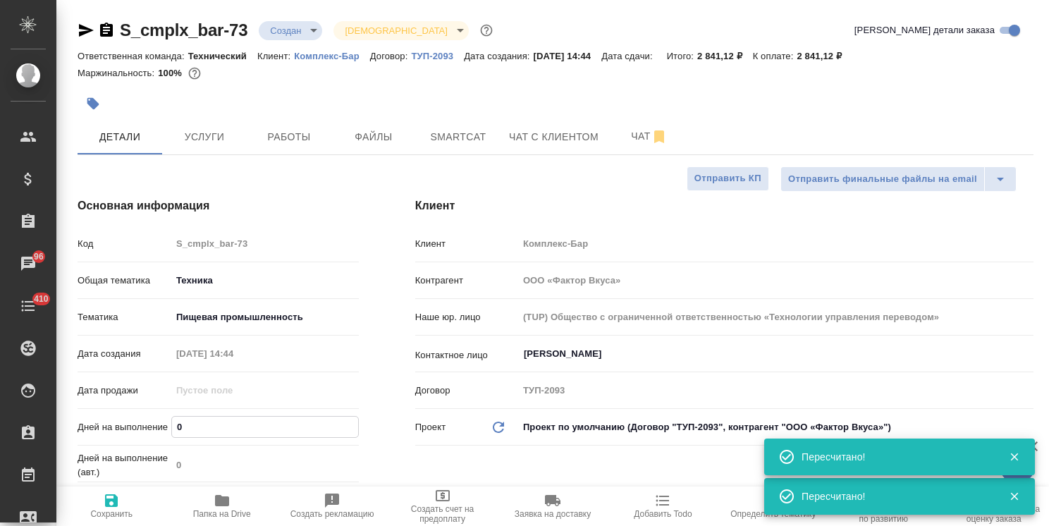
drag, startPoint x: 185, startPoint y: 430, endPoint x: 121, endPoint y: 479, distance: 80.9
click at [116, 431] on div "Дней на выполнение 0" at bounding box center [218, 427] width 281 height 25
type input "1"
type textarea "x"
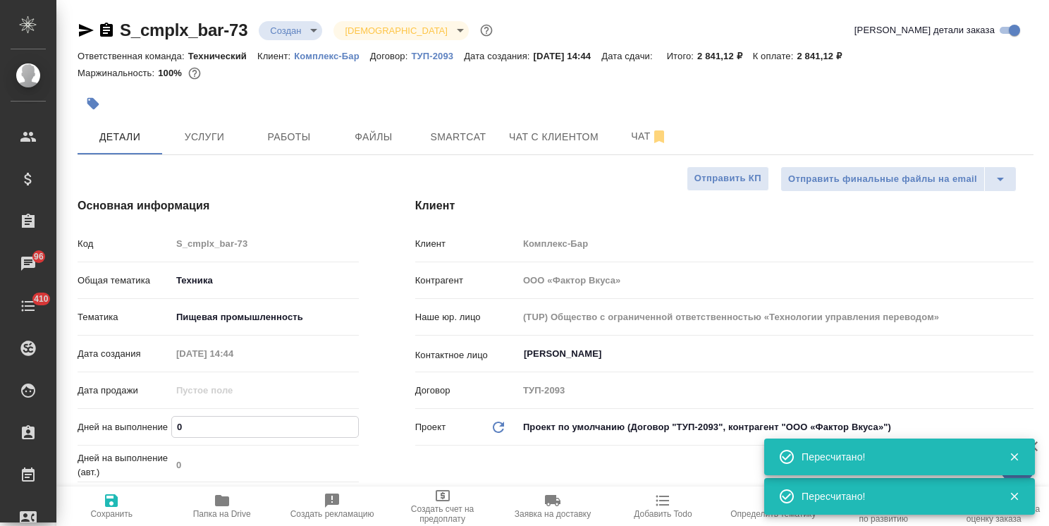
type textarea "x"
type input "1"
click at [121, 498] on span "Сохранить" at bounding box center [111, 505] width 93 height 27
type textarea "x"
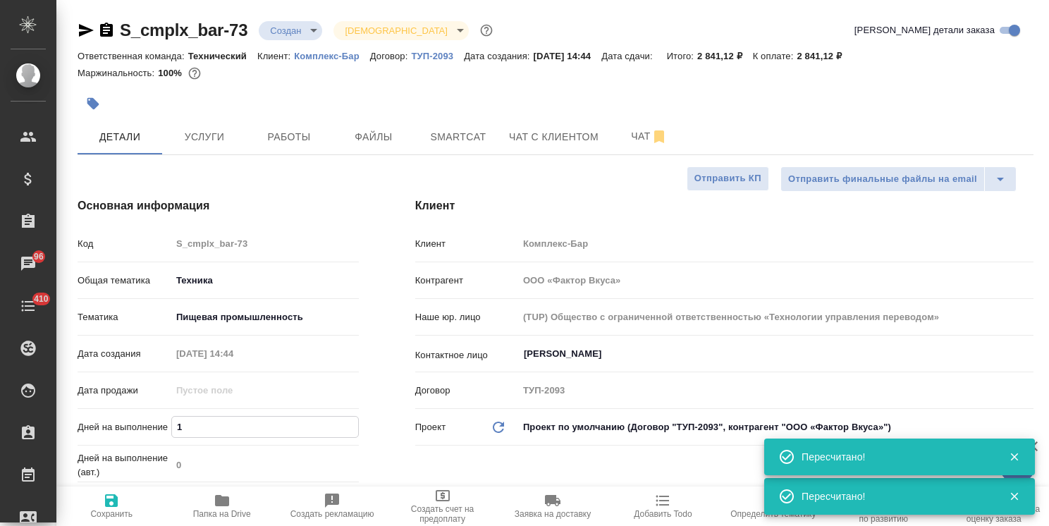
type textarea "x"
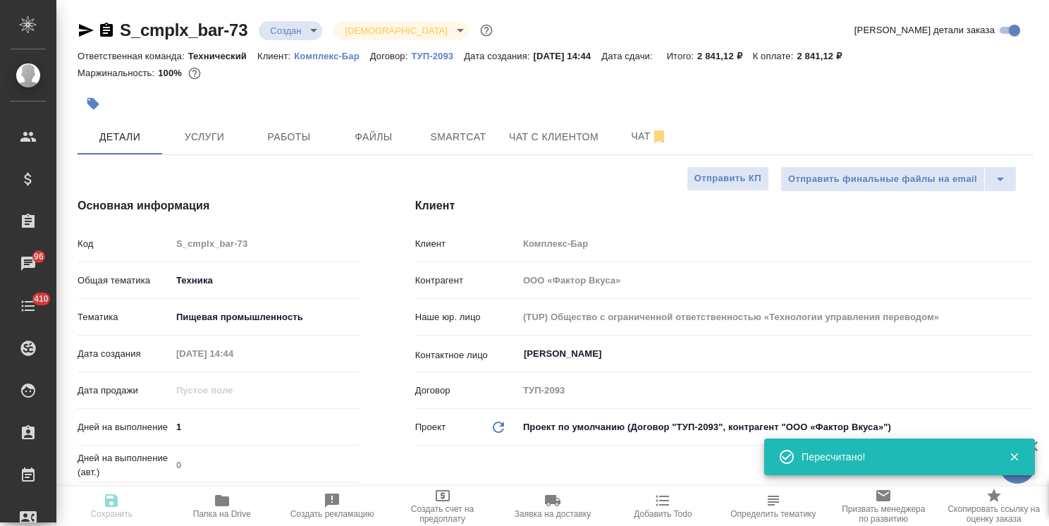
type textarea "x"
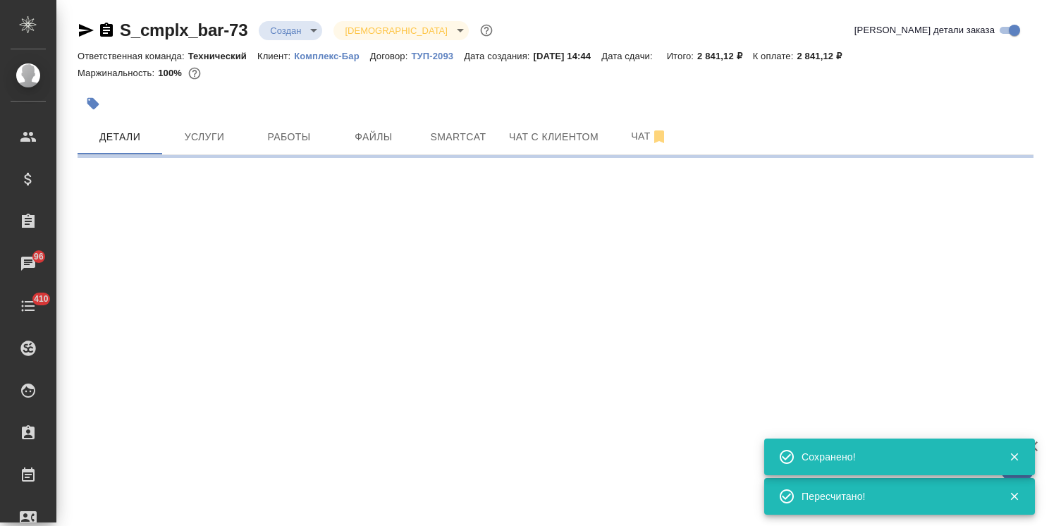
select select "RU"
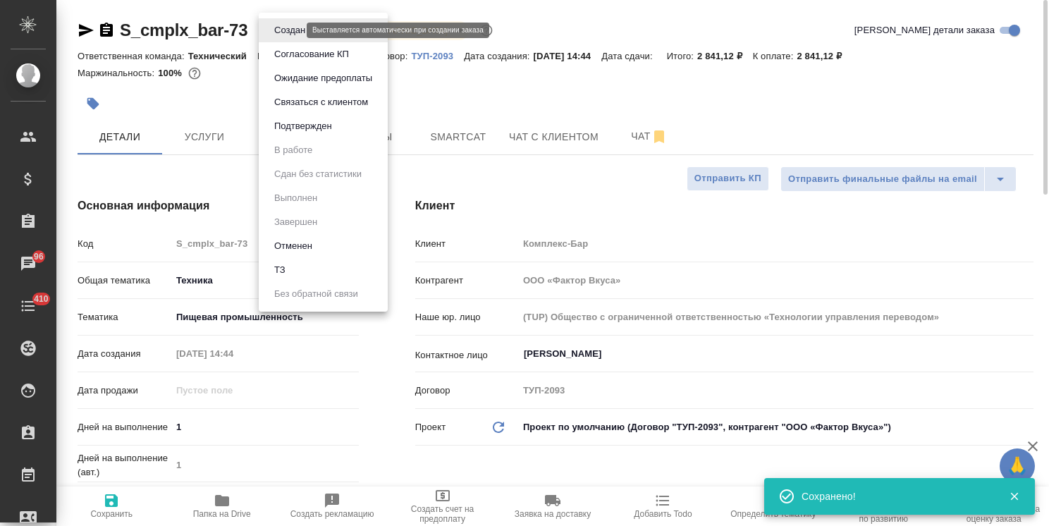
drag, startPoint x: 280, startPoint y: 27, endPoint x: 285, endPoint y: 42, distance: 16.3
click at [281, 26] on body "🙏 .cls-1 fill:#fff; AWATERA Usmanova Olga Клиенты Спецификации Заказы 96 Чаты 4…" at bounding box center [524, 263] width 1049 height 526
click at [288, 52] on button "Согласование КП" at bounding box center [311, 55] width 83 height 16
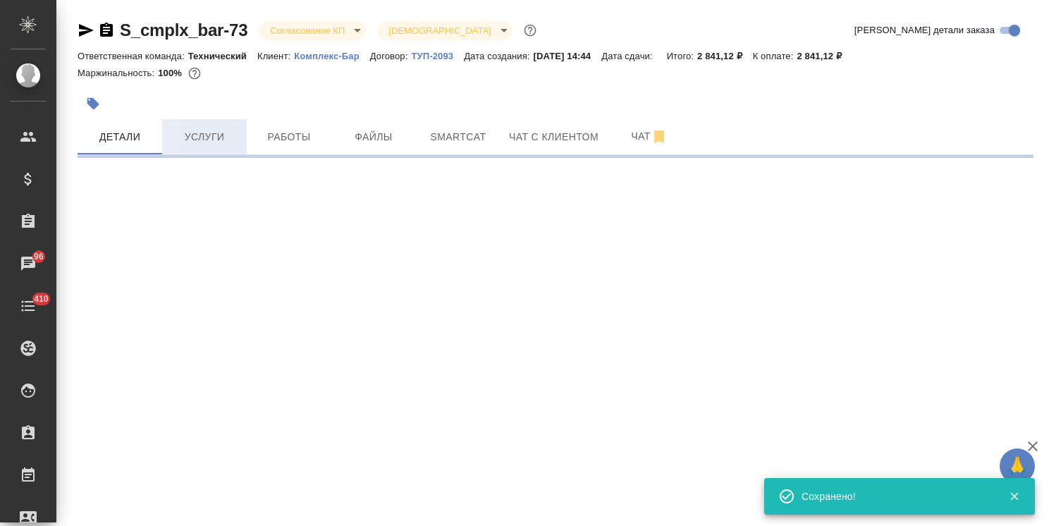
click at [200, 143] on span "Услуги" at bounding box center [205, 137] width 68 height 18
select select "RU"
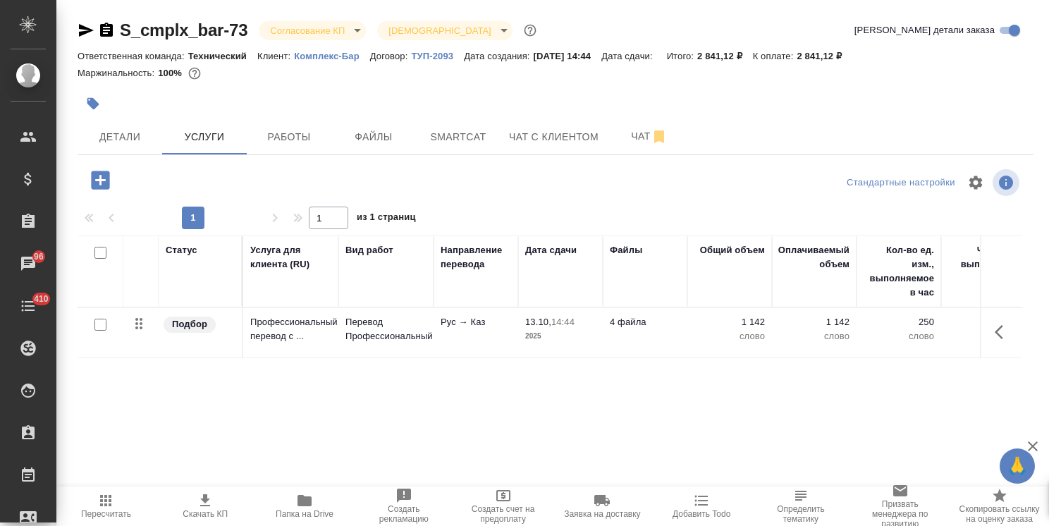
click at [216, 499] on span "Скачать КП" at bounding box center [205, 505] width 82 height 27
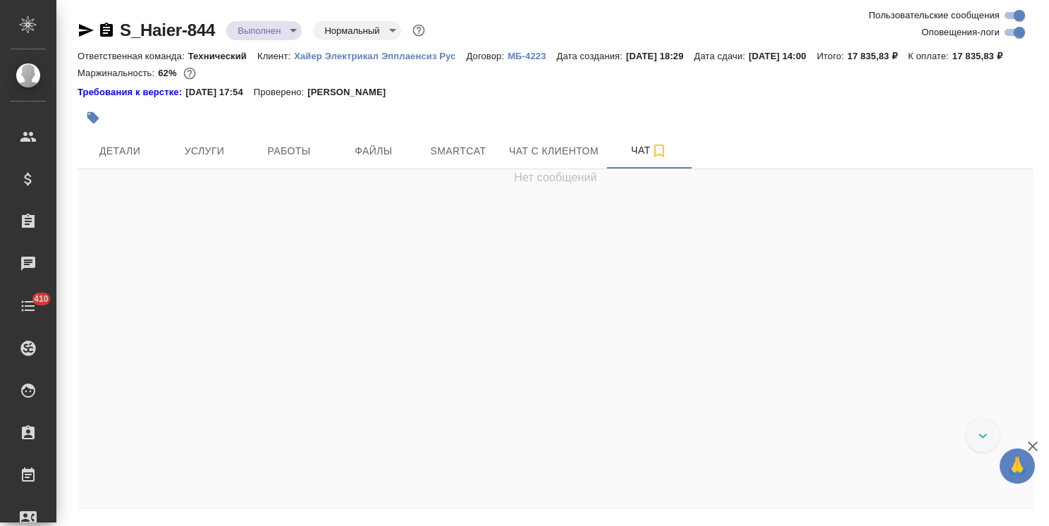
click at [1035, 451] on icon "button" at bounding box center [1032, 446] width 17 height 17
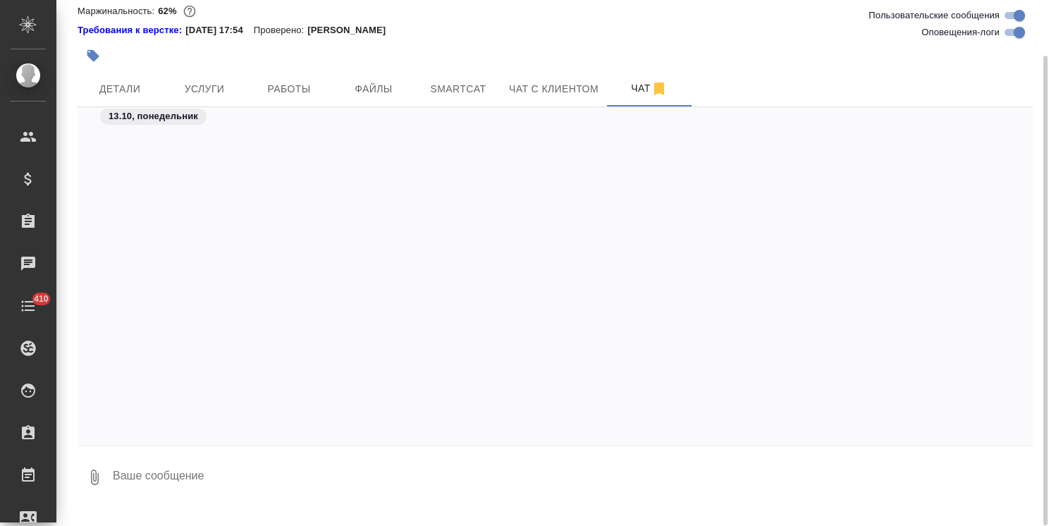
scroll to position [43183, 0]
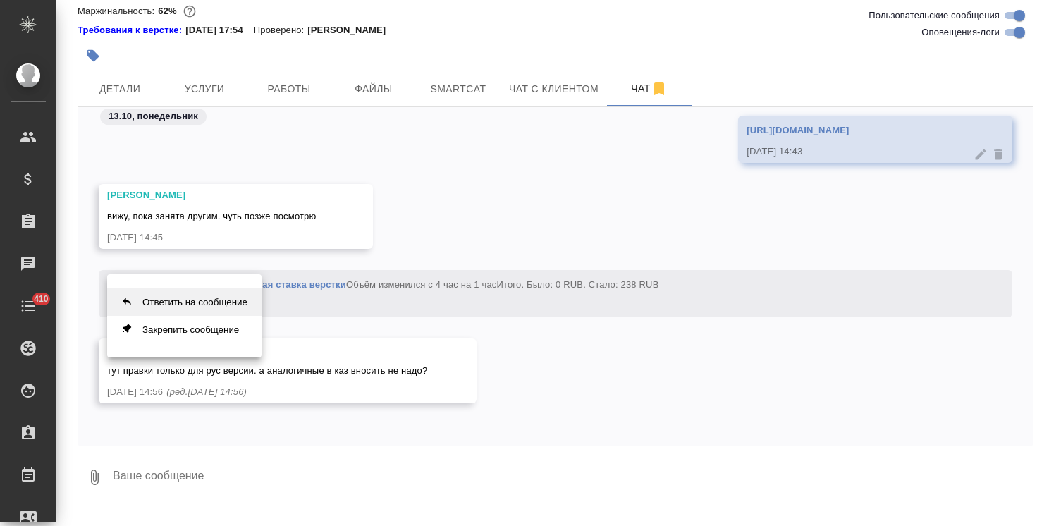
click at [220, 302] on button "Ответить на сообщение" at bounding box center [184, 301] width 154 height 27
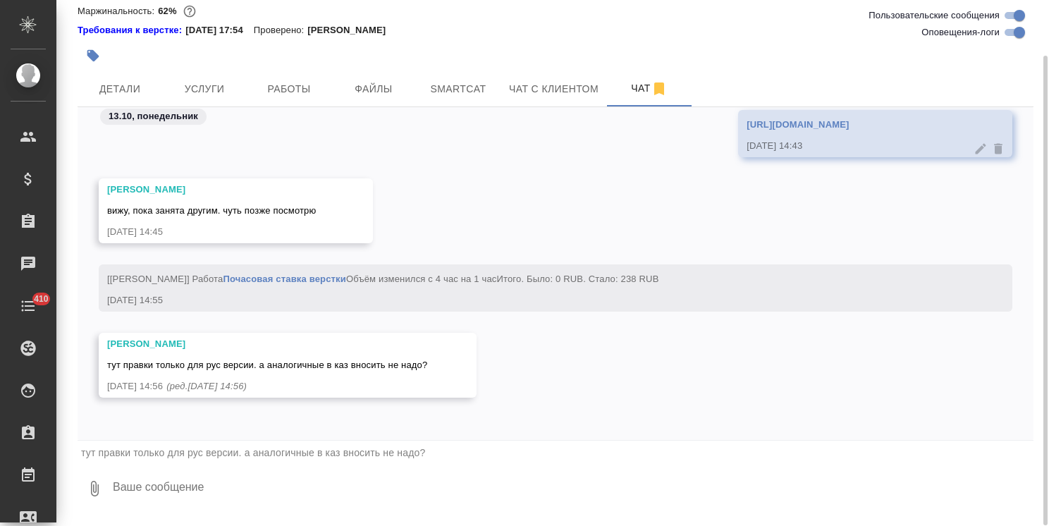
click at [197, 498] on textarea at bounding box center [572, 489] width 922 height 48
type textarea "уточню, спасибо за вопрос"
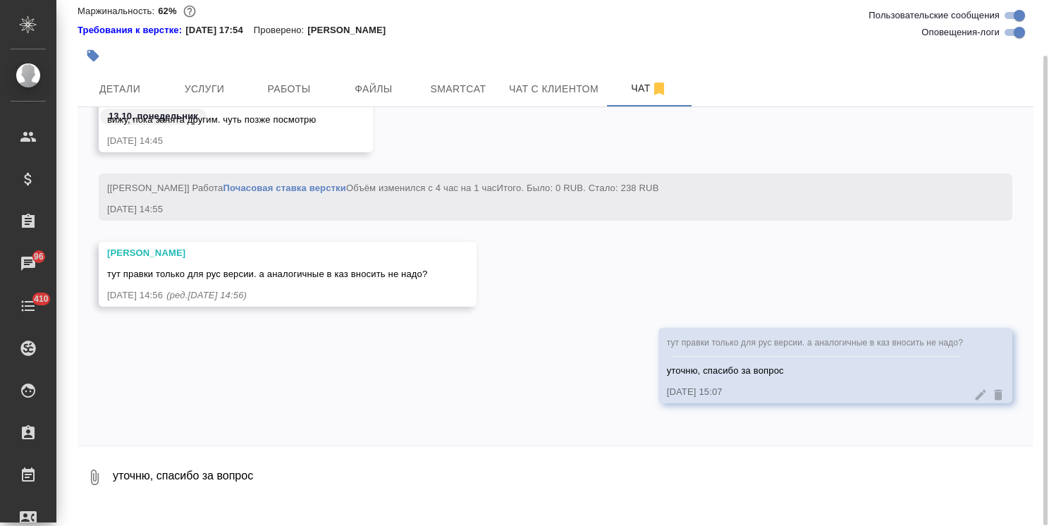
scroll to position [0, 0]
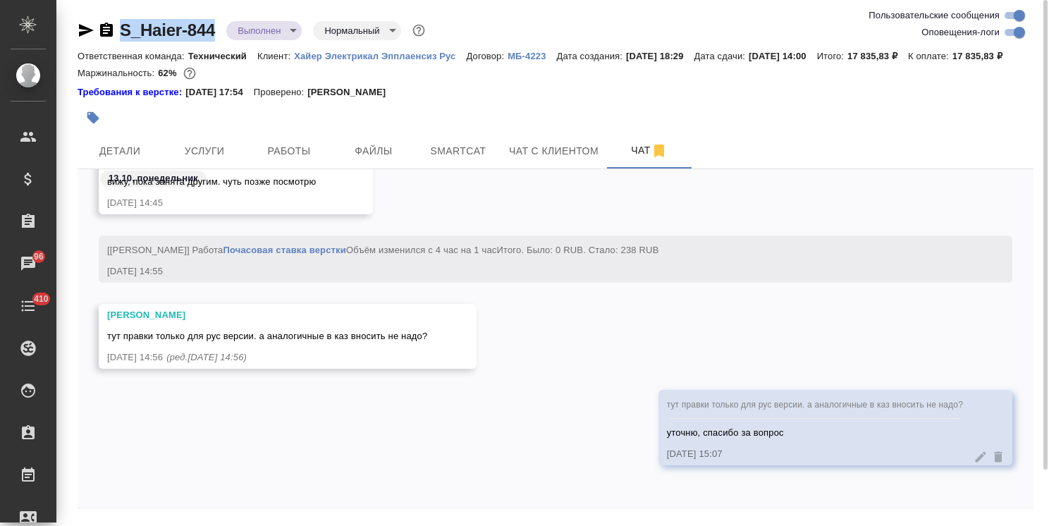
drag, startPoint x: 216, startPoint y: 18, endPoint x: 104, endPoint y: 18, distance: 112.1
click at [107, 18] on div "S_Haier-844 Выполнен completed Нормальный normal Ответственная команда: Техниче…" at bounding box center [556, 286] width 972 height 572
copy link "S_Haier-844"
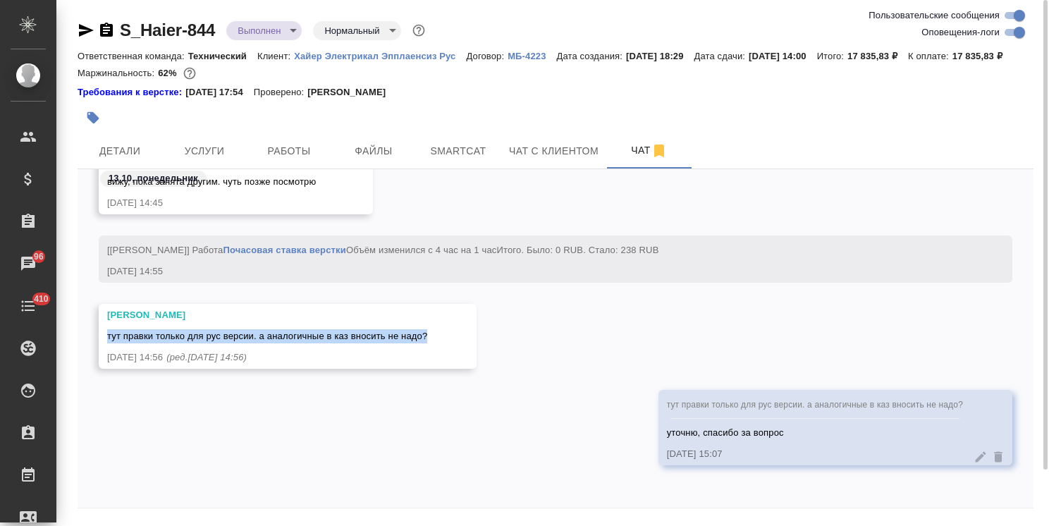
drag, startPoint x: 116, startPoint y: 352, endPoint x: 446, endPoint y: 348, distance: 330.0
click at [446, 348] on div "[PERSON_NAME] тут правки только для рус версии. а аналогичные в каз вносить не …" at bounding box center [288, 336] width 378 height 65
copy span "тут правки только для рус версии. а аналогичные в каз вносить не надо?"
click at [528, 382] on div "[PERSON_NAME] тут правки только для рус версии. а аналогичные в каз вносить не …" at bounding box center [556, 347] width 956 height 86
